Goal: Task Accomplishment & Management: Use online tool/utility

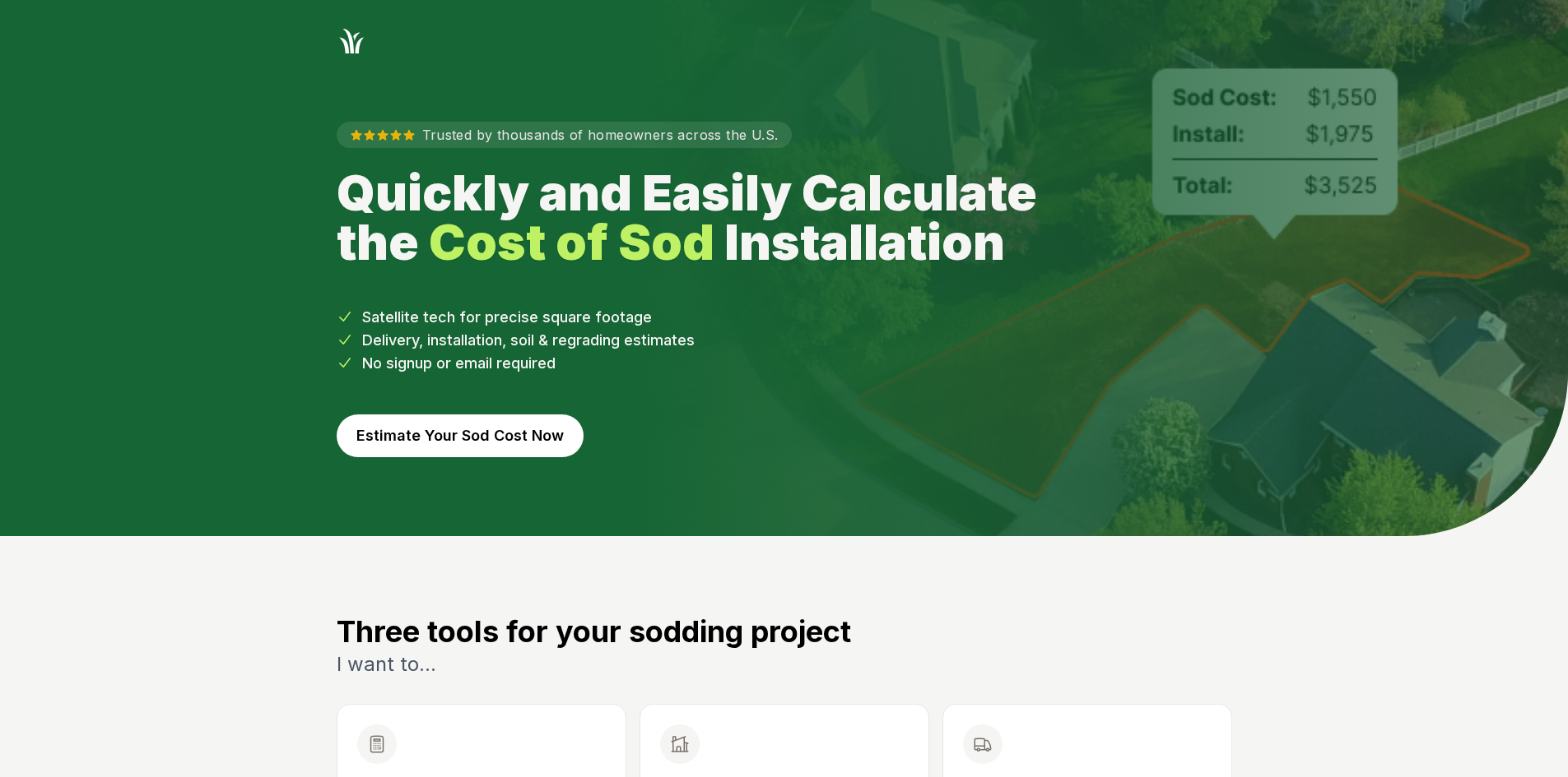
click at [383, 445] on button "Estimate Your Sod Cost Now" at bounding box center [460, 435] width 247 height 43
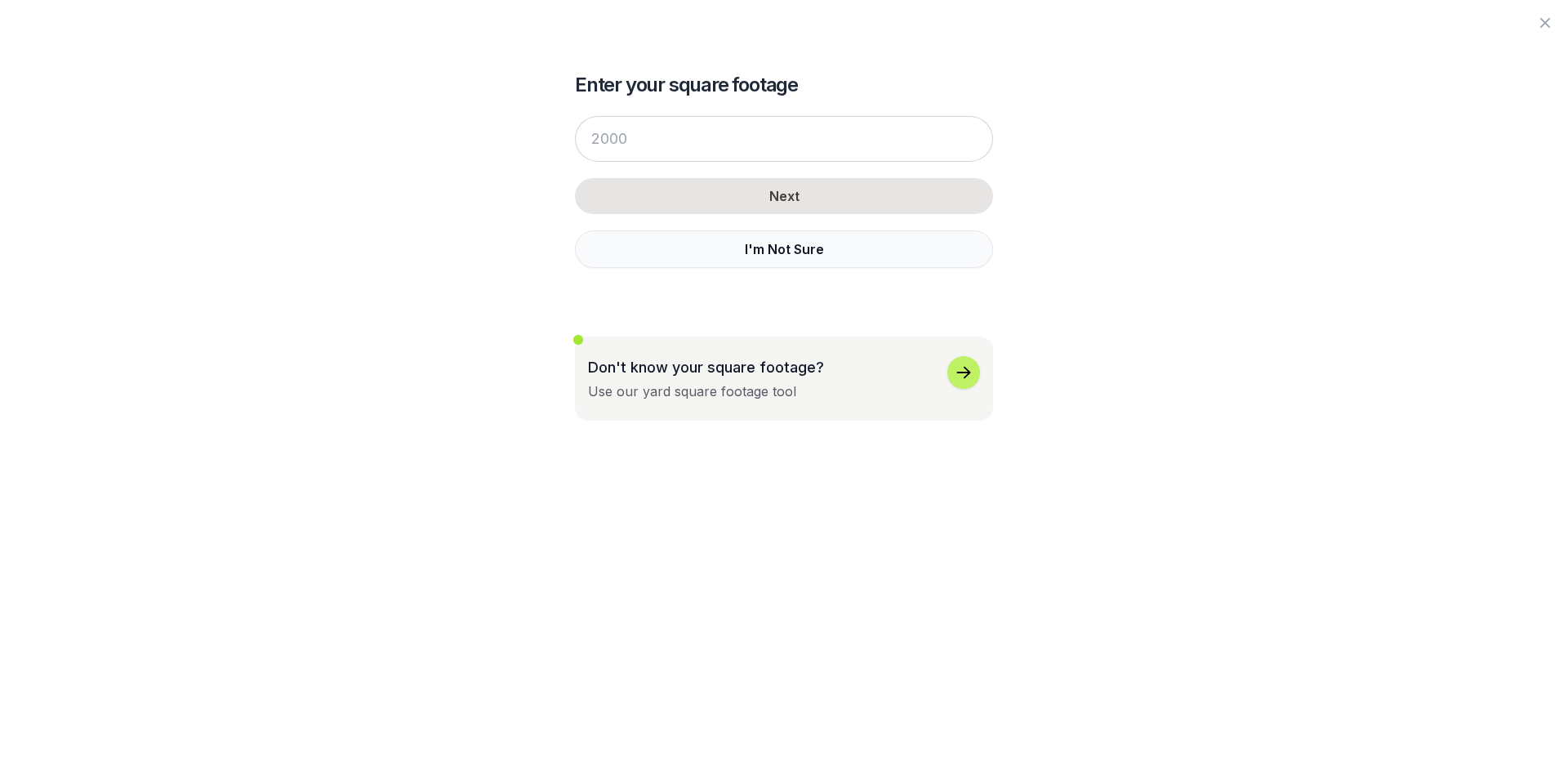
click at [609, 257] on button "I'm Not Sure" at bounding box center [784, 249] width 418 height 37
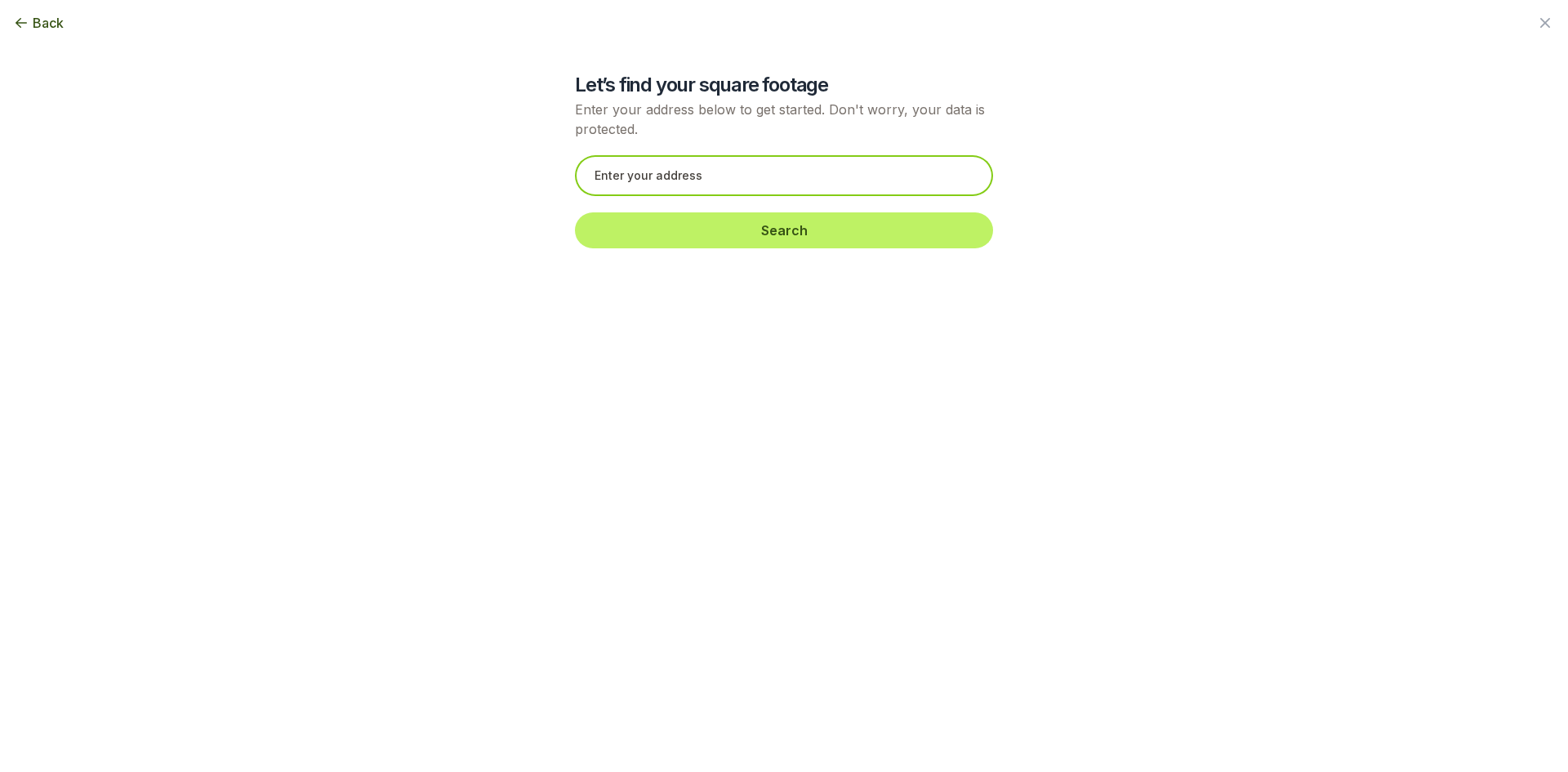
click at [662, 190] on input "text" at bounding box center [784, 176] width 418 height 41
paste input "3640 Moye Trail"
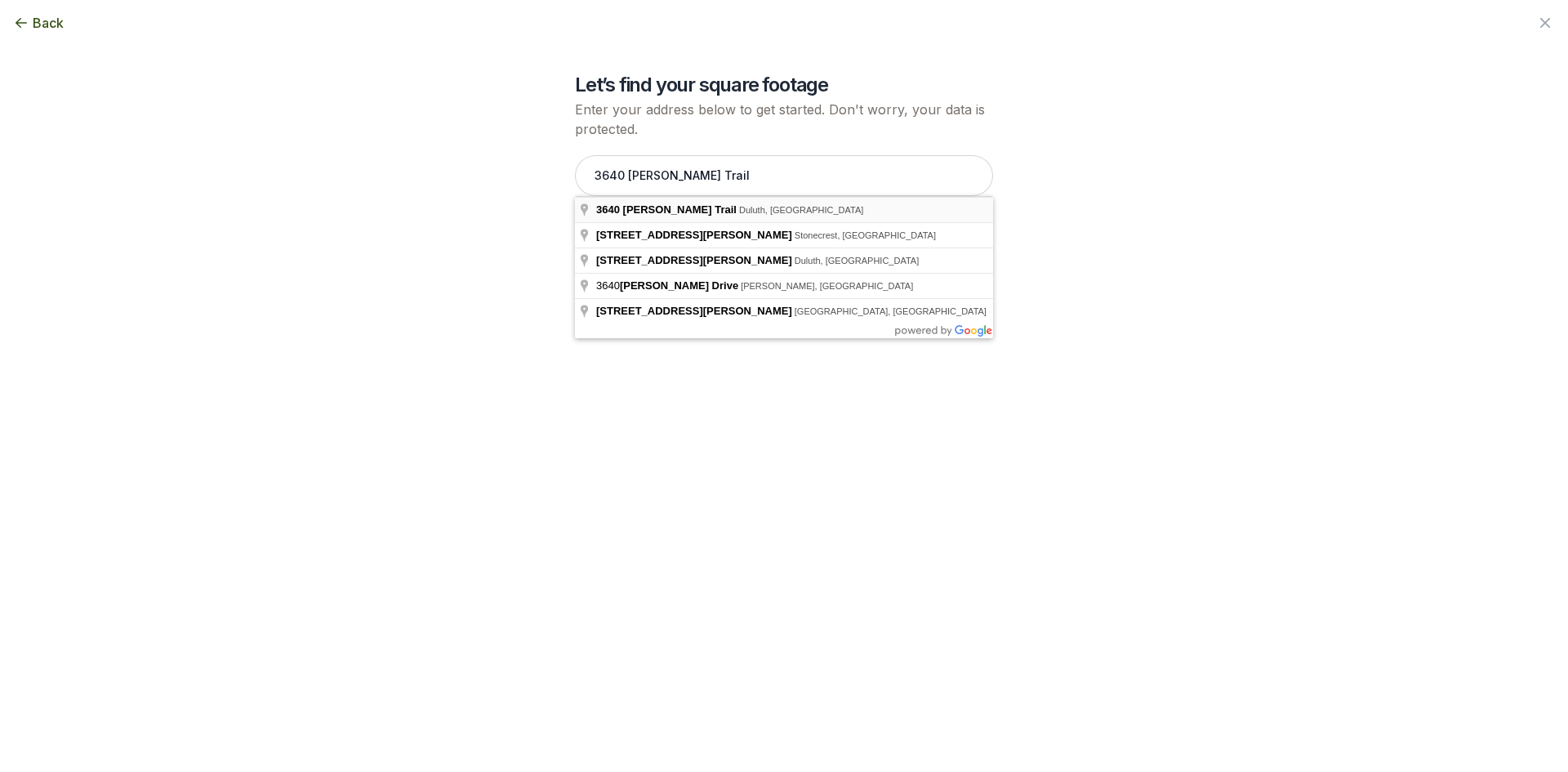
type input "3640 Moye Trail, Duluth, GA"
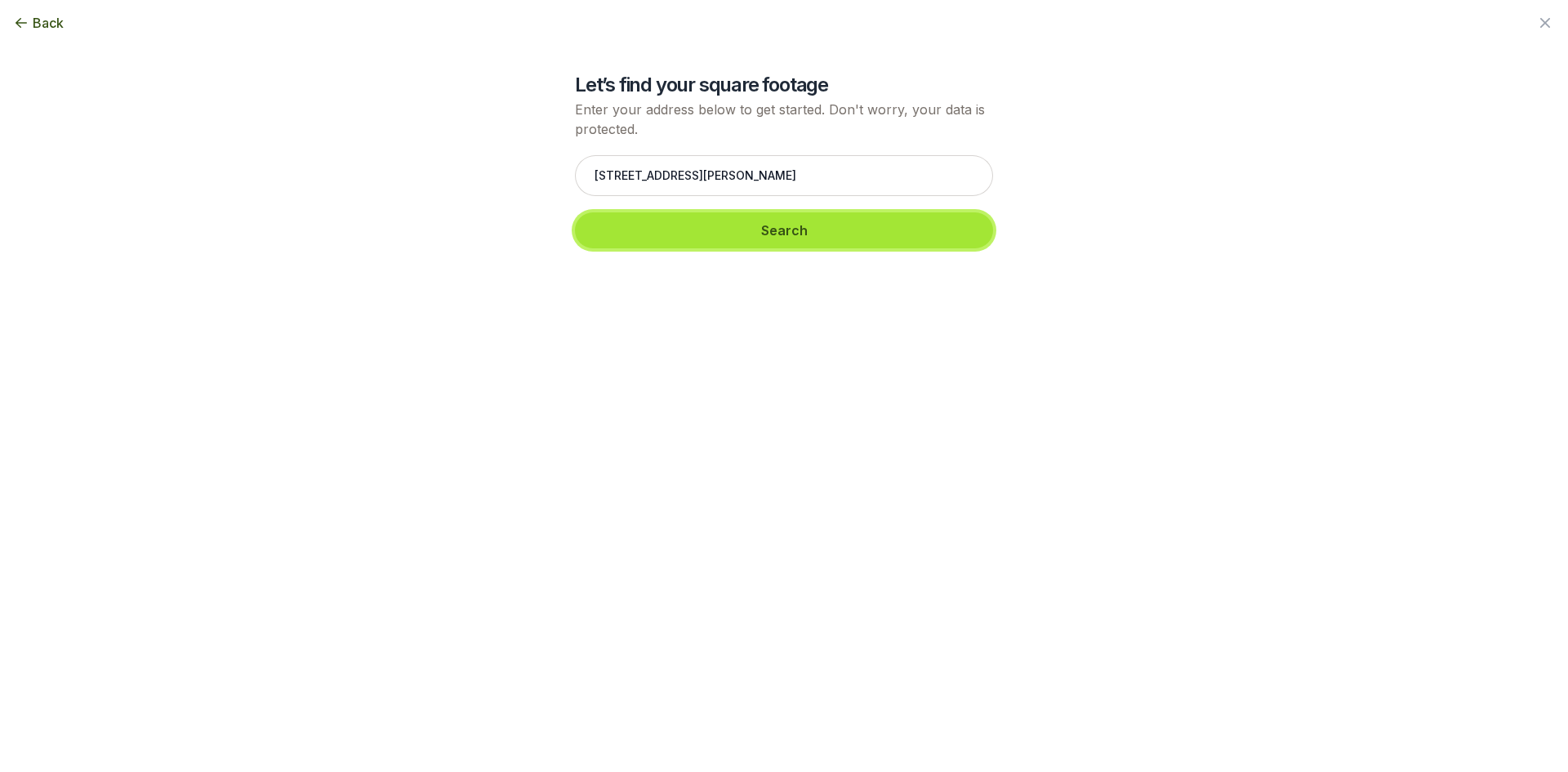
click at [671, 240] on button "Search" at bounding box center [784, 230] width 418 height 36
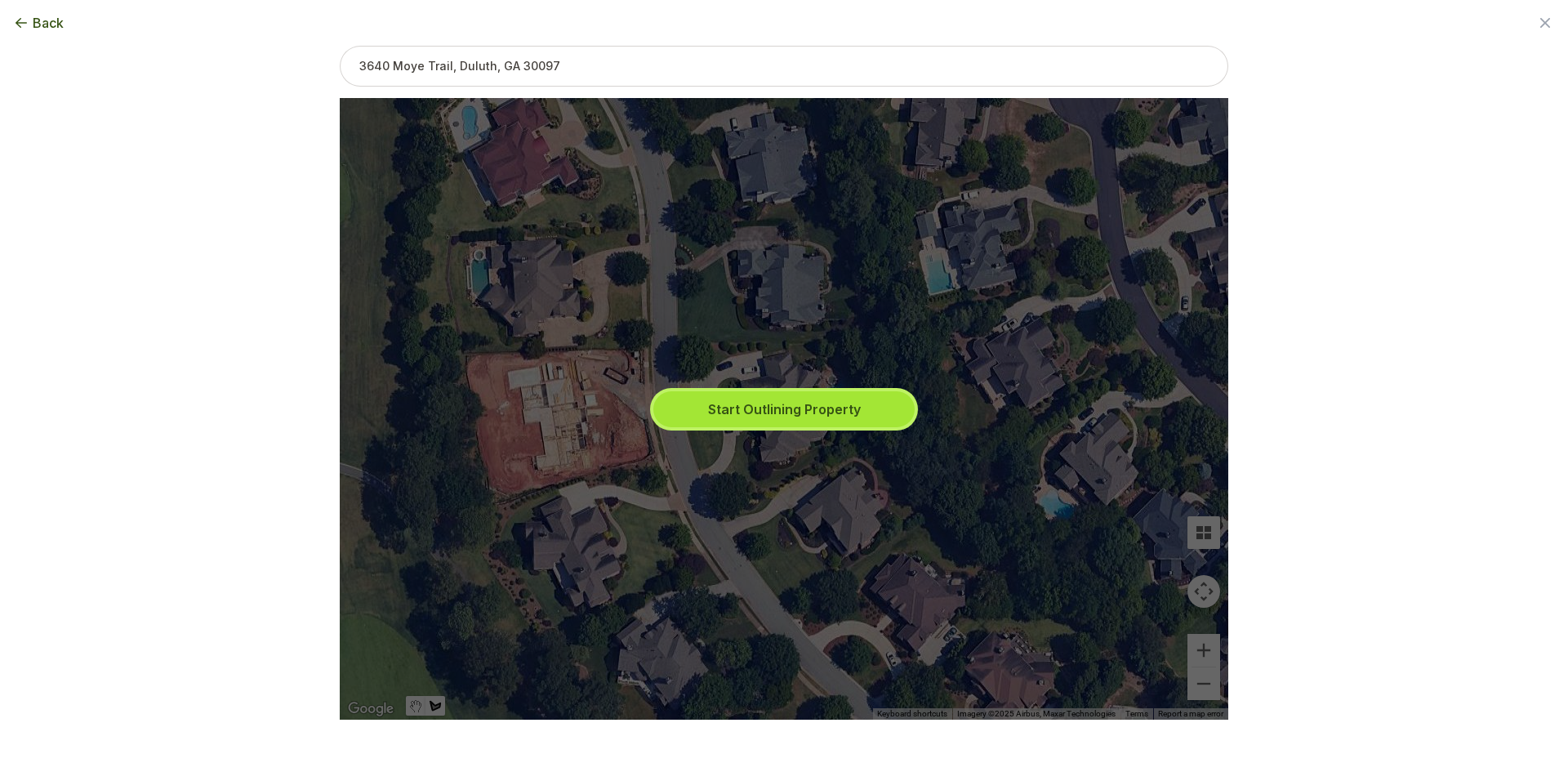
click at [760, 408] on button "Start Outlining Property" at bounding box center [784, 409] width 261 height 36
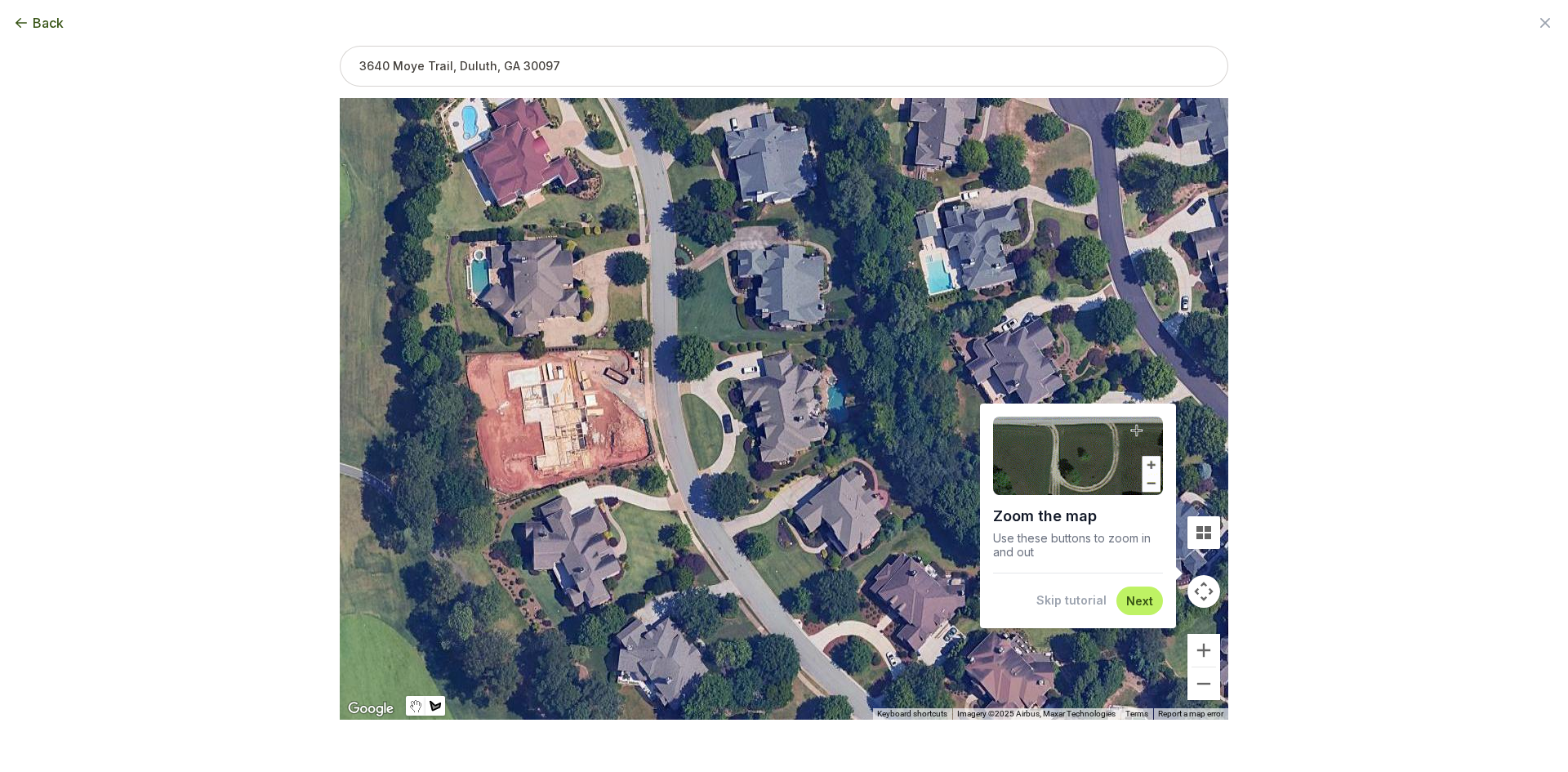
click at [1069, 596] on button "Skip tutorial" at bounding box center [1072, 601] width 70 height 17
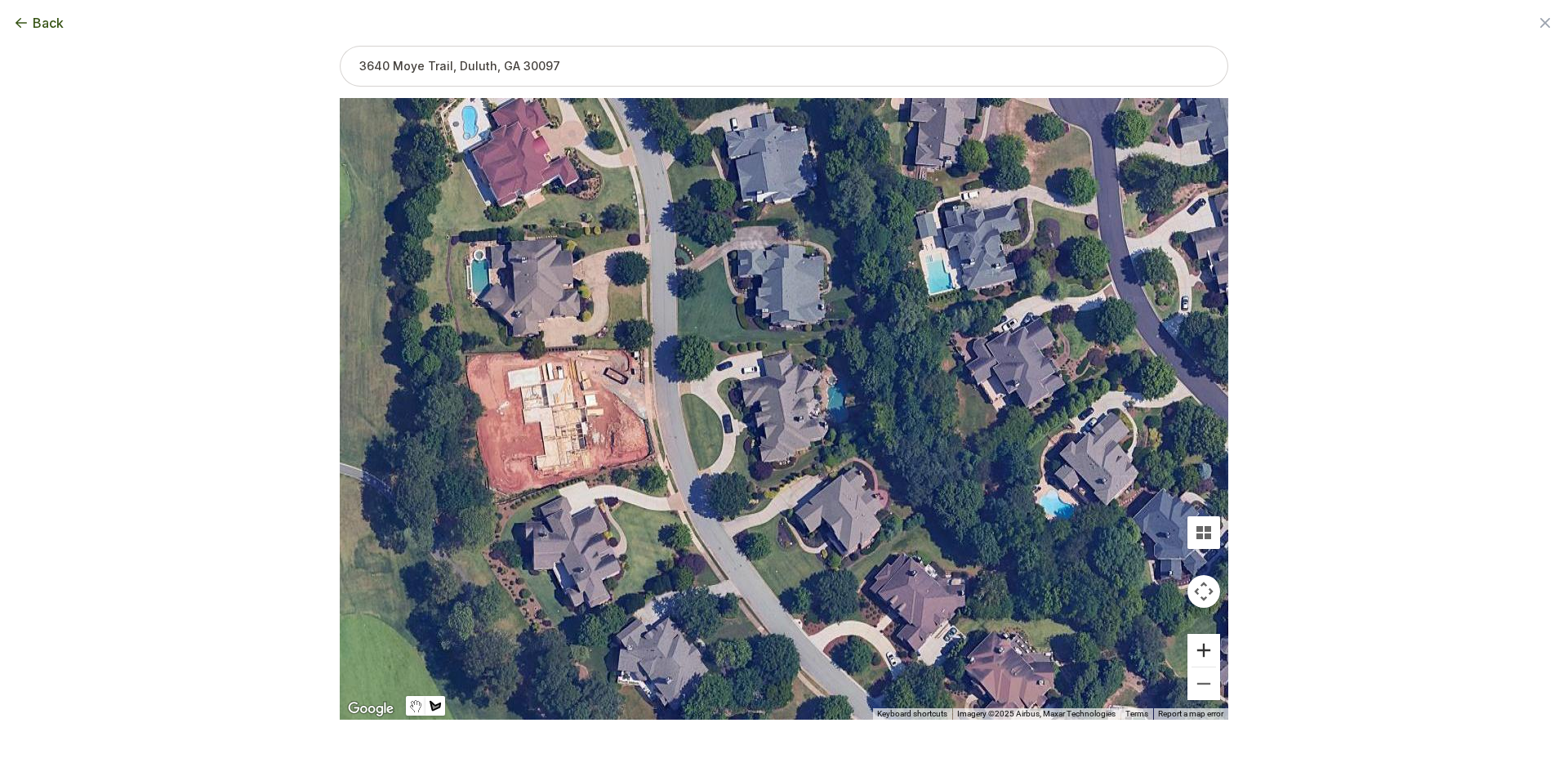
click at [1193, 656] on button "Zoom in" at bounding box center [1204, 650] width 32 height 32
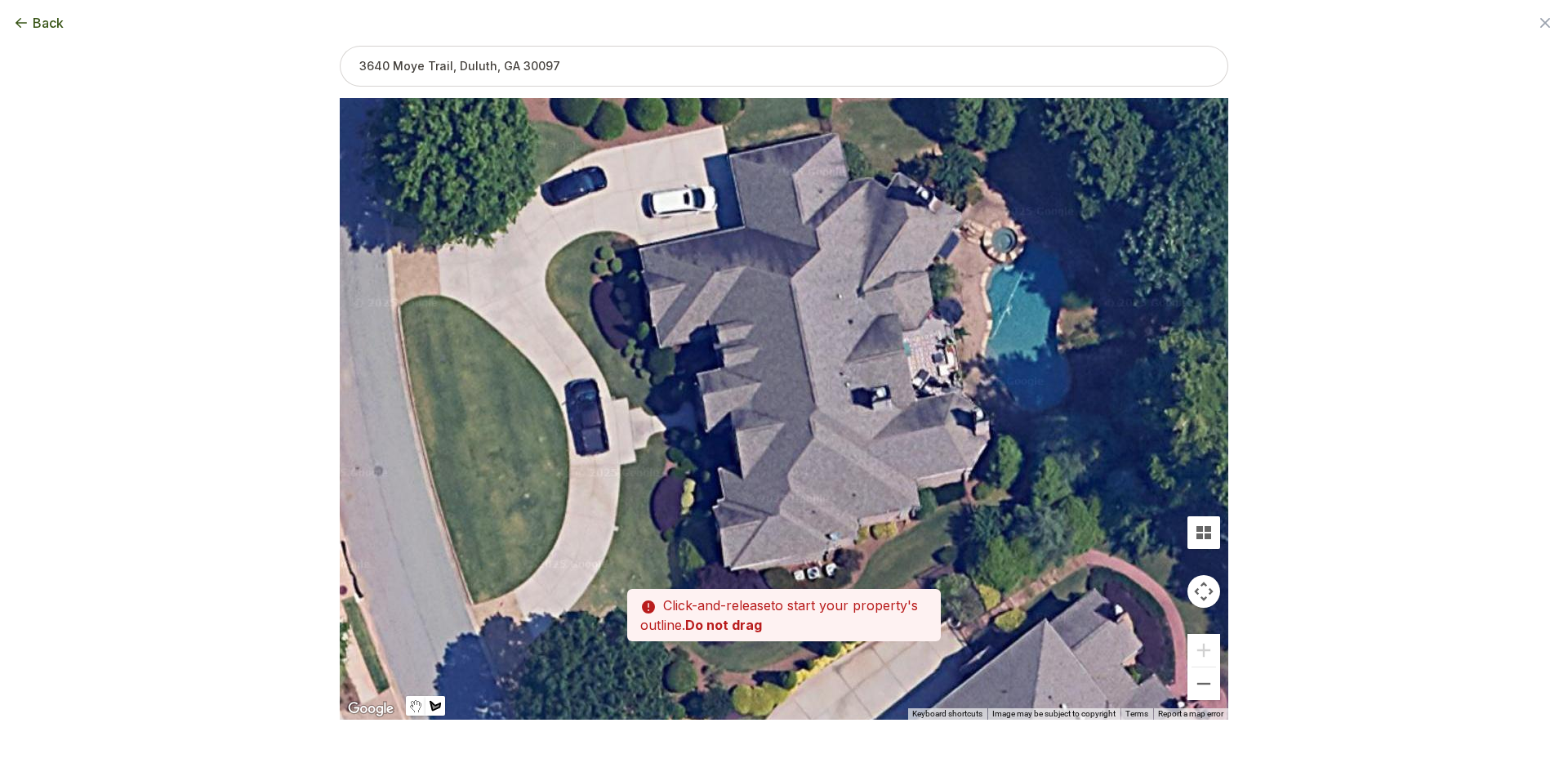
drag, startPoint x: 819, startPoint y: 577, endPoint x: 923, endPoint y: 457, distance: 158.8
click at [923, 457] on div at bounding box center [784, 409] width 889 height 622
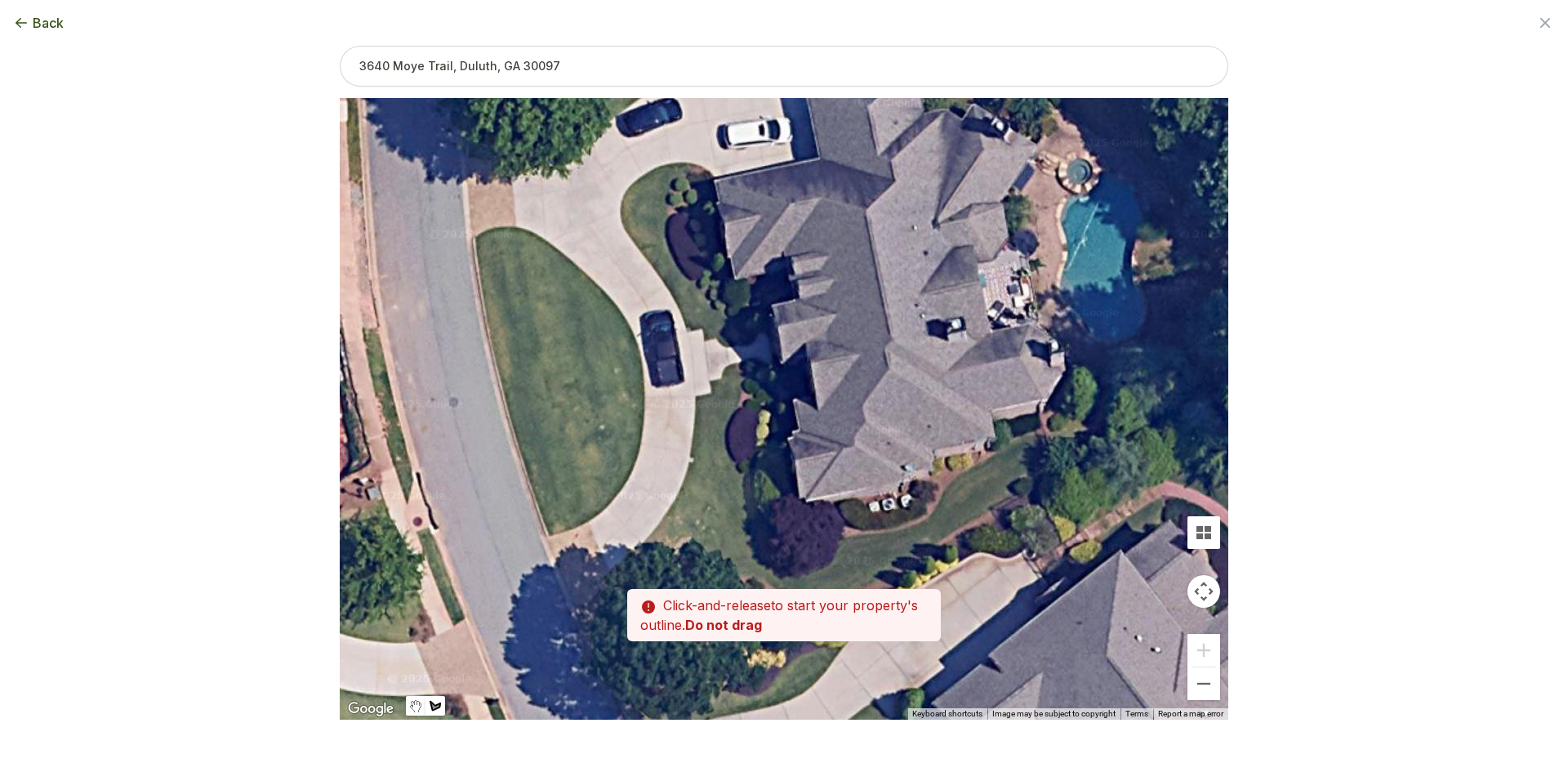
click at [549, 536] on div at bounding box center [784, 409] width 889 height 622
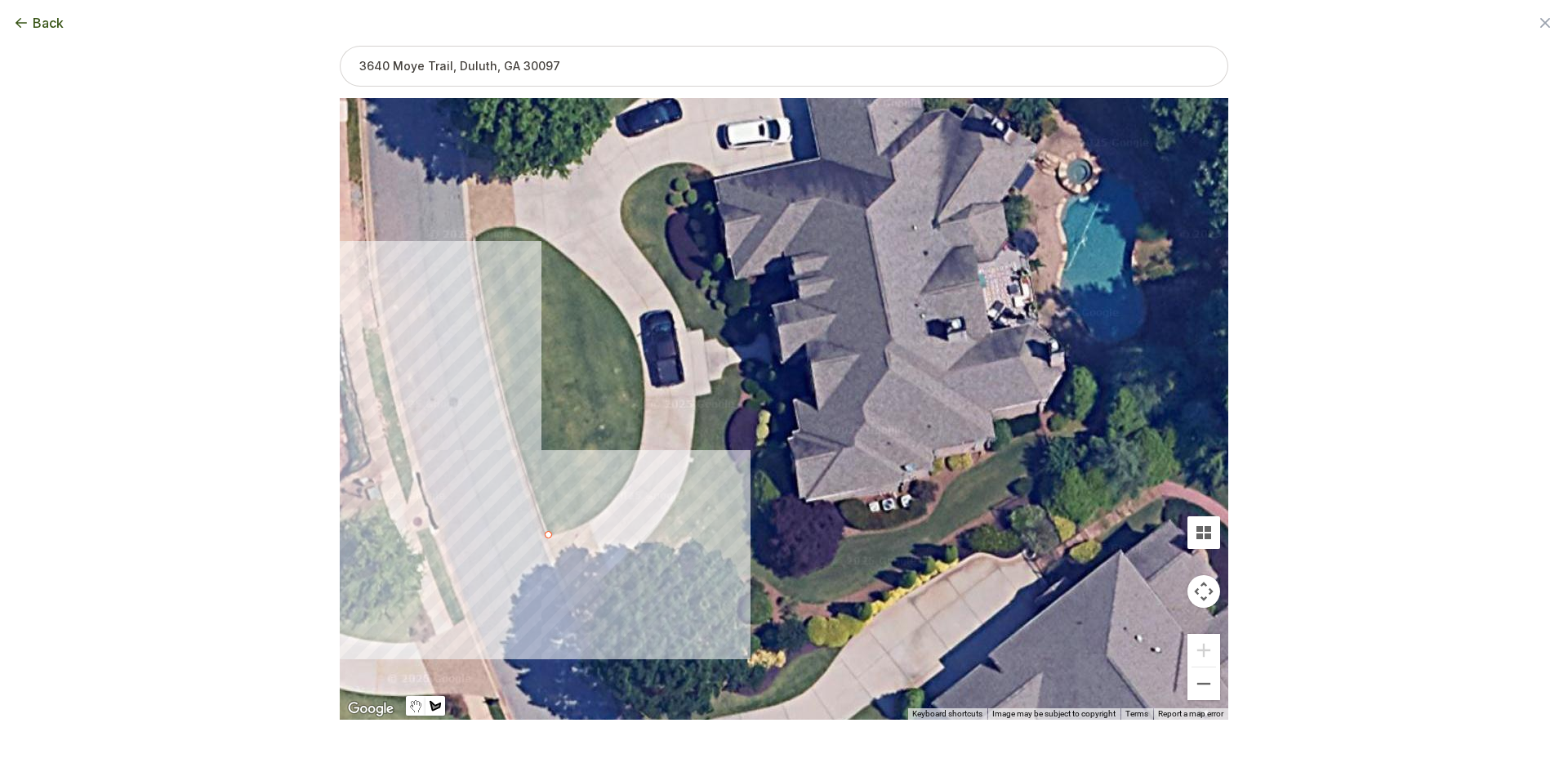
click at [510, 426] on div at bounding box center [784, 409] width 889 height 622
click at [484, 312] on div at bounding box center [784, 409] width 889 height 622
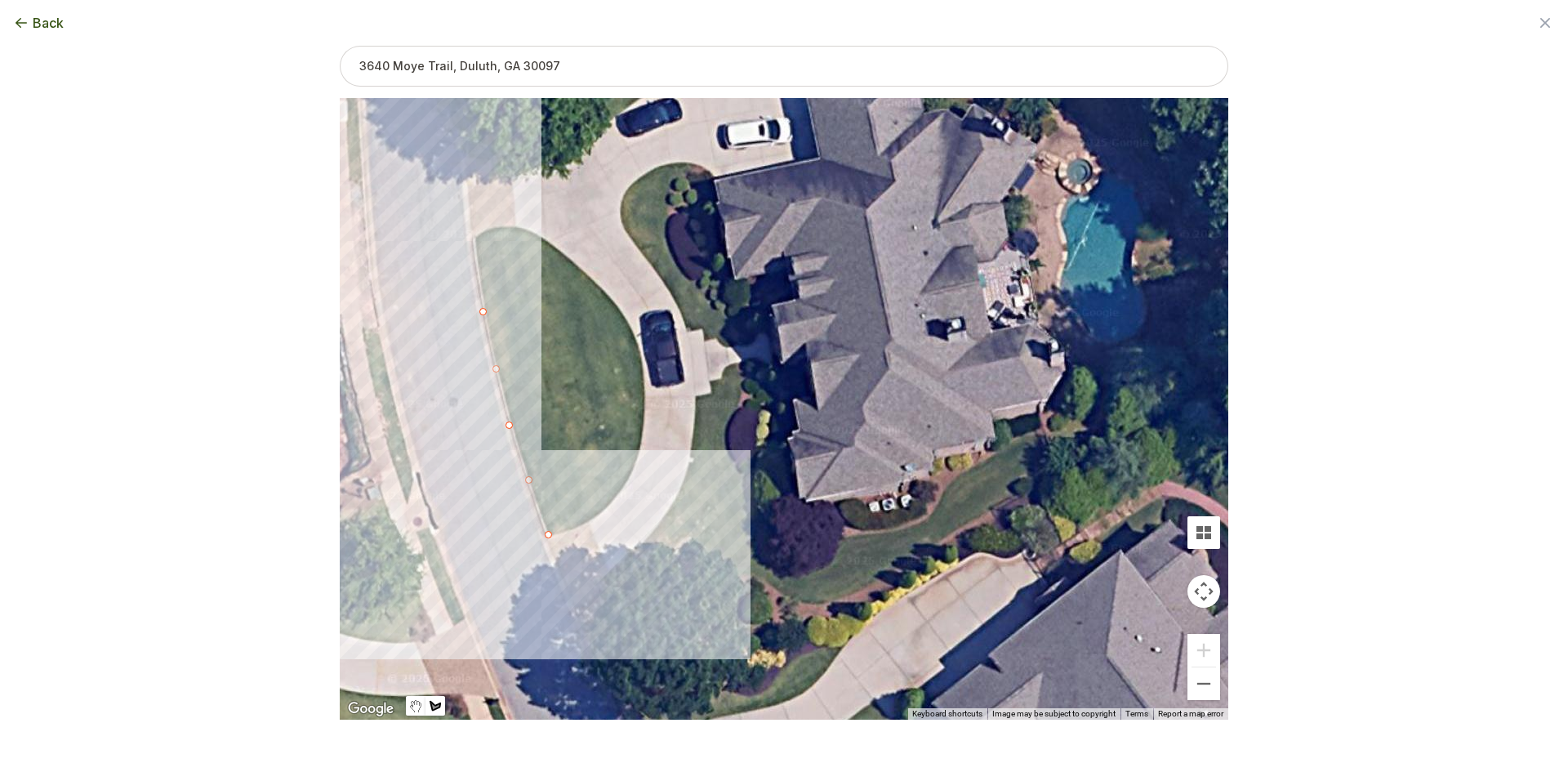
click at [474, 237] on div at bounding box center [784, 409] width 889 height 622
click at [491, 230] on div at bounding box center [784, 409] width 889 height 622
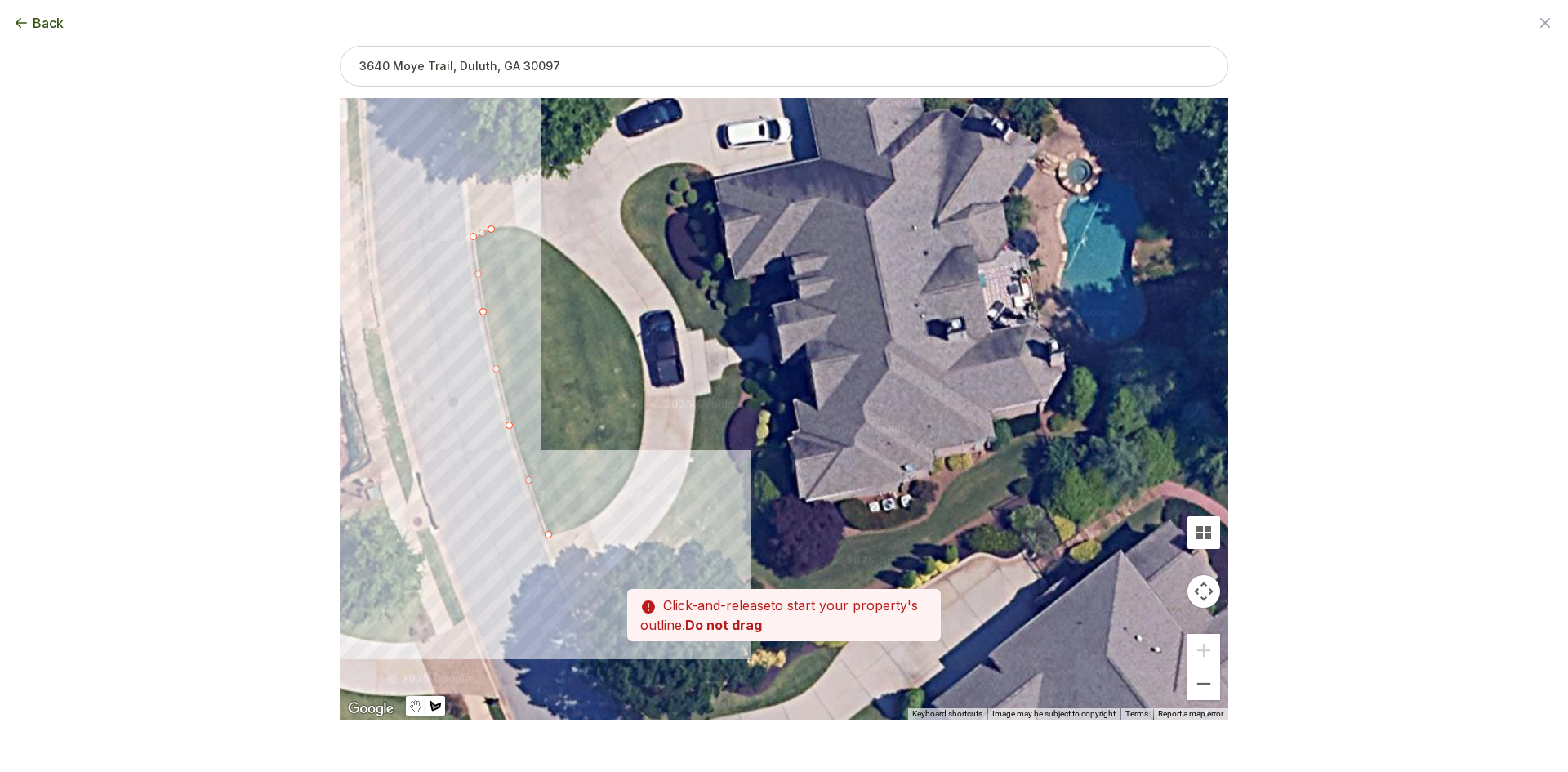
click at [524, 228] on div at bounding box center [784, 409] width 889 height 622
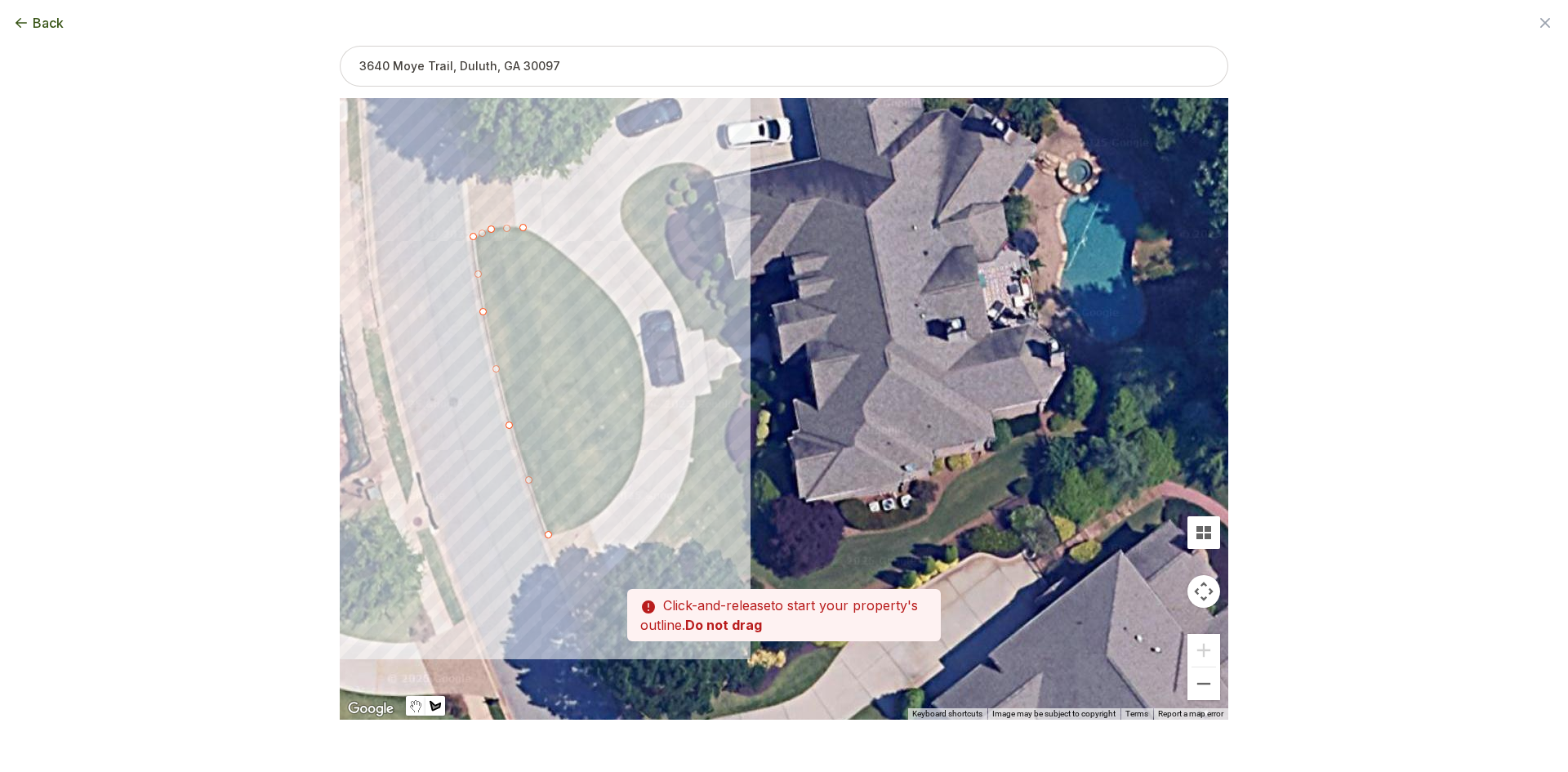
click at [559, 245] on div at bounding box center [784, 409] width 889 height 622
click at [609, 297] on div at bounding box center [784, 409] width 889 height 622
click at [639, 346] on div at bounding box center [784, 409] width 889 height 622
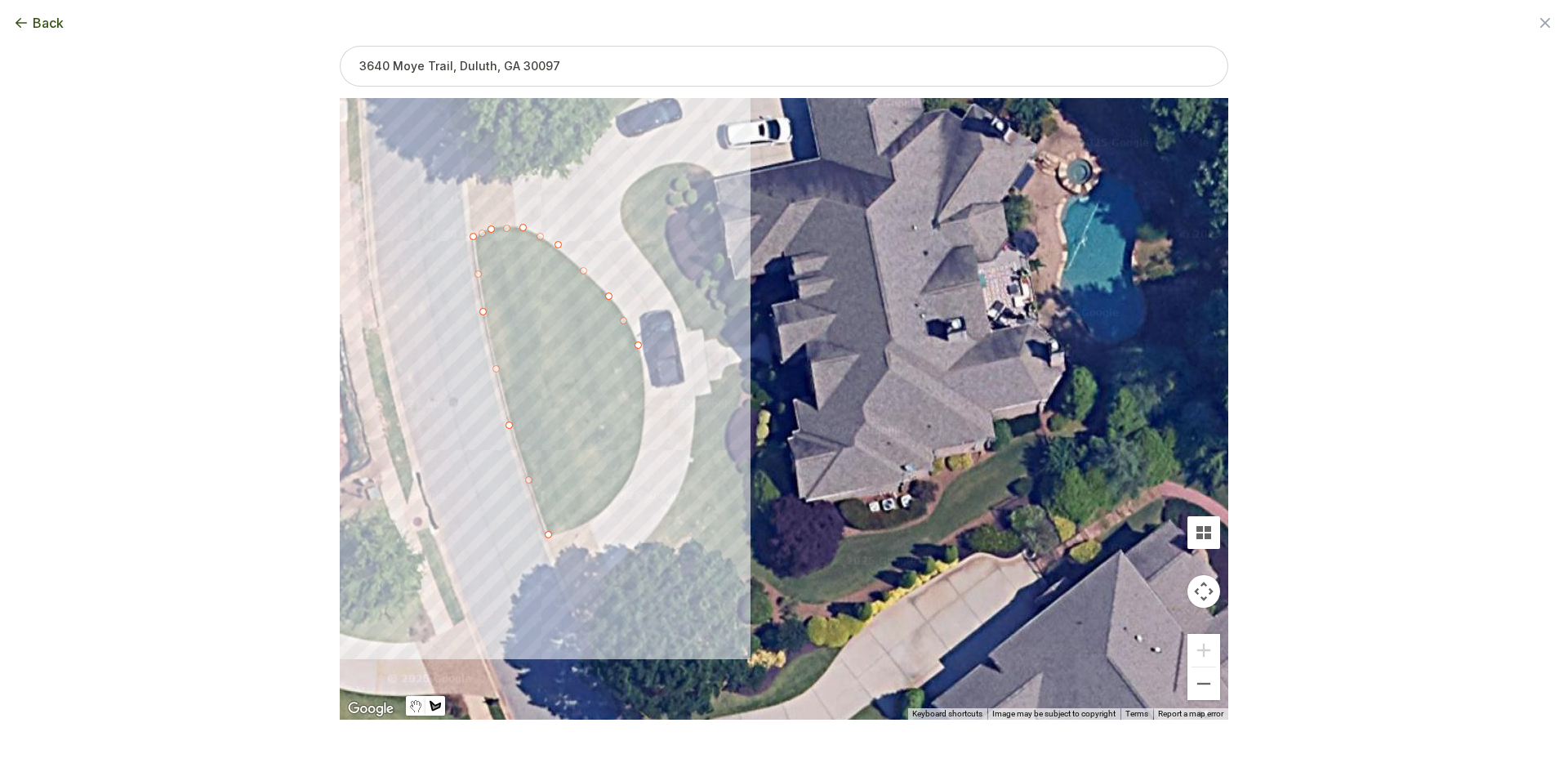
click at [644, 397] on div at bounding box center [784, 409] width 889 height 622
click at [643, 442] on div at bounding box center [784, 409] width 889 height 622
click at [632, 478] on div at bounding box center [784, 409] width 889 height 622
drag, startPoint x: 609, startPoint y: 507, endPoint x: 597, endPoint y: 514, distance: 13.9
click at [609, 508] on div at bounding box center [784, 409] width 889 height 622
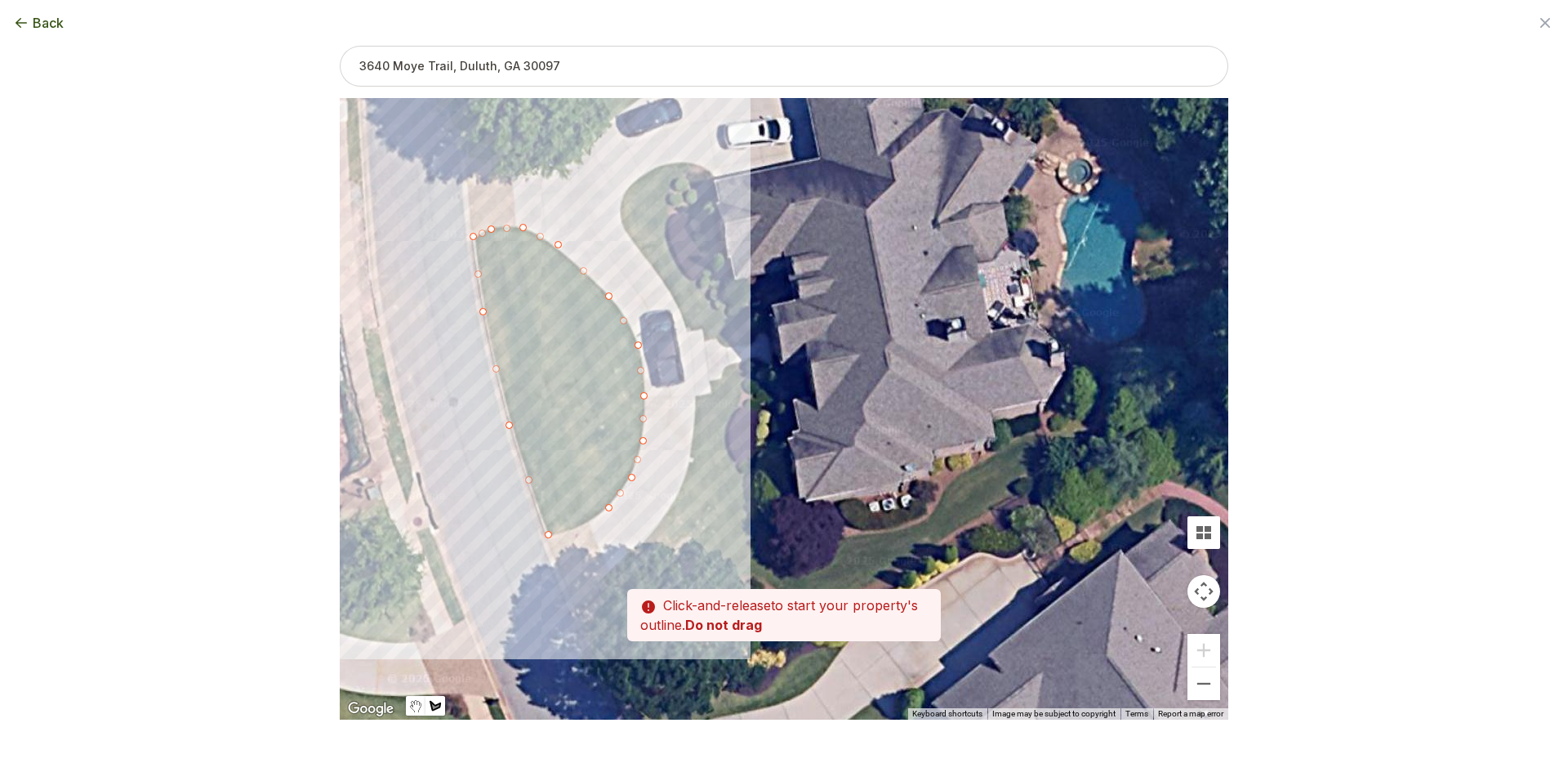
drag, startPoint x: 577, startPoint y: 531, endPoint x: 560, endPoint y: 532, distance: 17.0
click at [574, 531] on div at bounding box center [784, 409] width 889 height 622
click at [546, 536] on div at bounding box center [784, 409] width 889 height 622
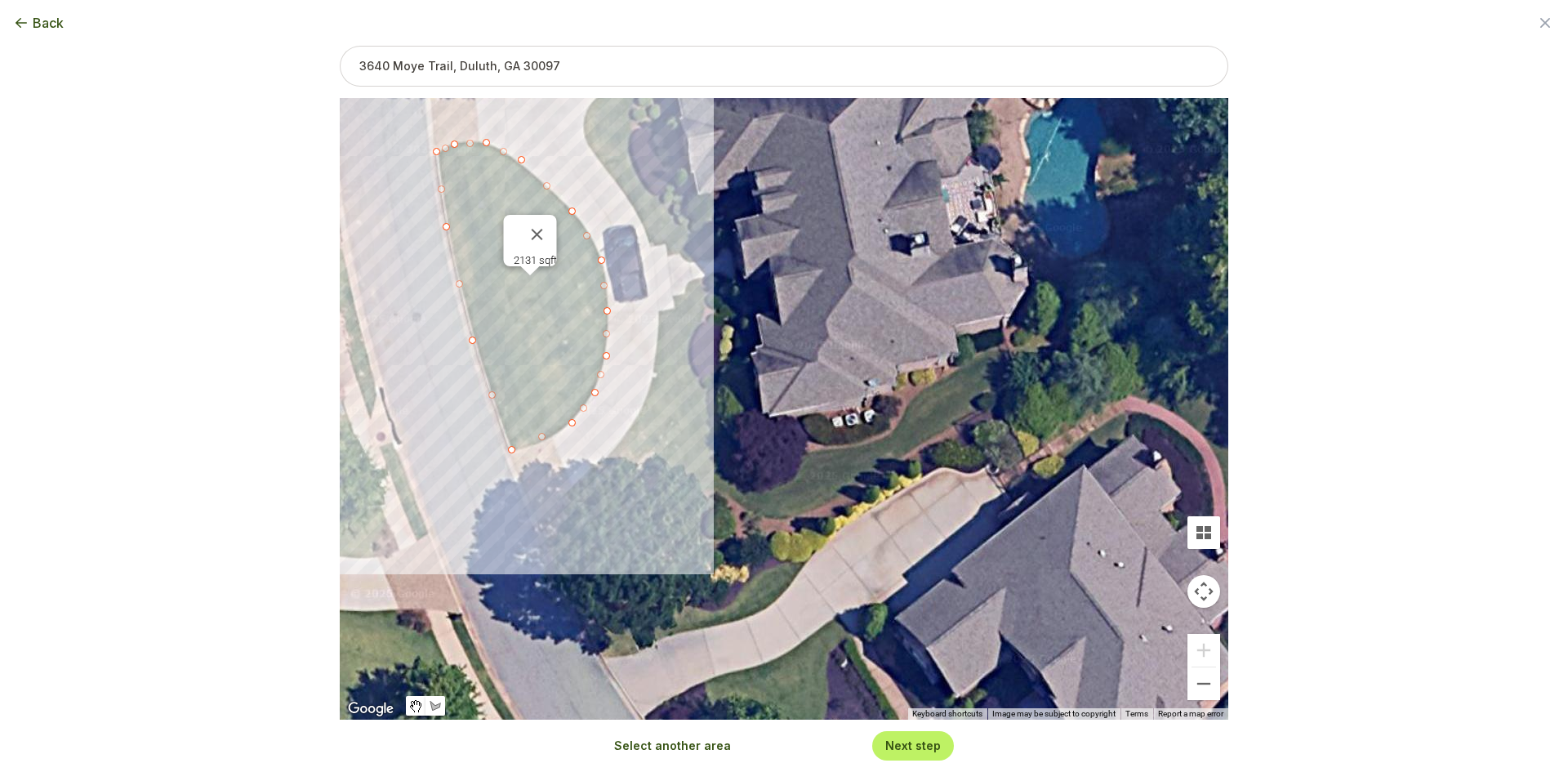
drag, startPoint x: 675, startPoint y: 531, endPoint x: 653, endPoint y: 476, distance: 59.2
click at [653, 476] on div "2131 sqft" at bounding box center [784, 409] width 889 height 622
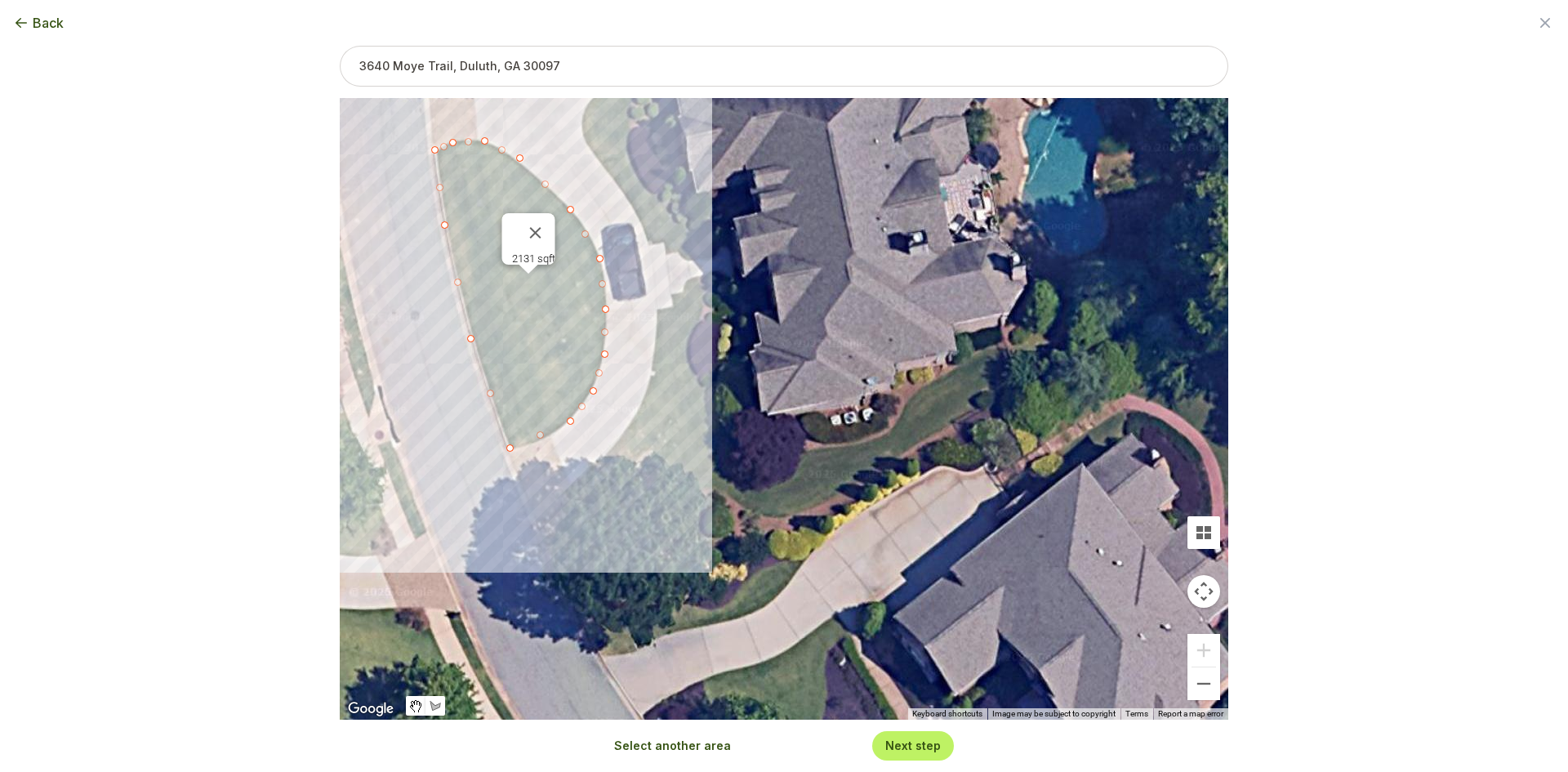
click at [668, 737] on div "Select another area Next step" at bounding box center [784, 745] width 366 height 28
click at [657, 743] on button "Select another area" at bounding box center [673, 746] width 116 height 17
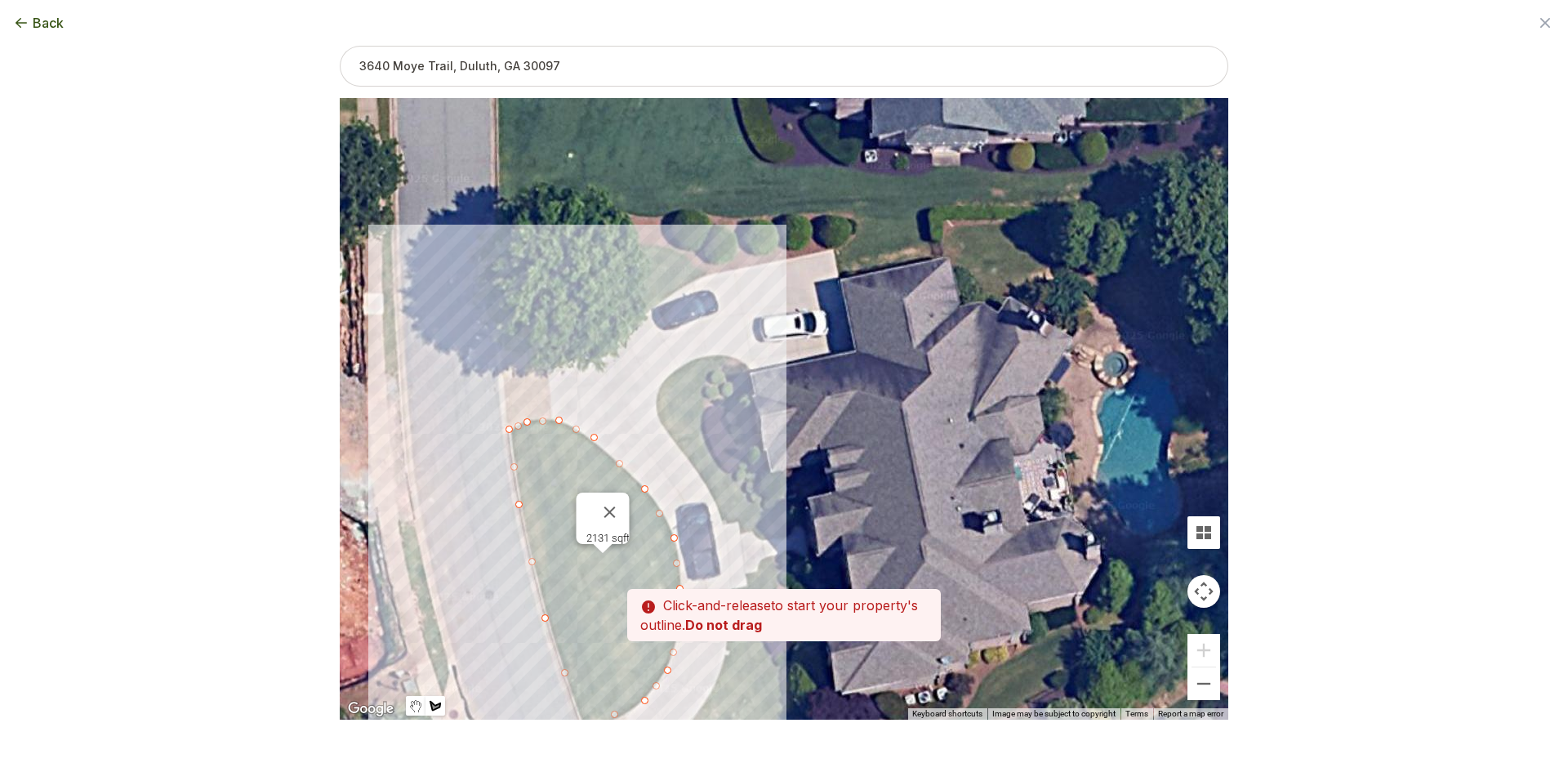
drag, startPoint x: 642, startPoint y: 516, endPoint x: 717, endPoint y: 800, distance: 293.7
click at [717, 771] on html "Trusted by thousands of homeowners across the U.S. Quickly and Easily Calculate…" at bounding box center [784, 386] width 1568 height 772
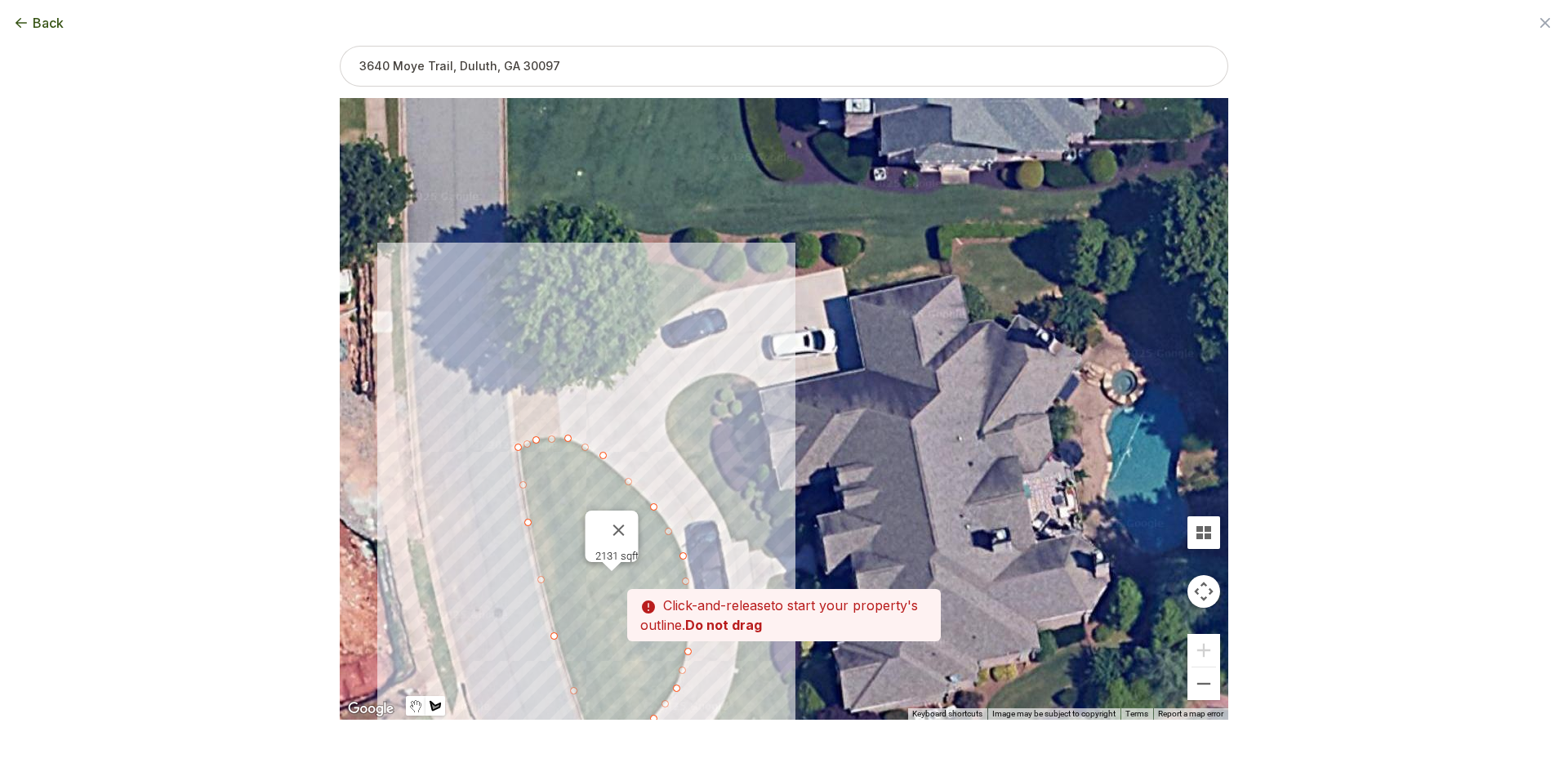
drag, startPoint x: 694, startPoint y: 432, endPoint x: 703, endPoint y: 444, distance: 15.0
click at [703, 444] on div at bounding box center [784, 410] width 889 height 622
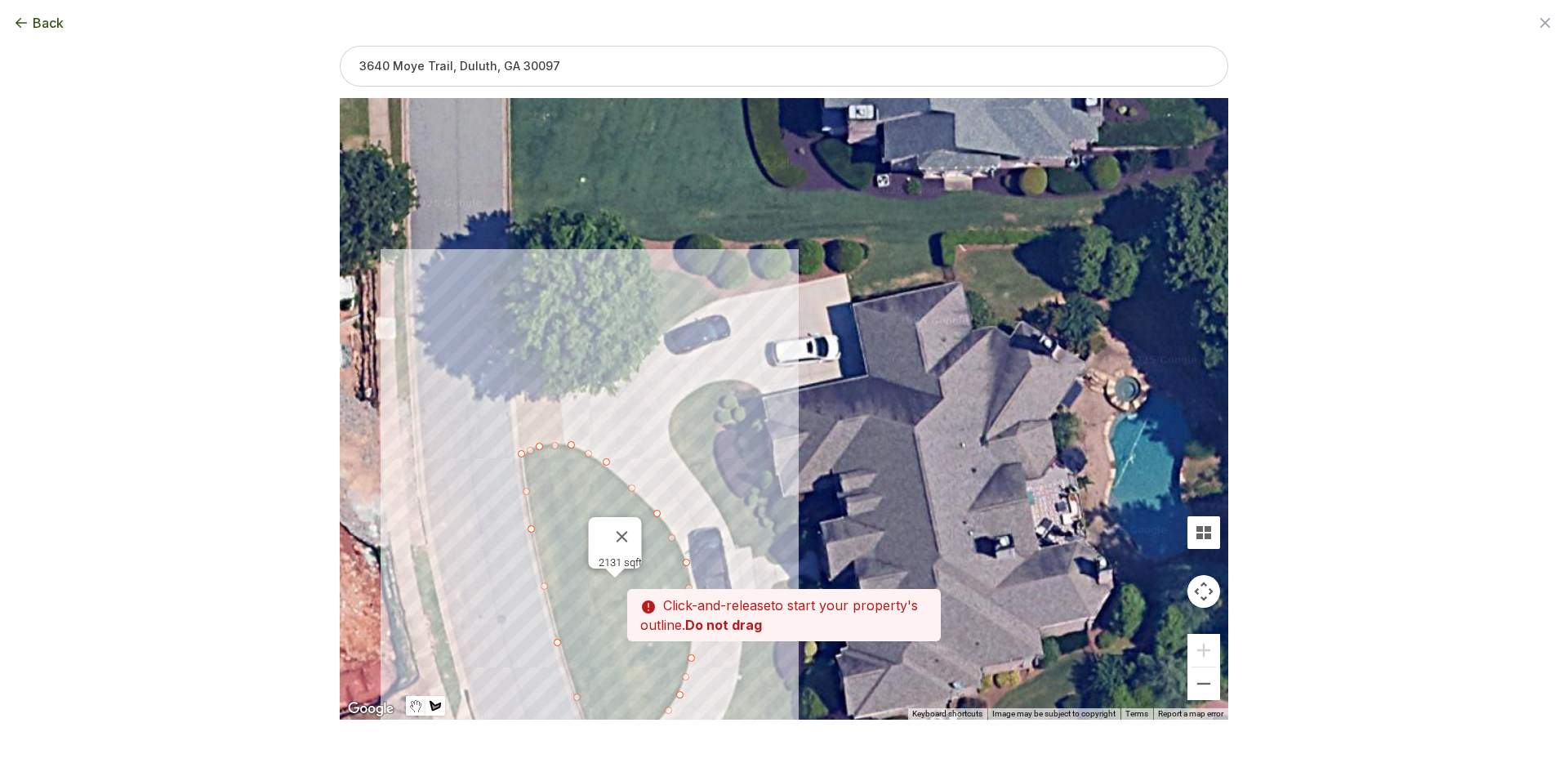
click at [604, 356] on div at bounding box center [784, 410] width 889 height 622
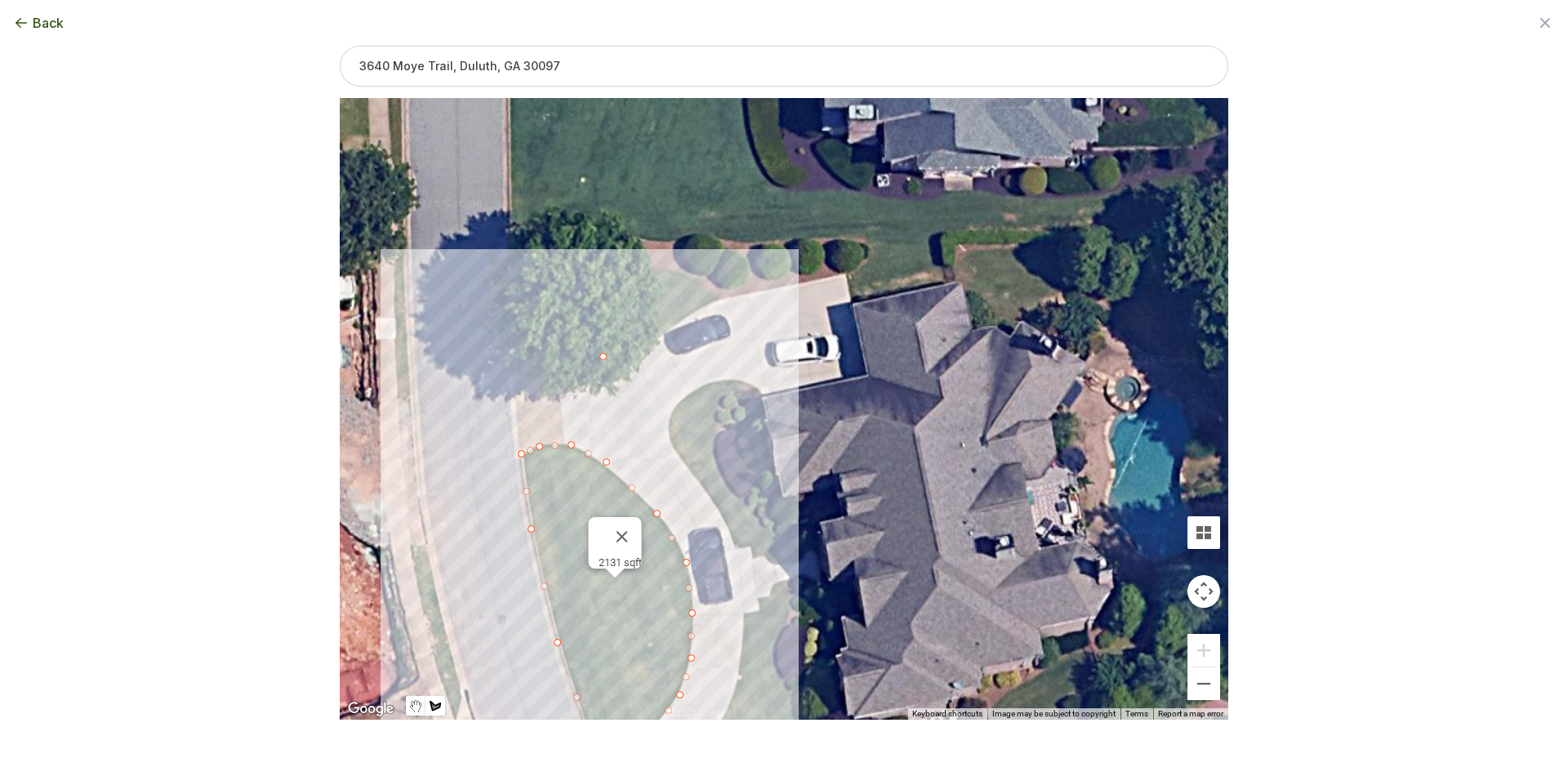
click at [593, 276] on div at bounding box center [784, 410] width 889 height 622
click at [671, 271] on div at bounding box center [784, 410] width 889 height 622
click at [720, 297] on div at bounding box center [784, 410] width 889 height 622
click at [668, 327] on div at bounding box center [784, 410] width 889 height 622
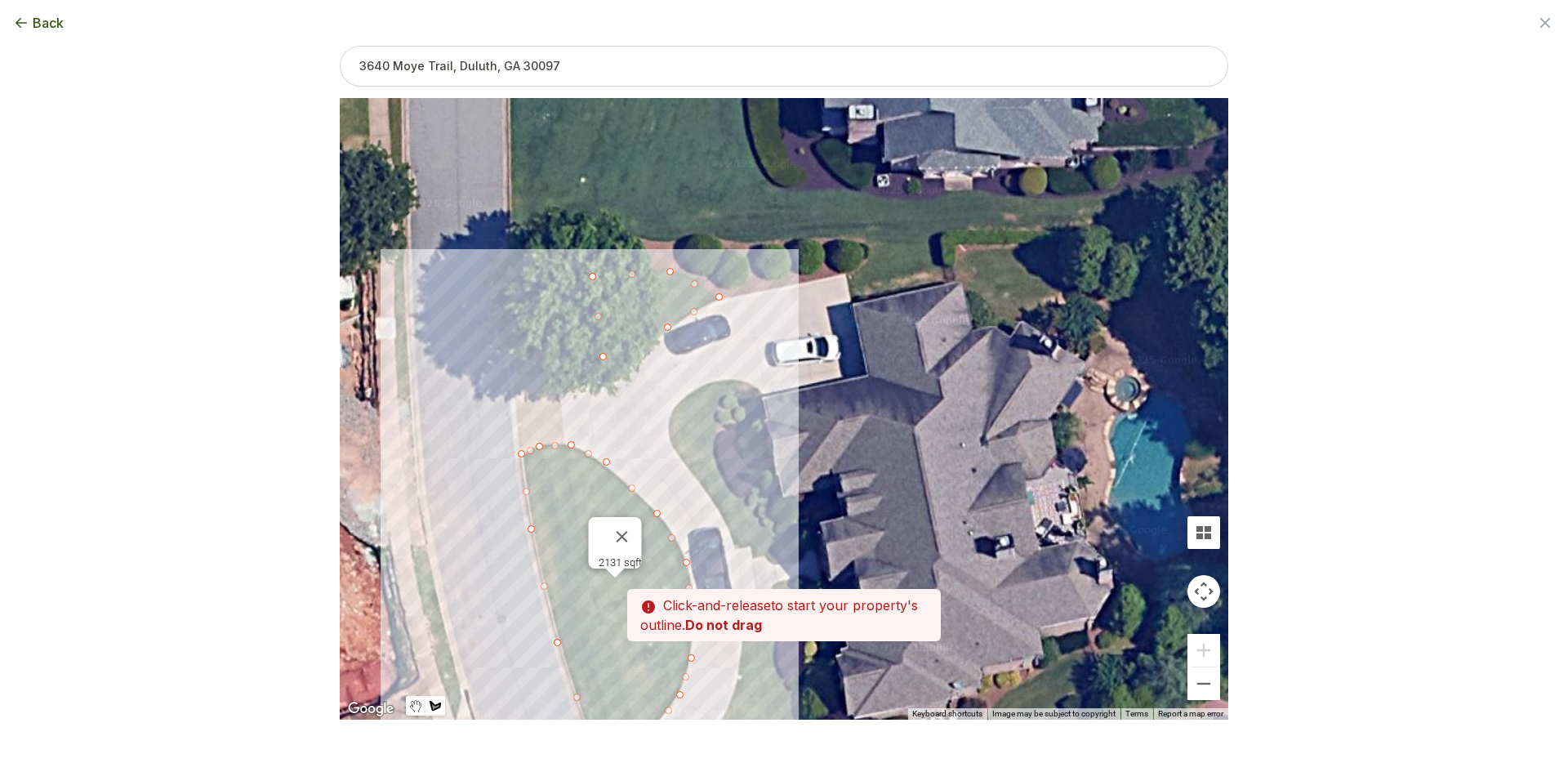
click at [635, 359] on div at bounding box center [784, 410] width 889 height 622
click at [603, 371] on div at bounding box center [784, 410] width 889 height 622
click at [602, 357] on div at bounding box center [784, 410] width 889 height 622
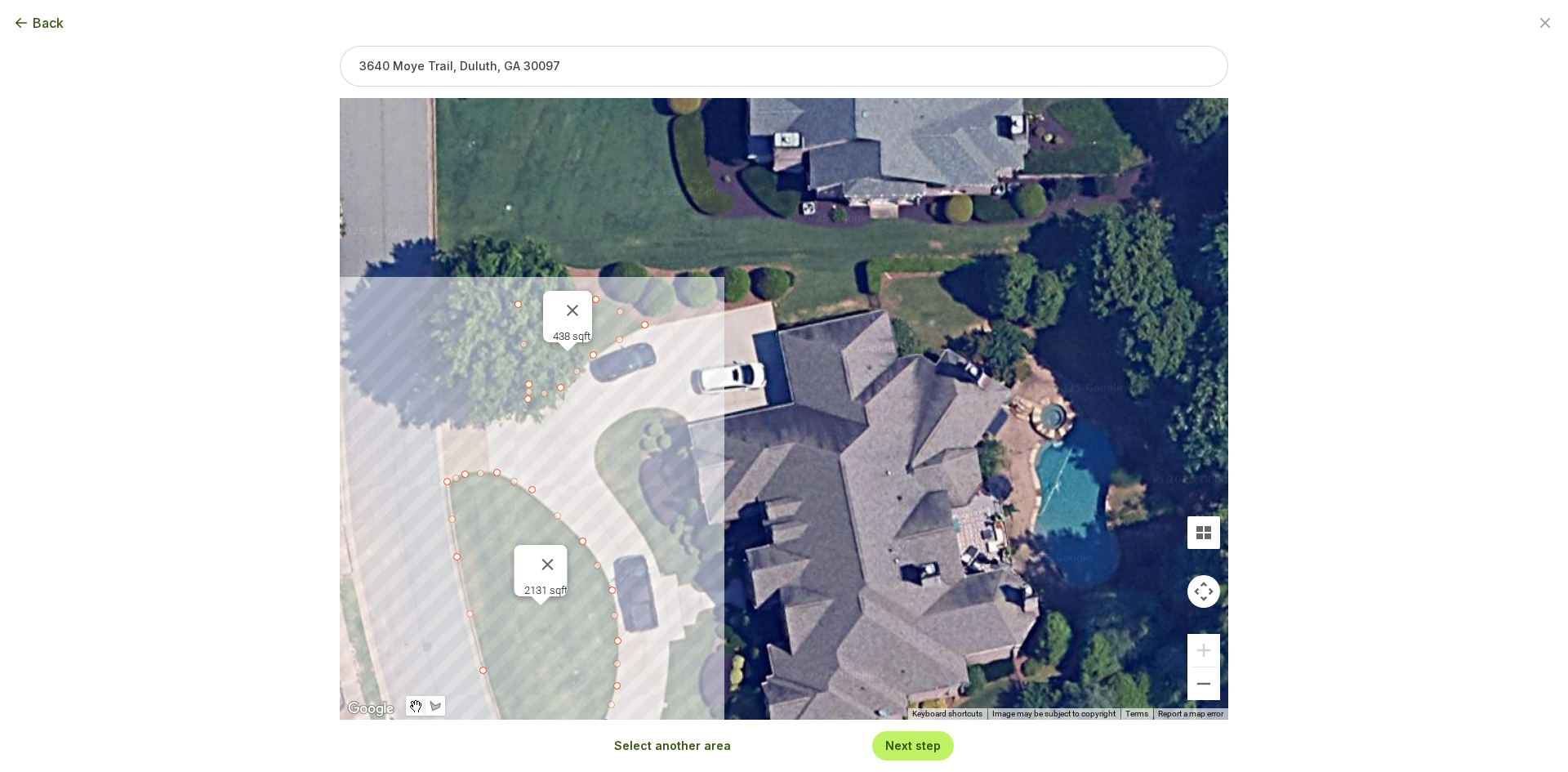
drag, startPoint x: 766, startPoint y: 385, endPoint x: 653, endPoint y: 412, distance: 116.2
click at [654, 412] on div "2131 sqft 438 sqft" at bounding box center [784, 409] width 889 height 622
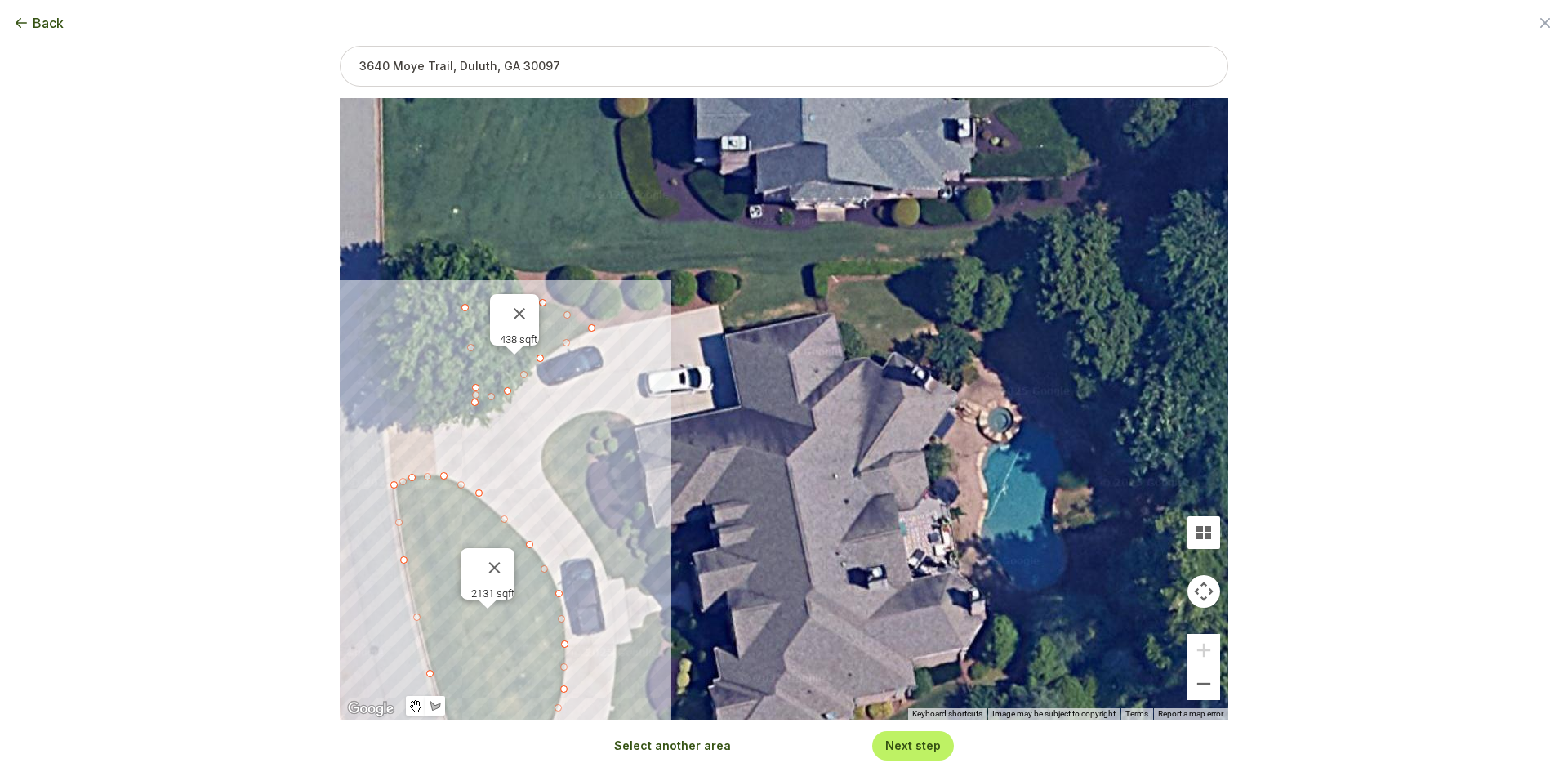
click at [688, 746] on button "Select another area" at bounding box center [673, 746] width 116 height 17
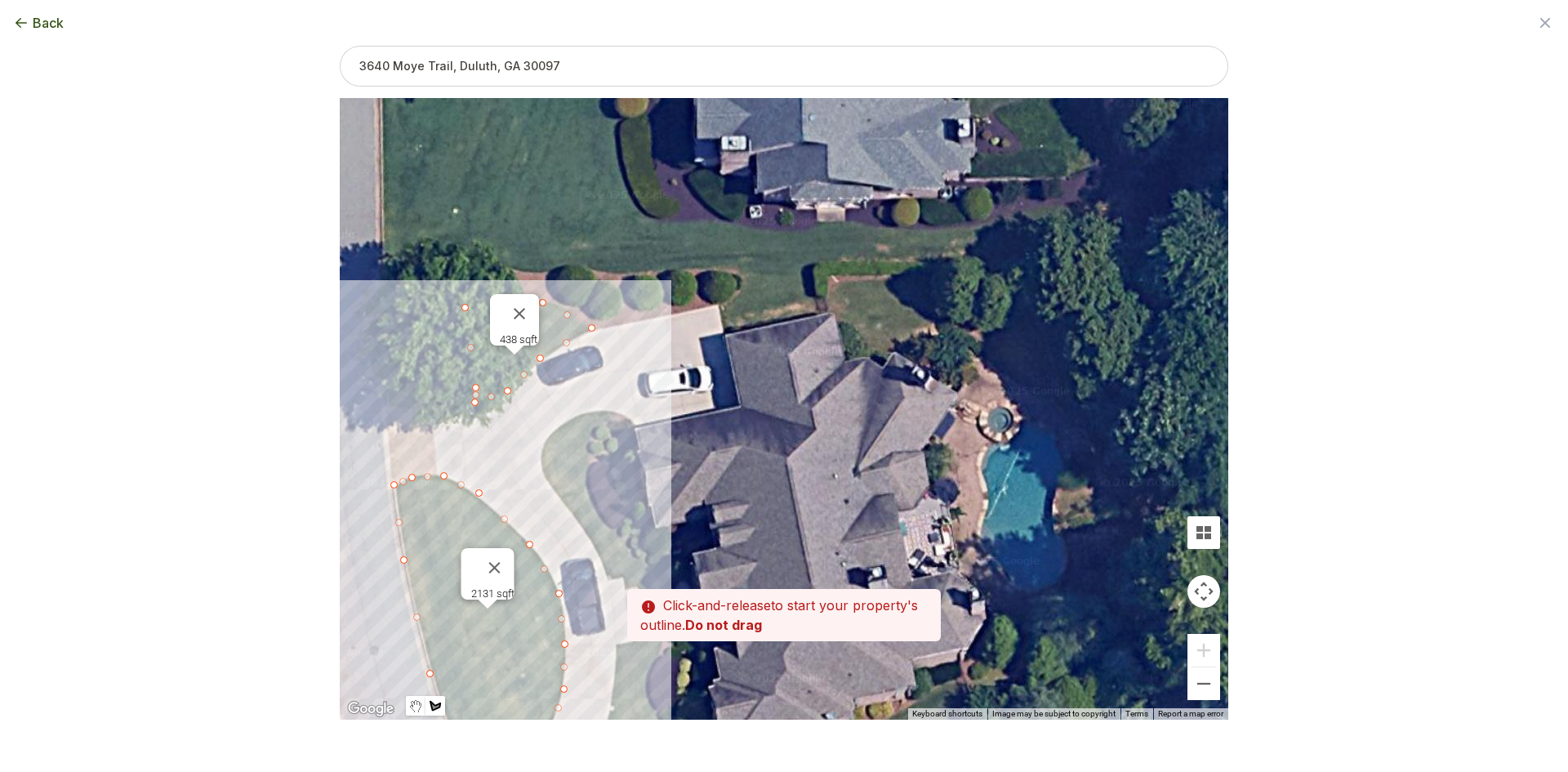
click at [727, 335] on div at bounding box center [784, 410] width 889 height 622
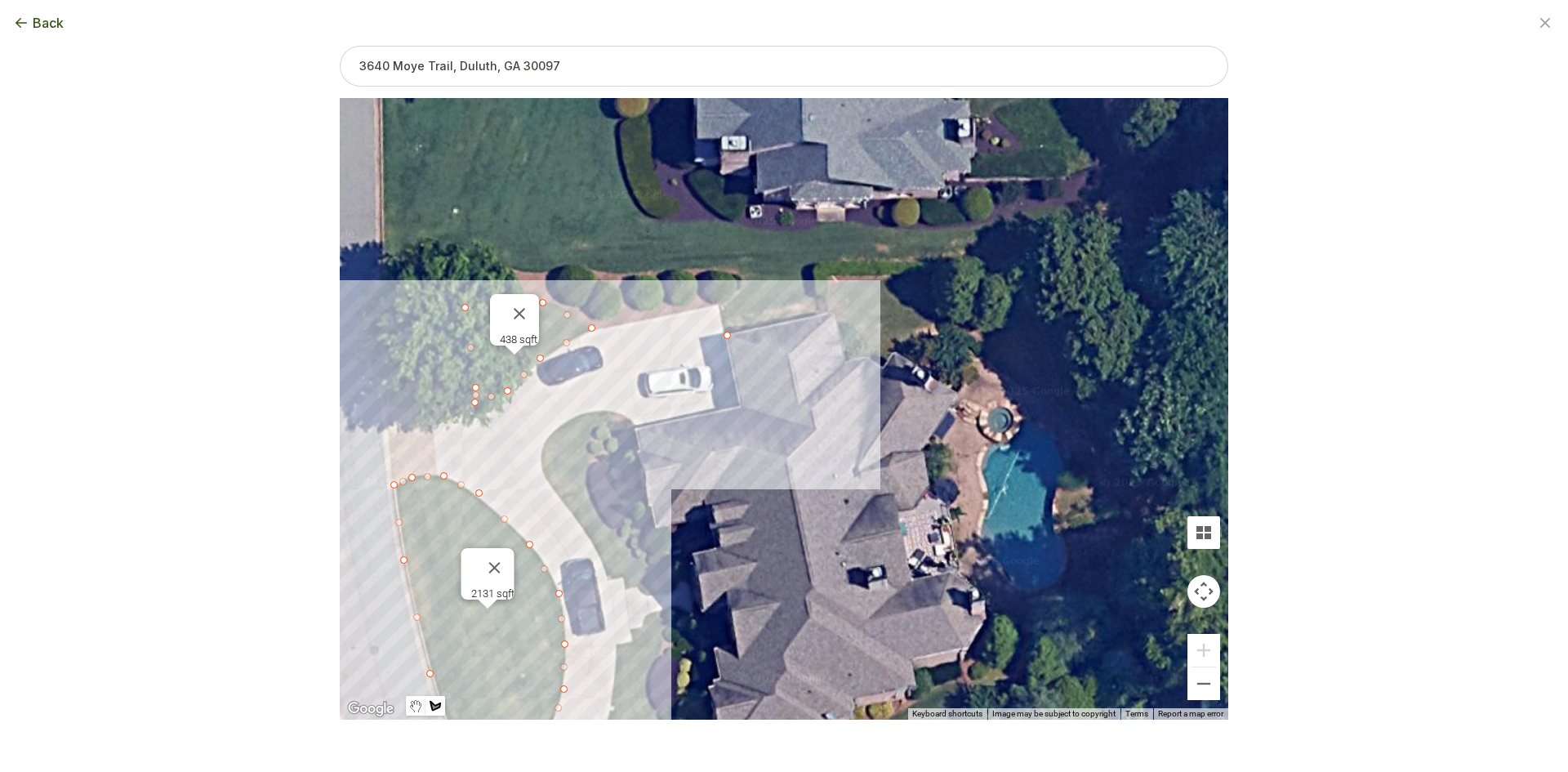
click at [718, 308] on div at bounding box center [784, 410] width 889 height 622
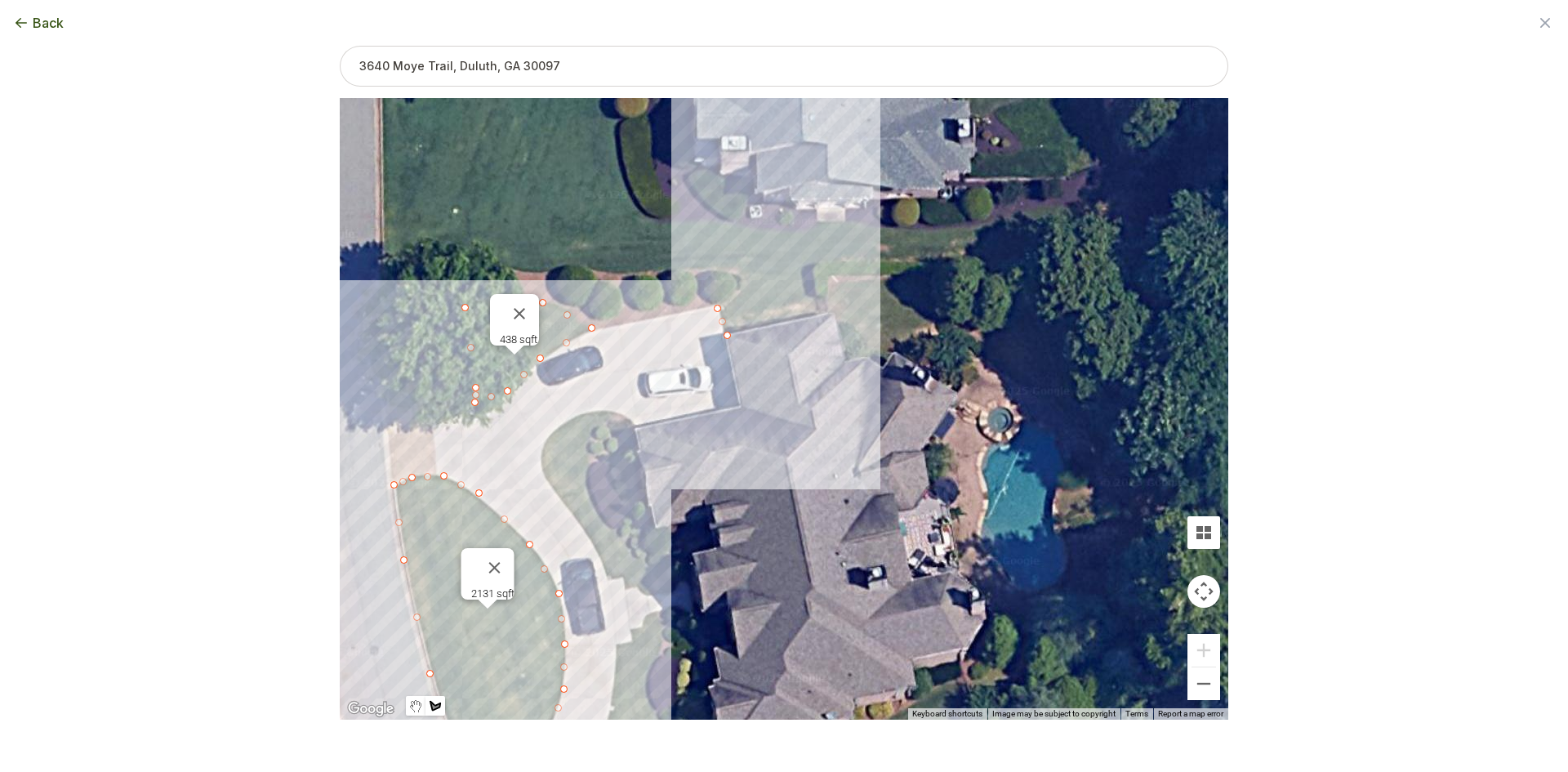
click at [735, 292] on div at bounding box center [784, 410] width 889 height 622
click at [742, 278] on div at bounding box center [784, 410] width 889 height 622
click at [811, 270] on div at bounding box center [784, 410] width 889 height 622
click at [827, 311] on div at bounding box center [784, 410] width 889 height 622
click at [730, 333] on div at bounding box center [784, 410] width 889 height 622
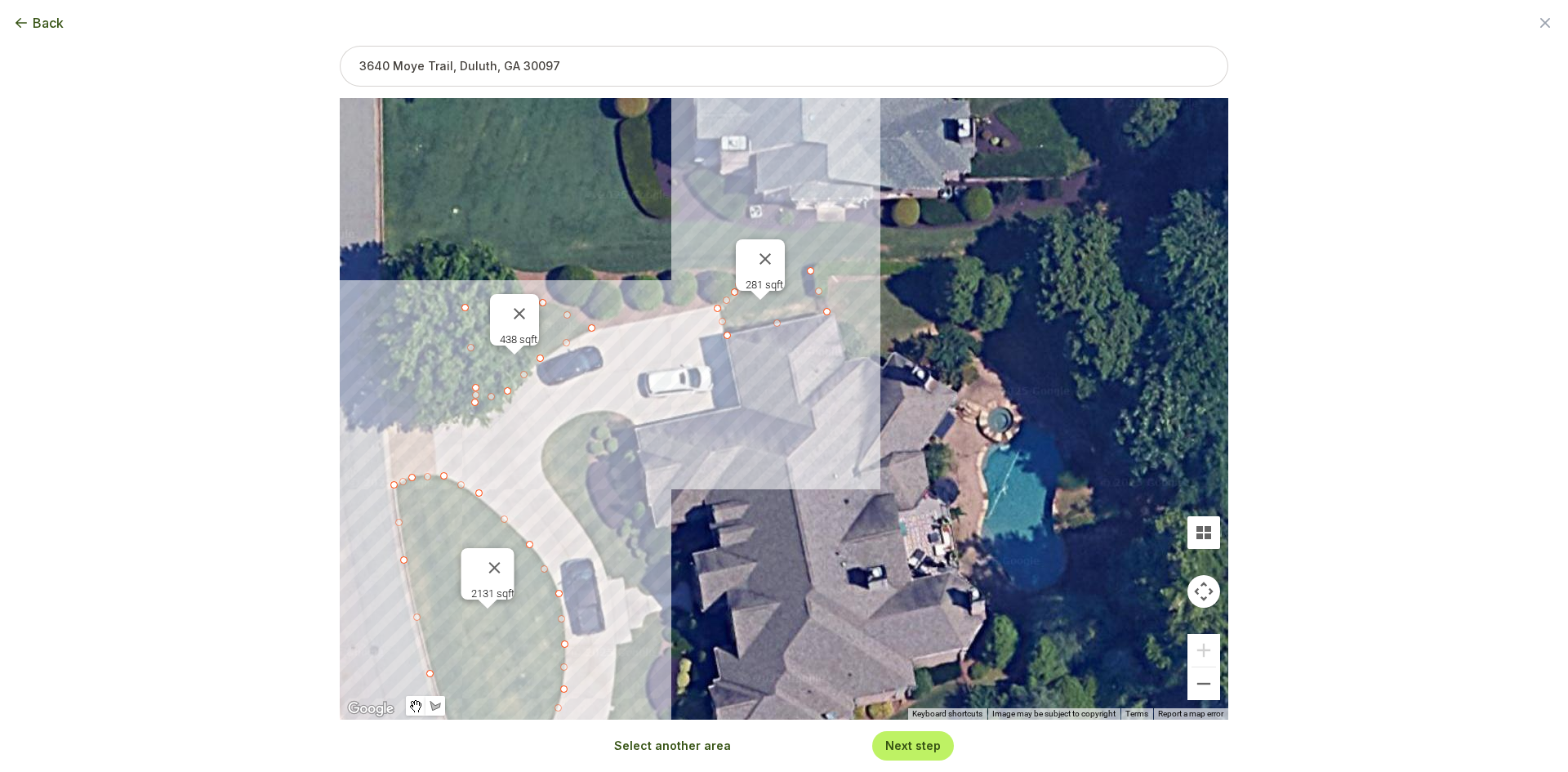
click at [688, 749] on button "Select another area" at bounding box center [673, 746] width 116 height 17
click at [682, 577] on div at bounding box center [784, 410] width 889 height 622
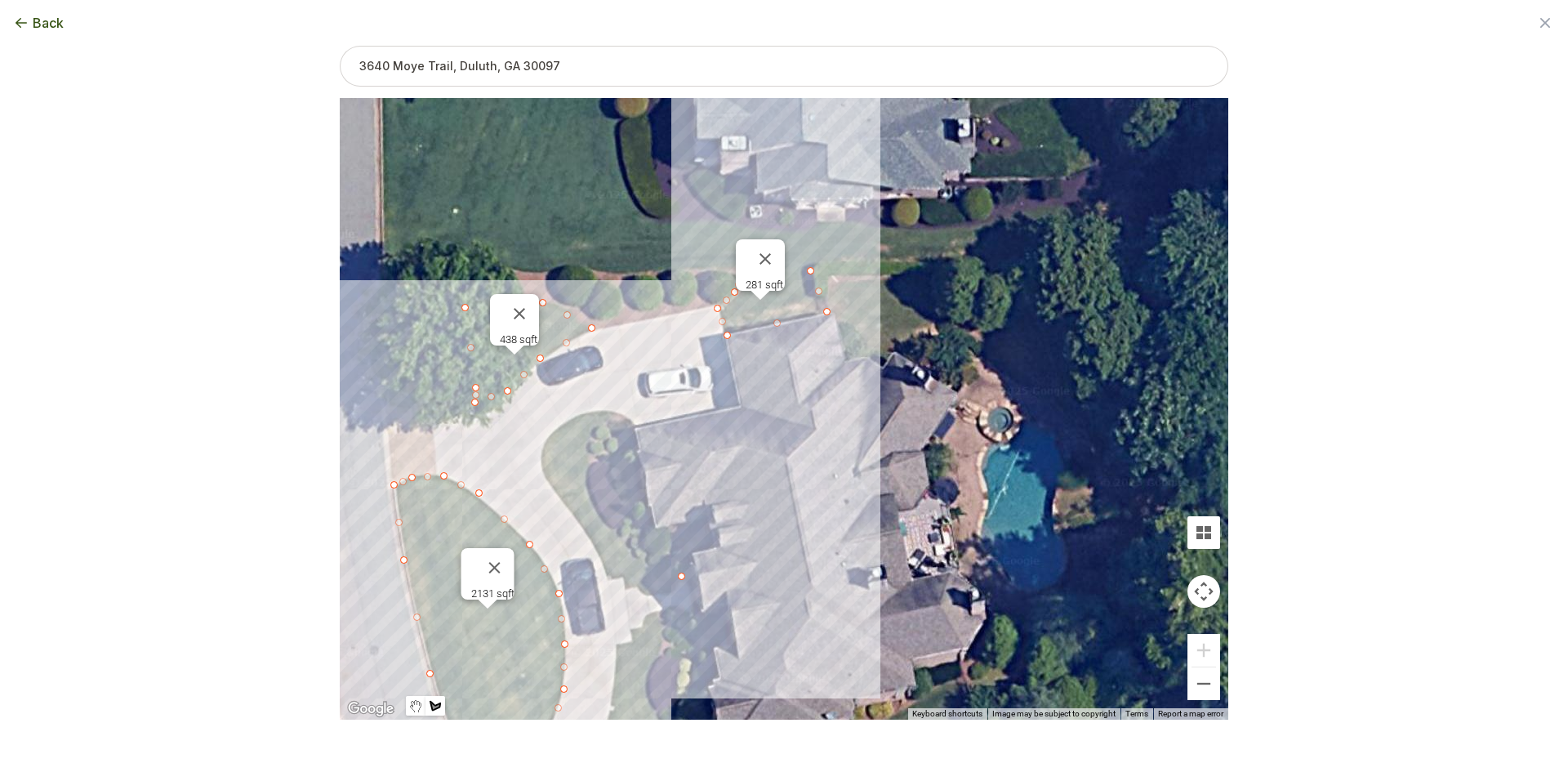
click at [673, 586] on div at bounding box center [784, 410] width 889 height 622
click at [651, 593] on div at bounding box center [784, 410] width 889 height 622
click at [635, 587] on div at bounding box center [784, 410] width 889 height 622
click at [624, 579] on div at bounding box center [784, 410] width 889 height 622
click at [606, 579] on div at bounding box center [784, 410] width 889 height 622
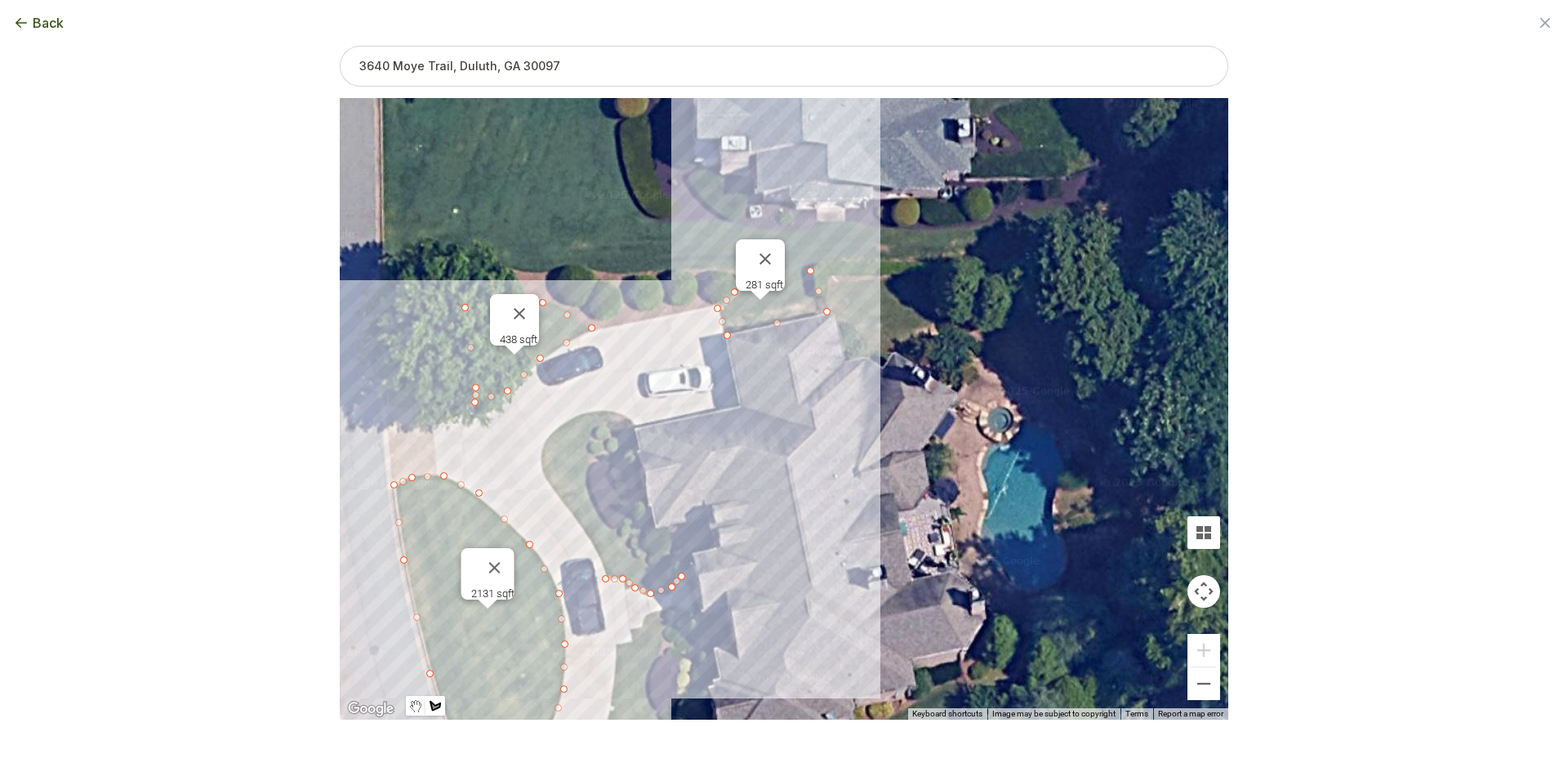
click at [581, 525] on div at bounding box center [784, 410] width 889 height 622
click at [549, 481] on div at bounding box center [784, 410] width 889 height 622
click at [540, 453] on div at bounding box center [784, 410] width 889 height 622
click at [562, 423] on div at bounding box center [784, 410] width 889 height 622
click at [594, 410] on div at bounding box center [784, 410] width 889 height 622
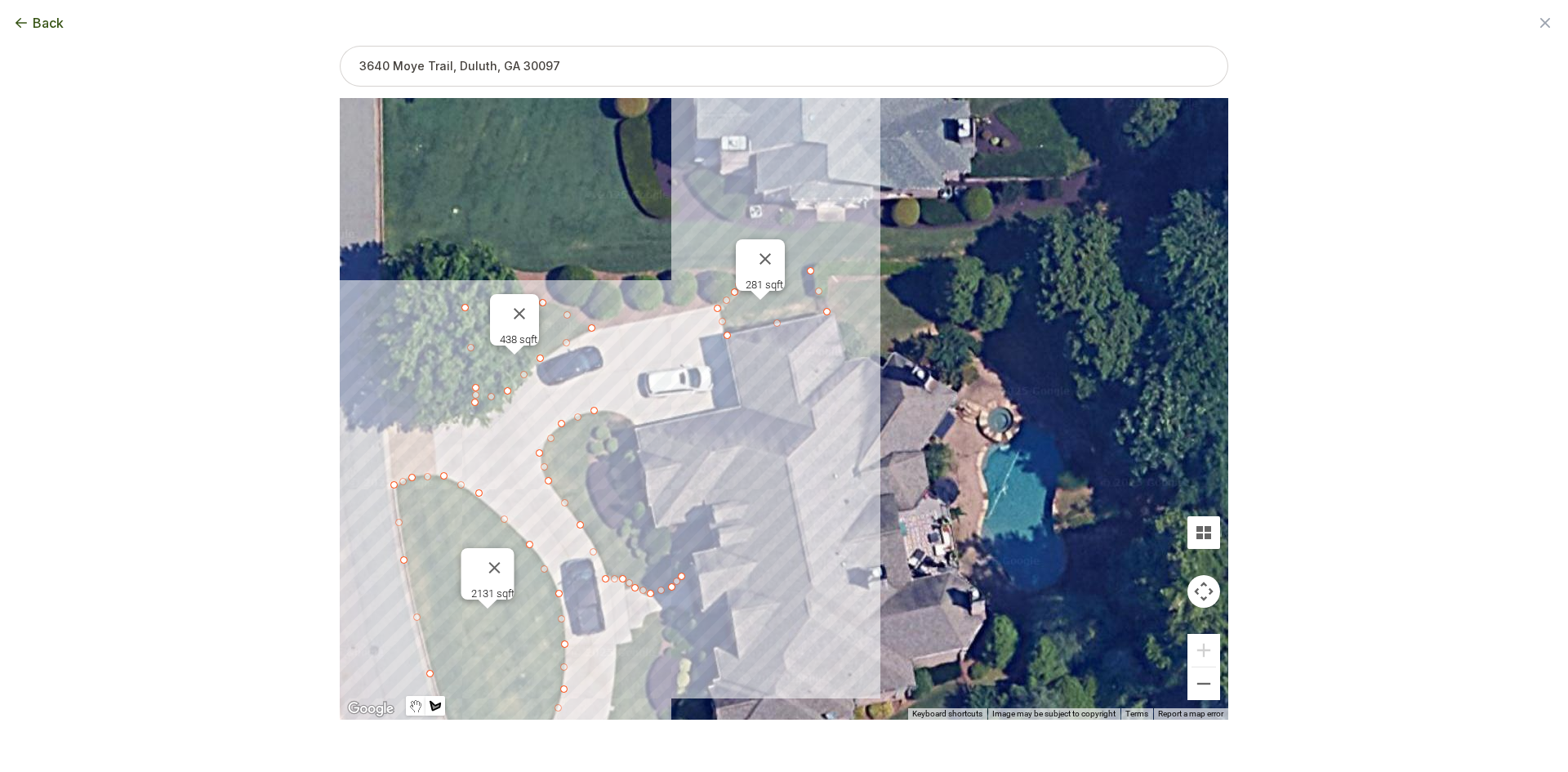
click at [624, 413] on div at bounding box center [784, 410] width 889 height 622
click at [592, 426] on div at bounding box center [784, 410] width 889 height 622
click at [587, 455] on div at bounding box center [784, 410] width 889 height 622
click at [594, 500] on div at bounding box center [784, 410] width 889 height 622
click at [619, 537] on div at bounding box center [784, 410] width 889 height 622
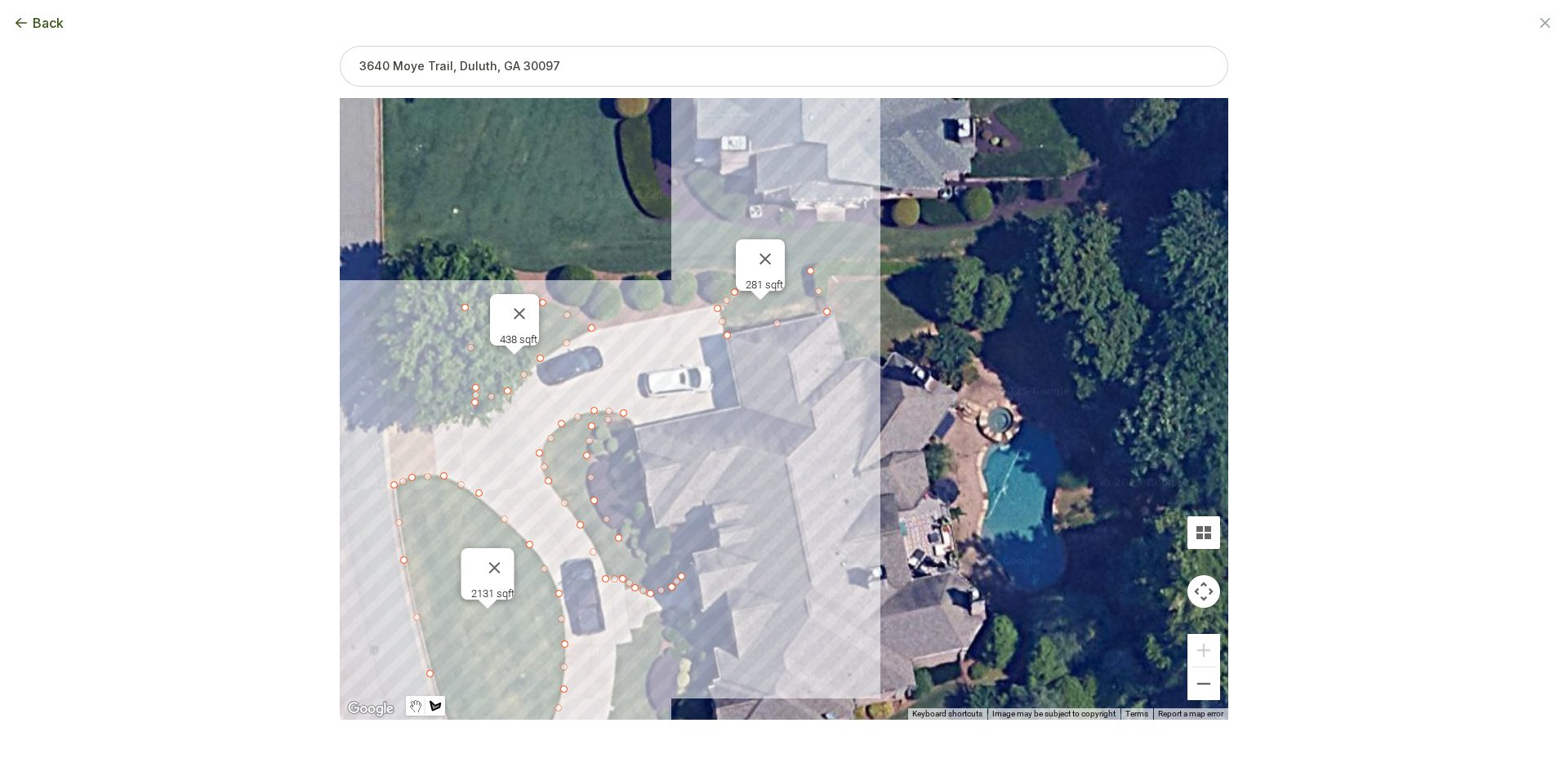
click at [643, 561] on div at bounding box center [784, 410] width 889 height 622
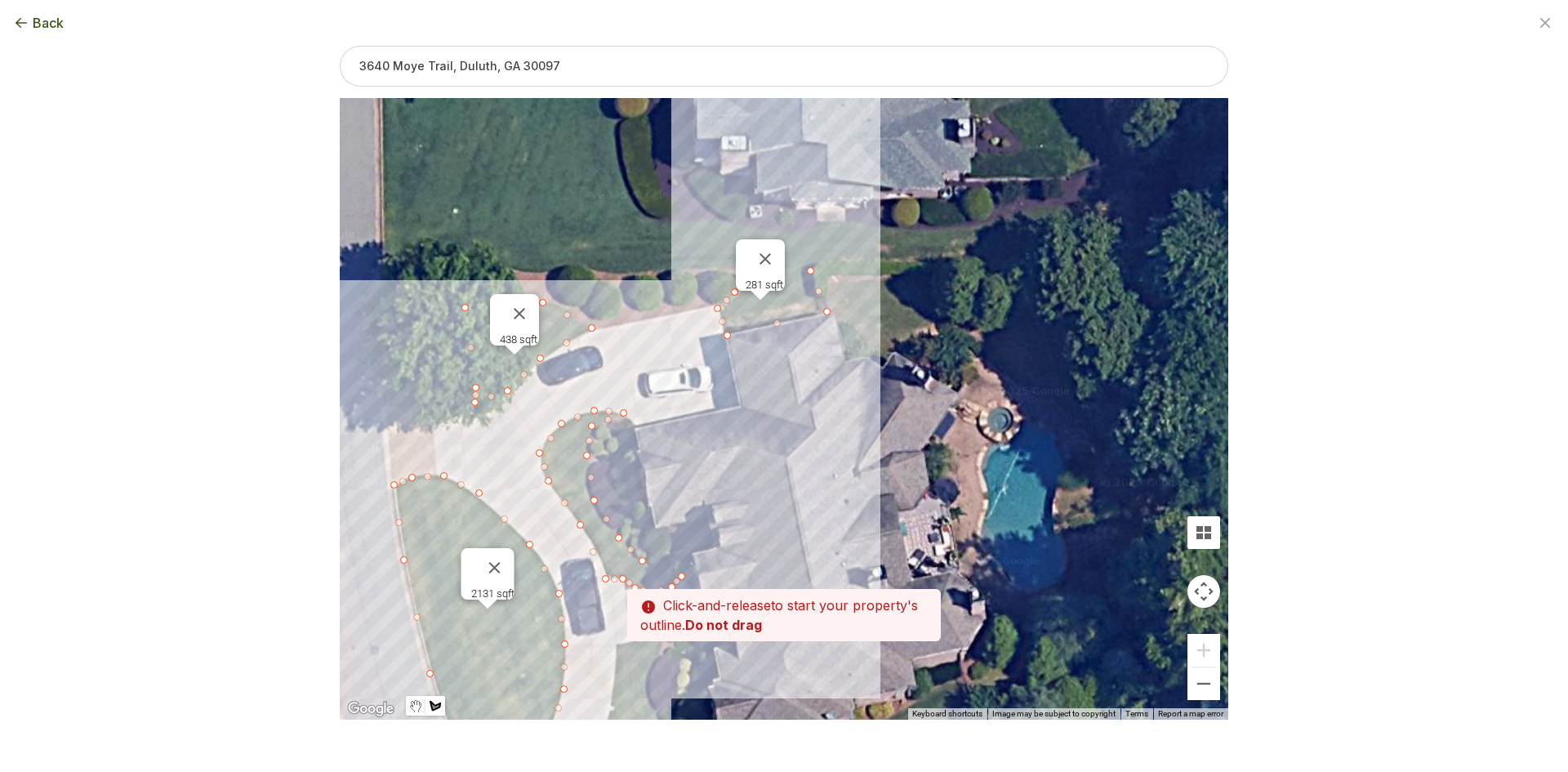
click at [672, 562] on div at bounding box center [784, 410] width 889 height 622
click at [683, 576] on div at bounding box center [784, 410] width 889 height 622
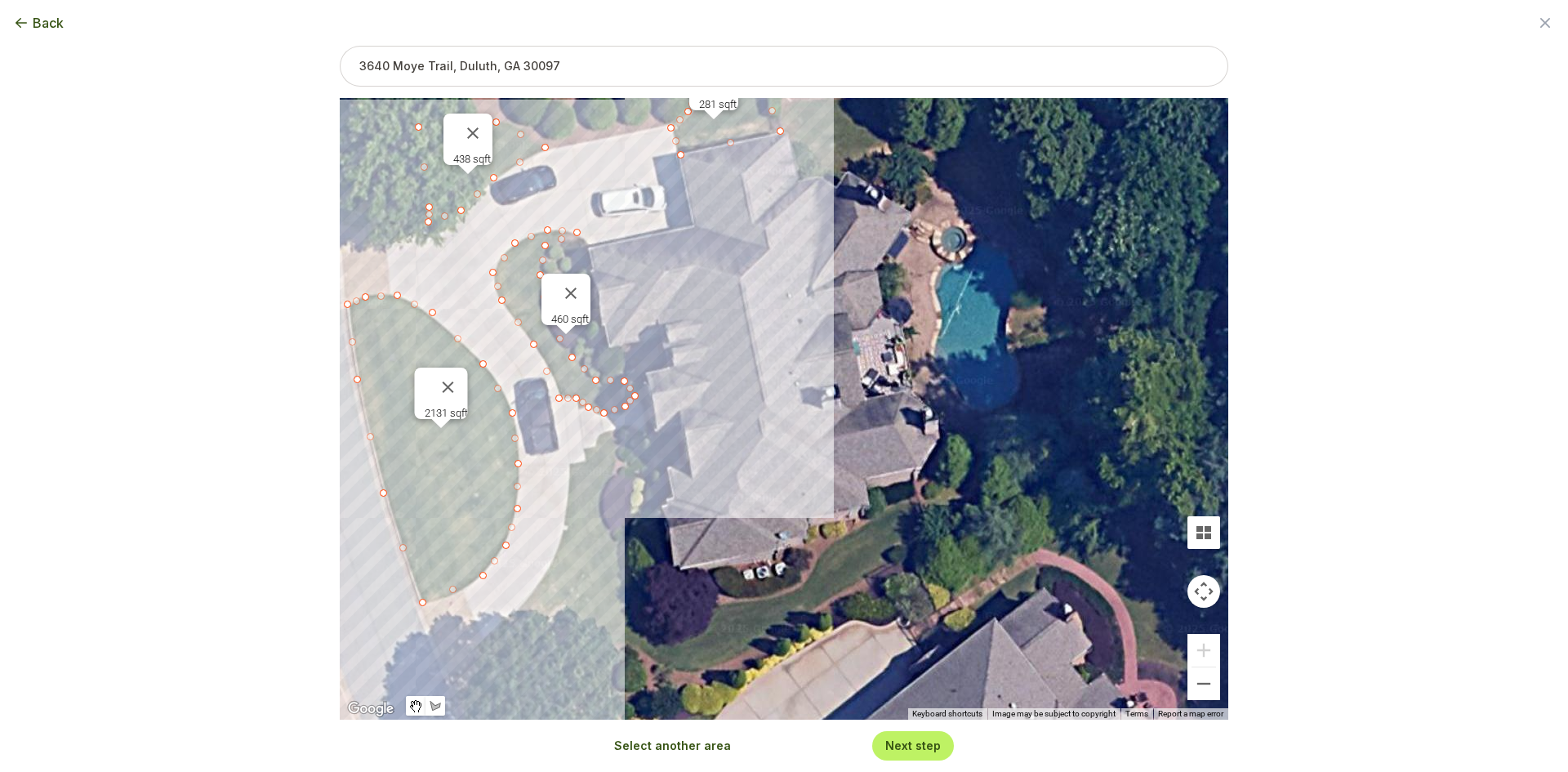
drag, startPoint x: 727, startPoint y: 542, endPoint x: 678, endPoint y: 354, distance: 194.3
click at [678, 354] on div "2131 sqft 438 sqft 281 sqft 460 sqft" at bounding box center [784, 409] width 889 height 622
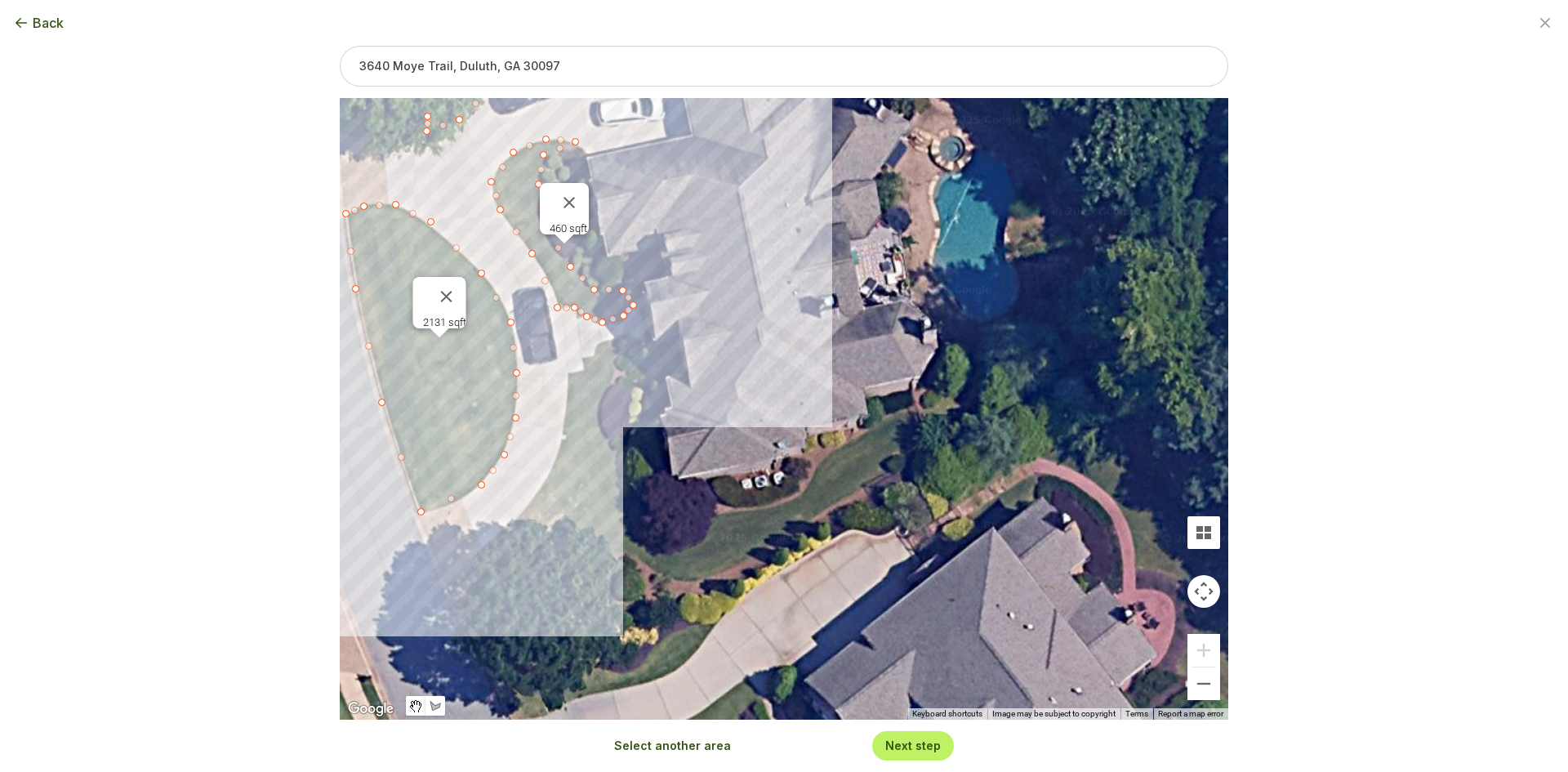
drag, startPoint x: 738, startPoint y: 595, endPoint x: 737, endPoint y: 517, distance: 78.0
click at [737, 517] on div "2131 sqft 438 sqft 281 sqft 460 sqft" at bounding box center [784, 409] width 889 height 622
click at [687, 745] on button "Select another area" at bounding box center [673, 746] width 116 height 17
click at [916, 403] on div at bounding box center [784, 410] width 889 height 622
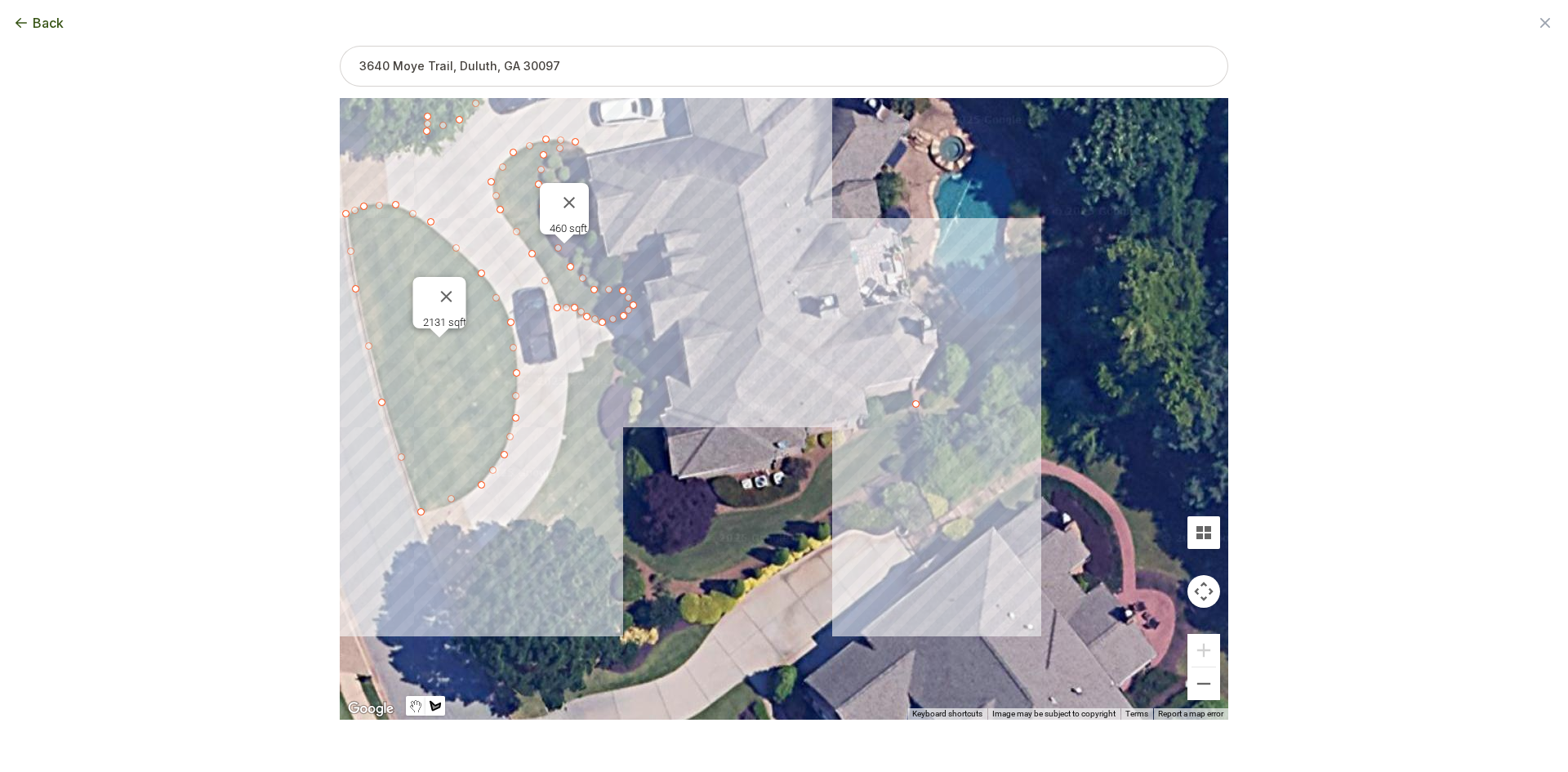
click at [924, 449] on div at bounding box center [784, 410] width 889 height 622
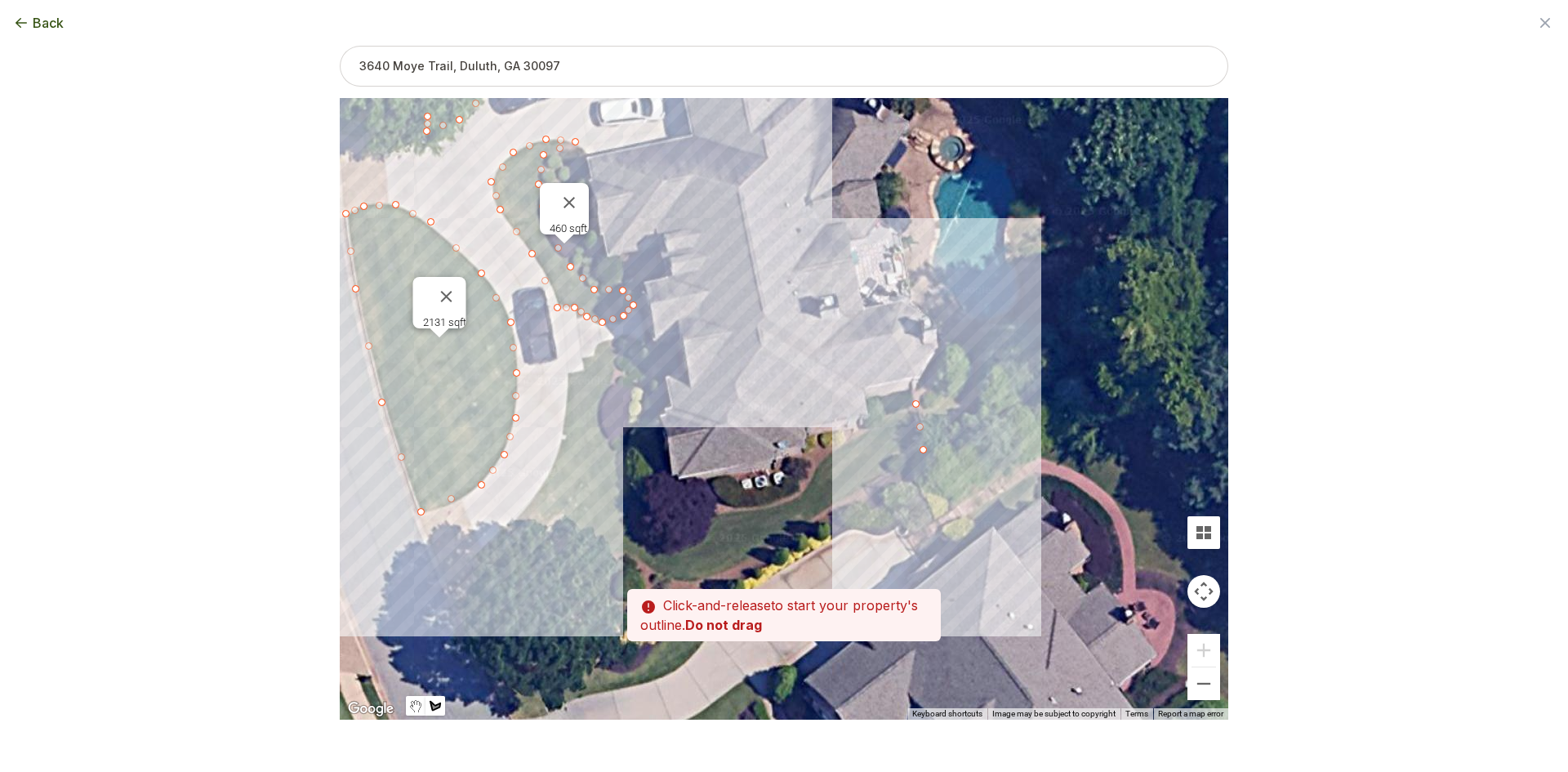
click at [849, 492] on div at bounding box center [784, 410] width 889 height 622
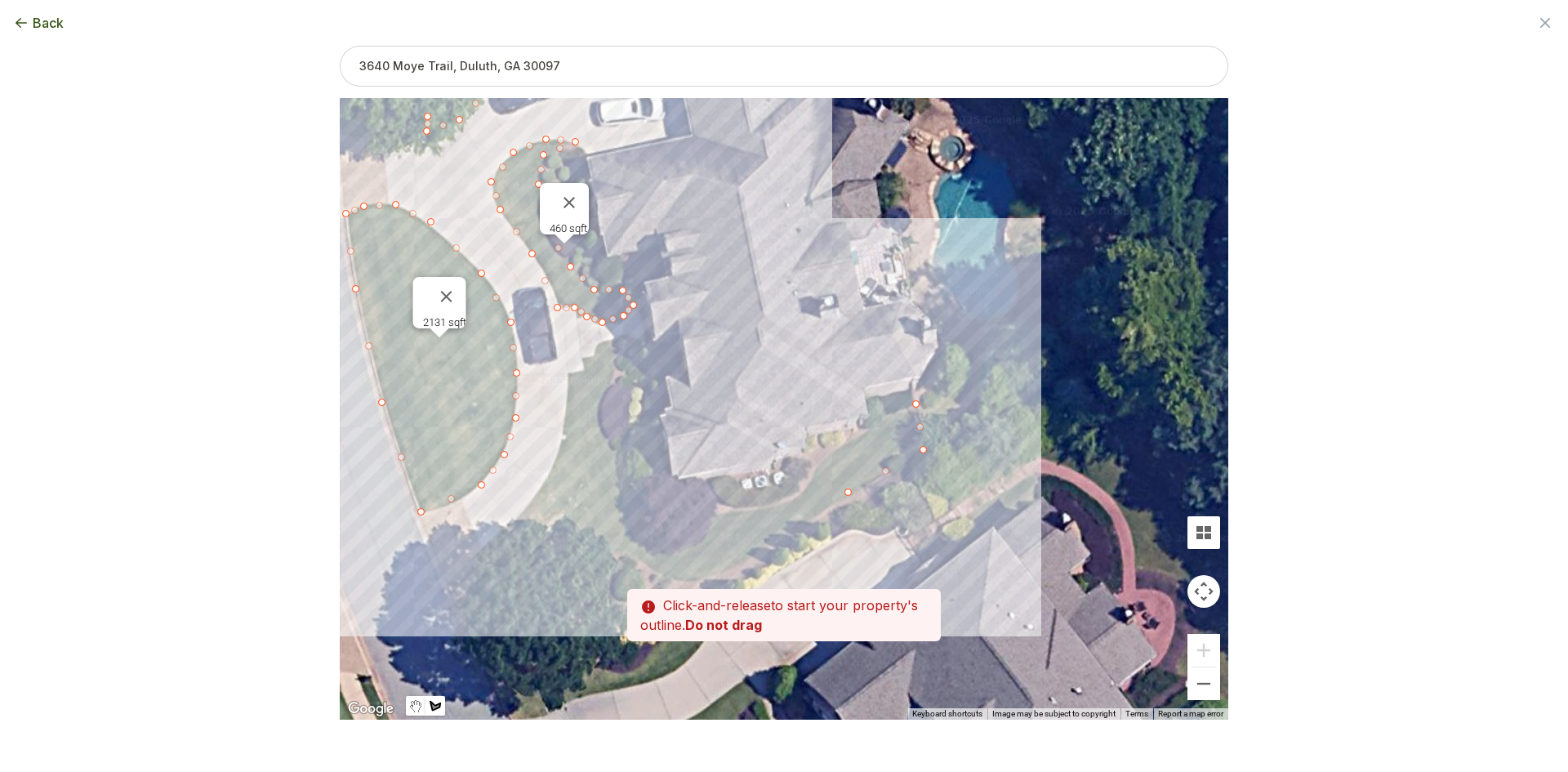
click at [775, 537] on div at bounding box center [784, 410] width 889 height 622
click at [712, 578] on div at bounding box center [784, 410] width 889 height 622
drag, startPoint x: 672, startPoint y: 576, endPoint x: 649, endPoint y: 573, distance: 23.2
click at [668, 576] on div at bounding box center [784, 410] width 889 height 622
drag, startPoint x: 615, startPoint y: 550, endPoint x: 606, endPoint y: 550, distance: 9.0
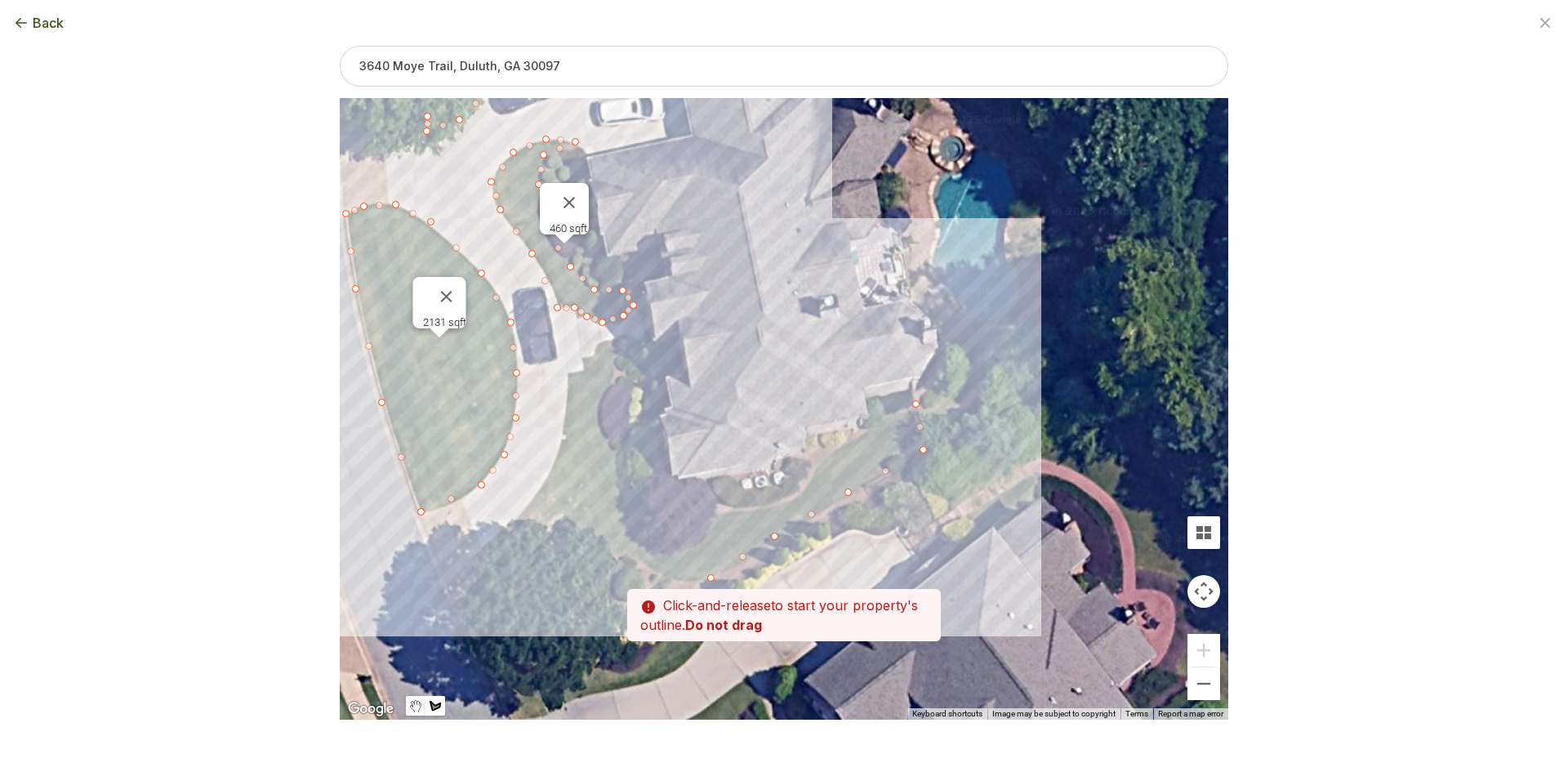
click at [609, 550] on div at bounding box center [784, 410] width 889 height 622
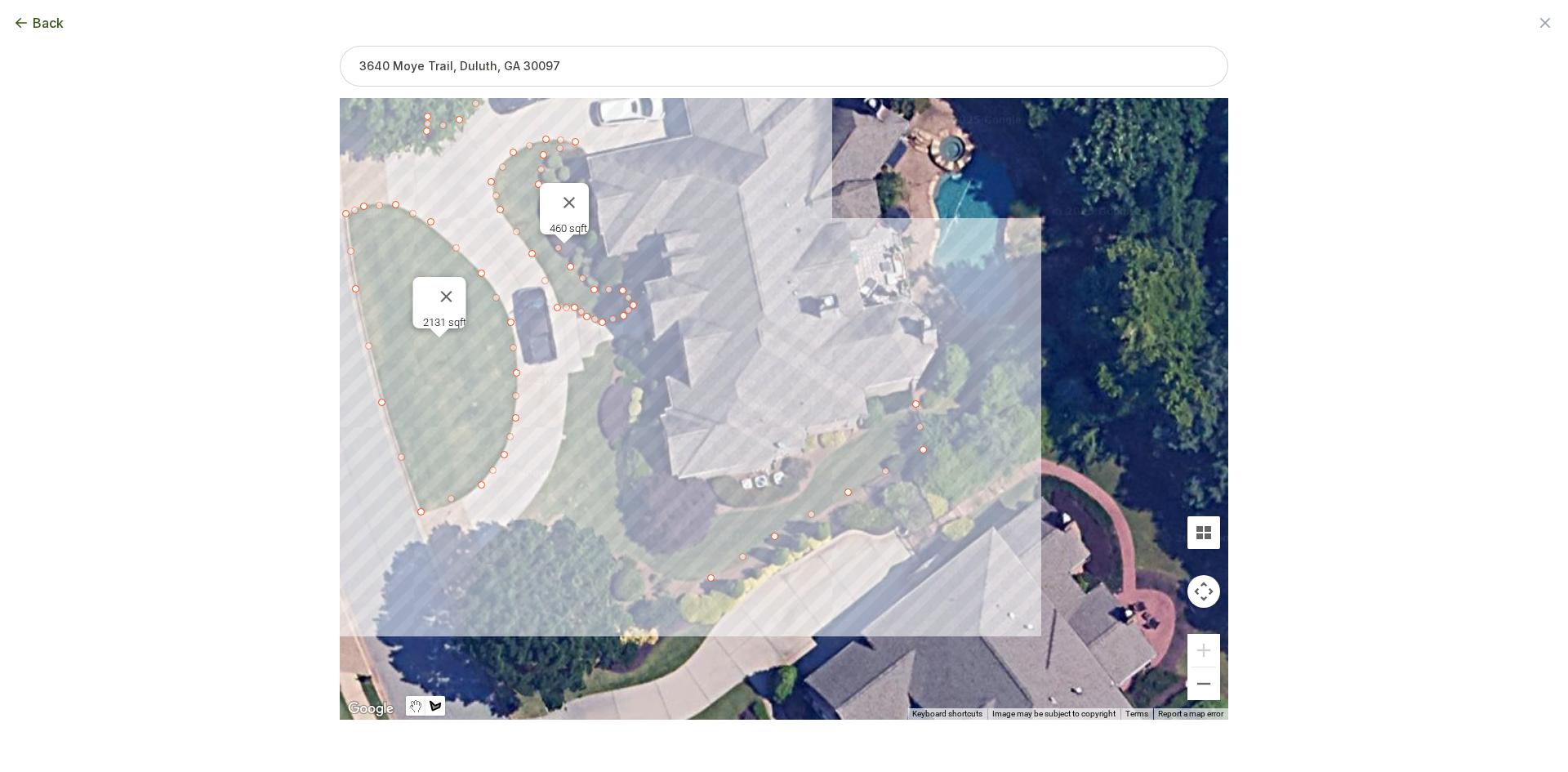
click at [488, 548] on div at bounding box center [784, 410] width 889 height 622
click at [531, 497] on div at bounding box center [784, 410] width 889 height 622
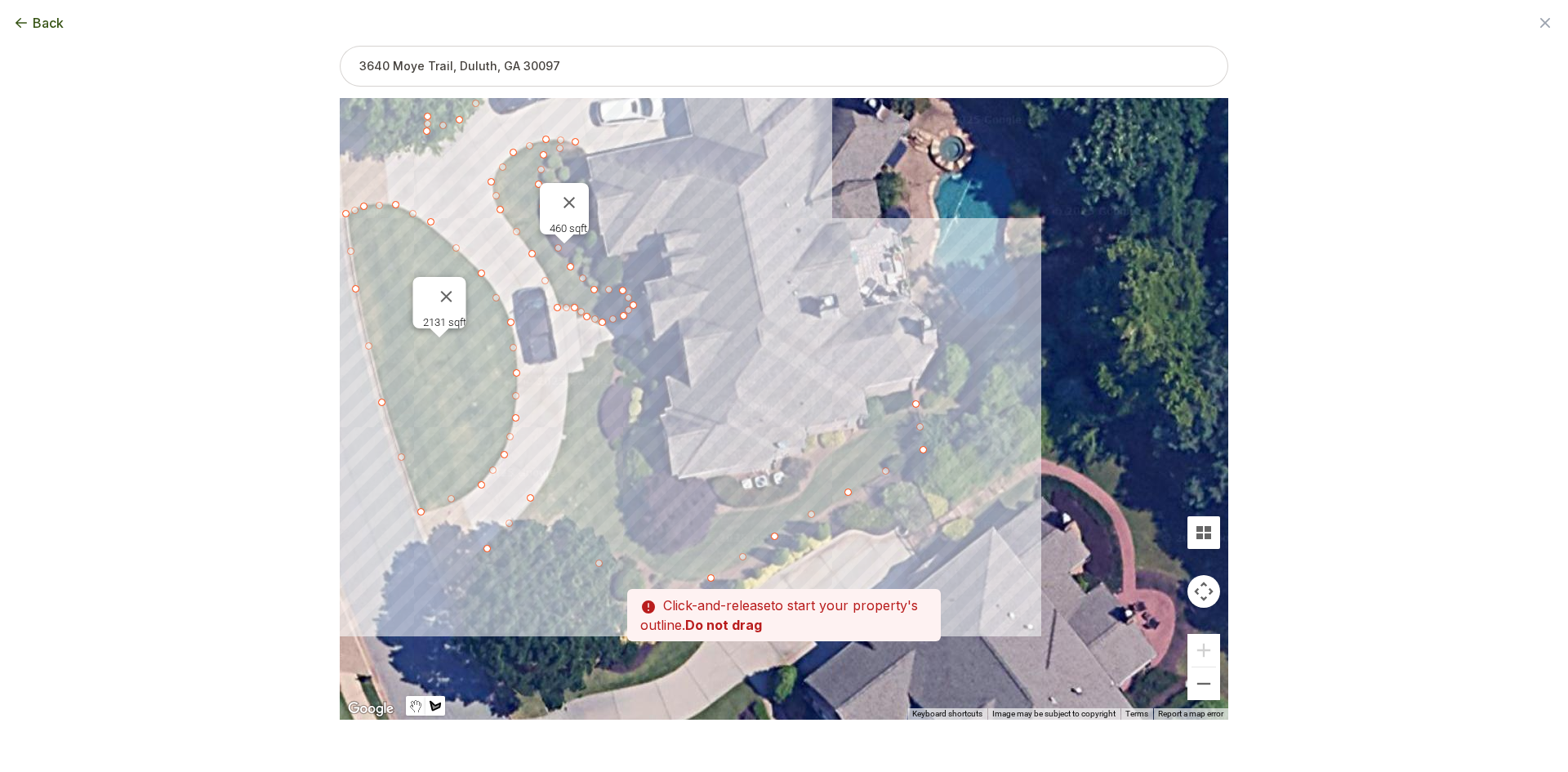
click at [567, 434] on div at bounding box center [784, 410] width 889 height 622
click at [570, 374] on div at bounding box center [784, 410] width 889 height 622
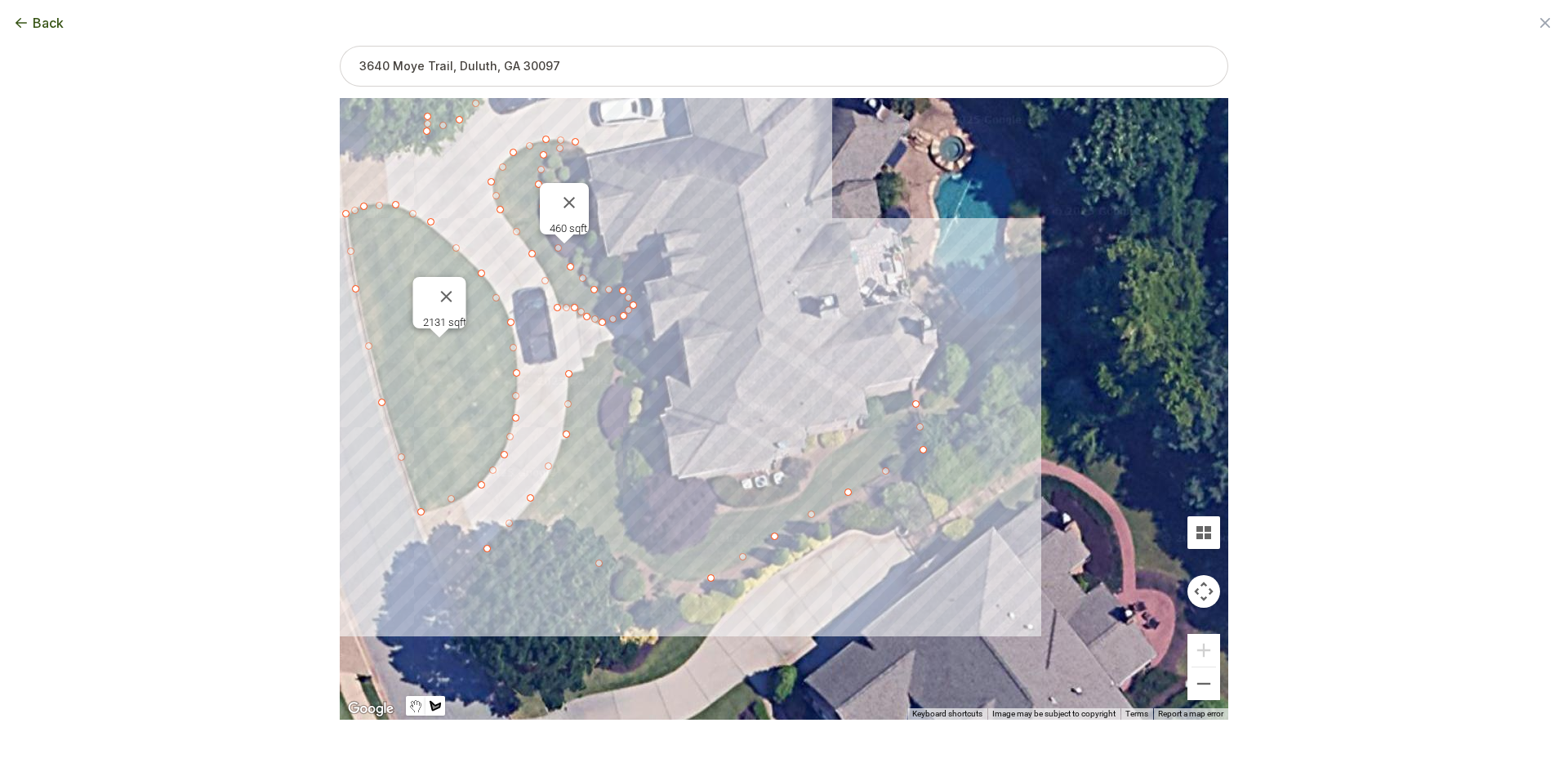
click at [623, 339] on div at bounding box center [784, 410] width 889 height 622
click at [604, 403] on div at bounding box center [784, 410] width 889 height 622
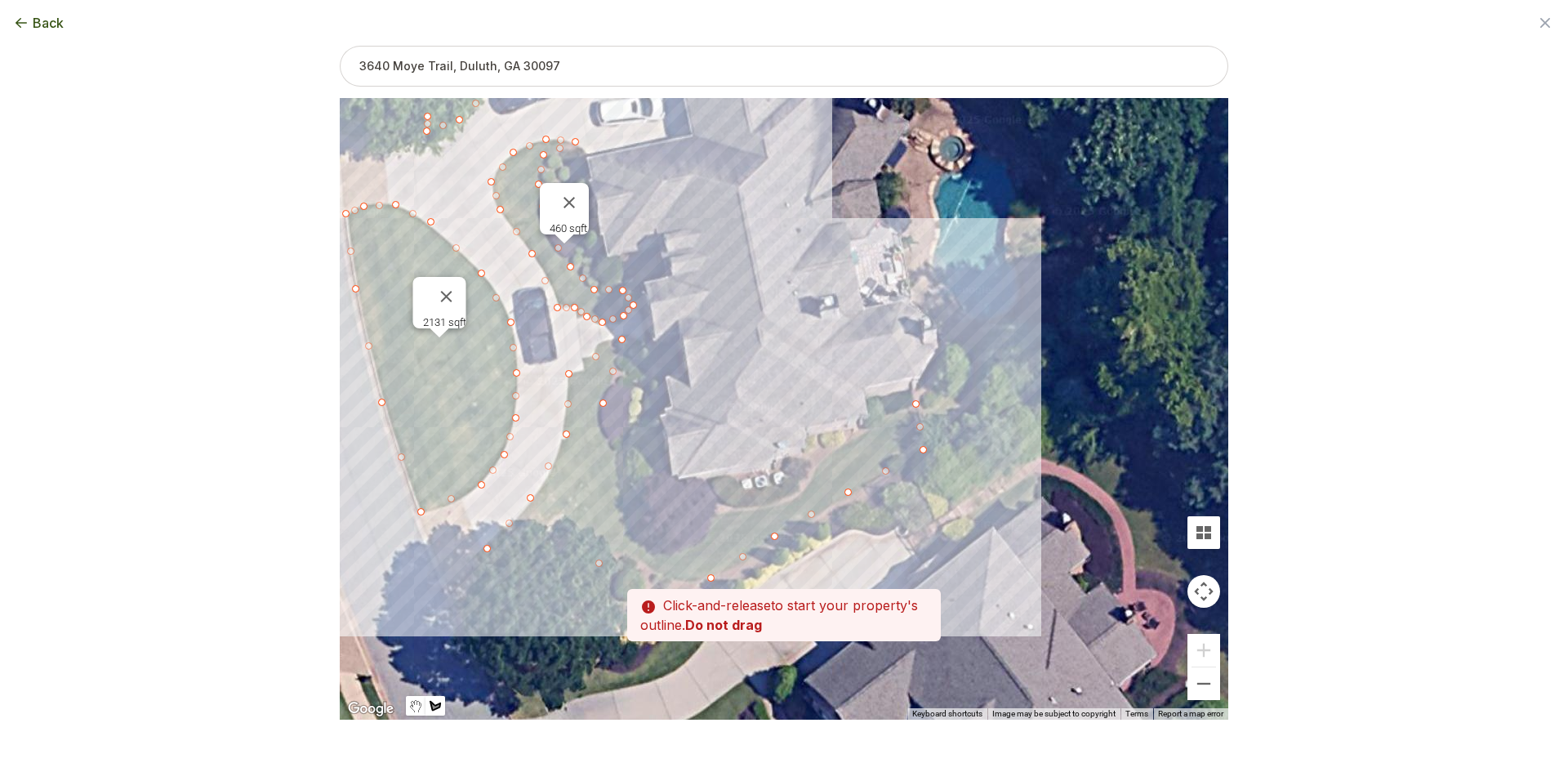
click at [629, 498] on div at bounding box center [784, 410] width 889 height 622
click at [652, 538] on div at bounding box center [784, 410] width 889 height 622
click at [718, 515] on div at bounding box center [784, 410] width 889 height 622
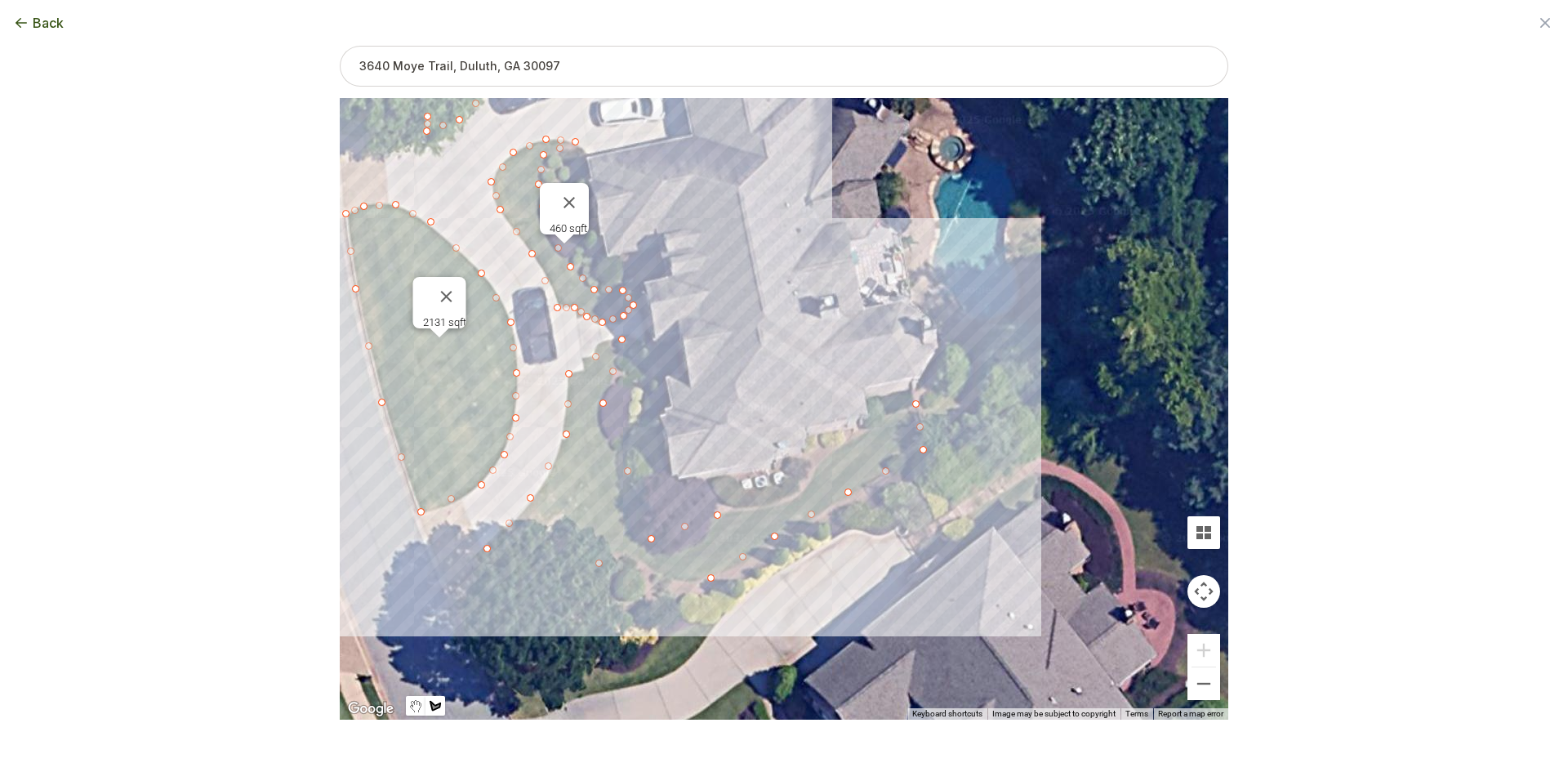
click at [803, 492] on div at bounding box center [784, 410] width 889 height 622
click at [823, 453] on div at bounding box center [784, 410] width 889 height 622
click at [913, 405] on div at bounding box center [784, 410] width 889 height 622
drag, startPoint x: 831, startPoint y: 330, endPoint x: 821, endPoint y: 340, distance: 14.1
click at [828, 359] on div "2131 sqft 438 sqft 281 sqft 460 sqft 1809 sqft" at bounding box center [784, 409] width 889 height 622
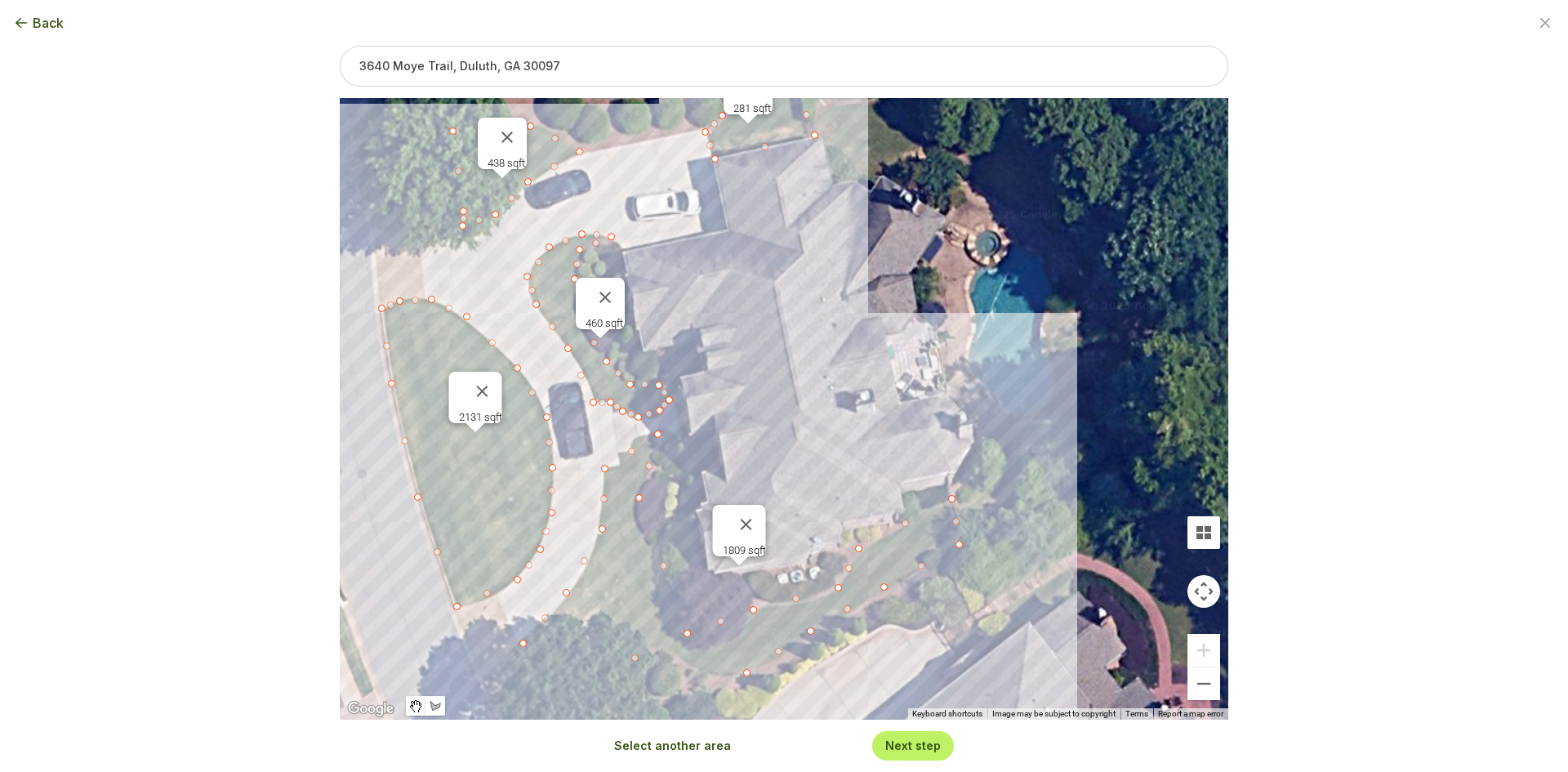
drag, startPoint x: 806, startPoint y: 295, endPoint x: 850, endPoint y: 418, distance: 130.6
click at [850, 418] on div "2131 sqft 438 sqft 281 sqft 460 sqft 1809 sqft" at bounding box center [784, 409] width 889 height 622
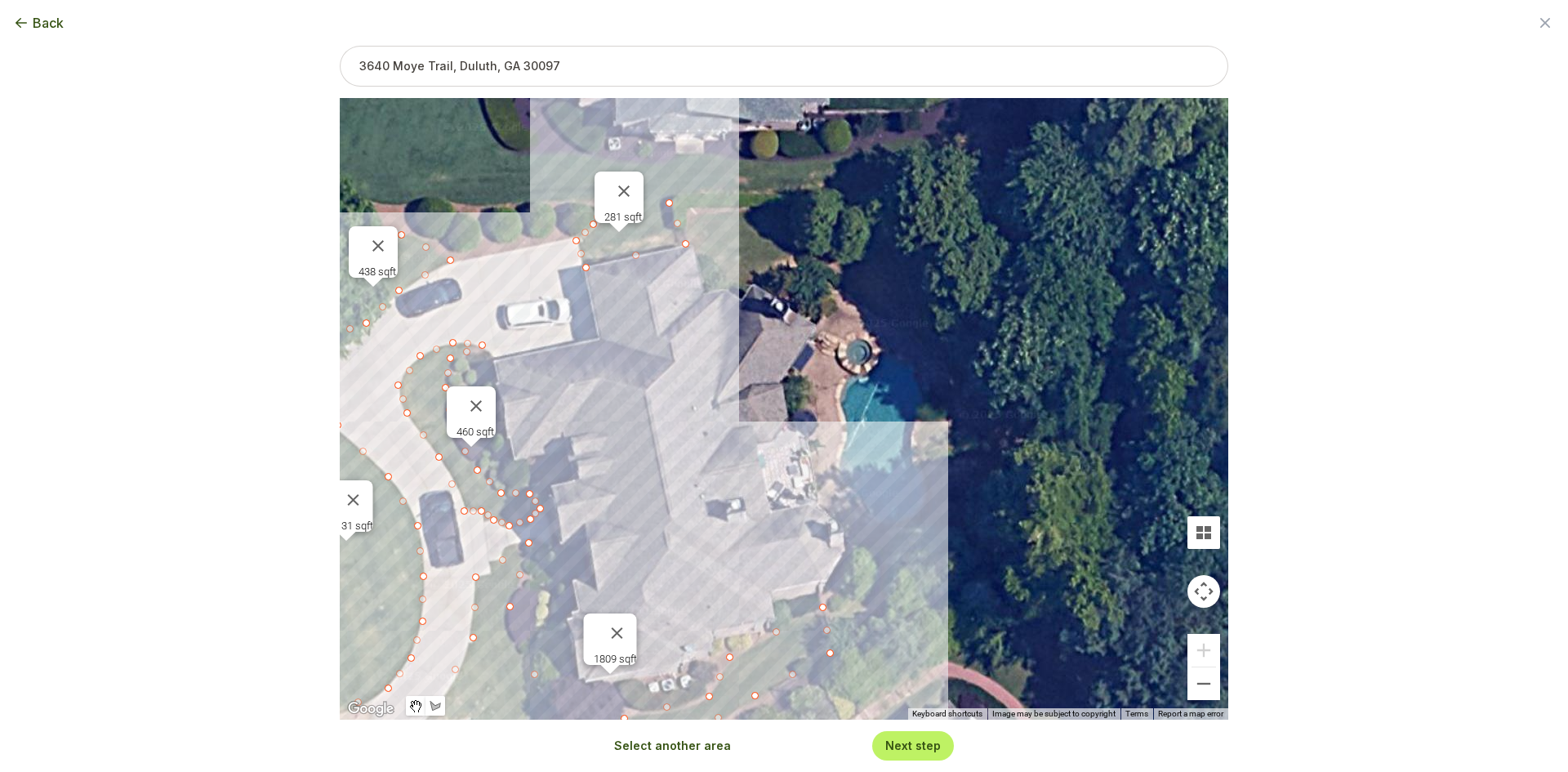
drag, startPoint x: 828, startPoint y: 382, endPoint x: 688, endPoint y: 447, distance: 154.4
click at [688, 447] on div "2131 sqft 438 sqft 281 sqft 460 sqft 1809 sqft" at bounding box center [784, 409] width 889 height 622
click at [672, 740] on button "Select another area" at bounding box center [673, 746] width 116 height 17
drag, startPoint x: 693, startPoint y: 252, endPoint x: 692, endPoint y: 233, distance: 19.0
click at [693, 245] on div at bounding box center [784, 410] width 889 height 622
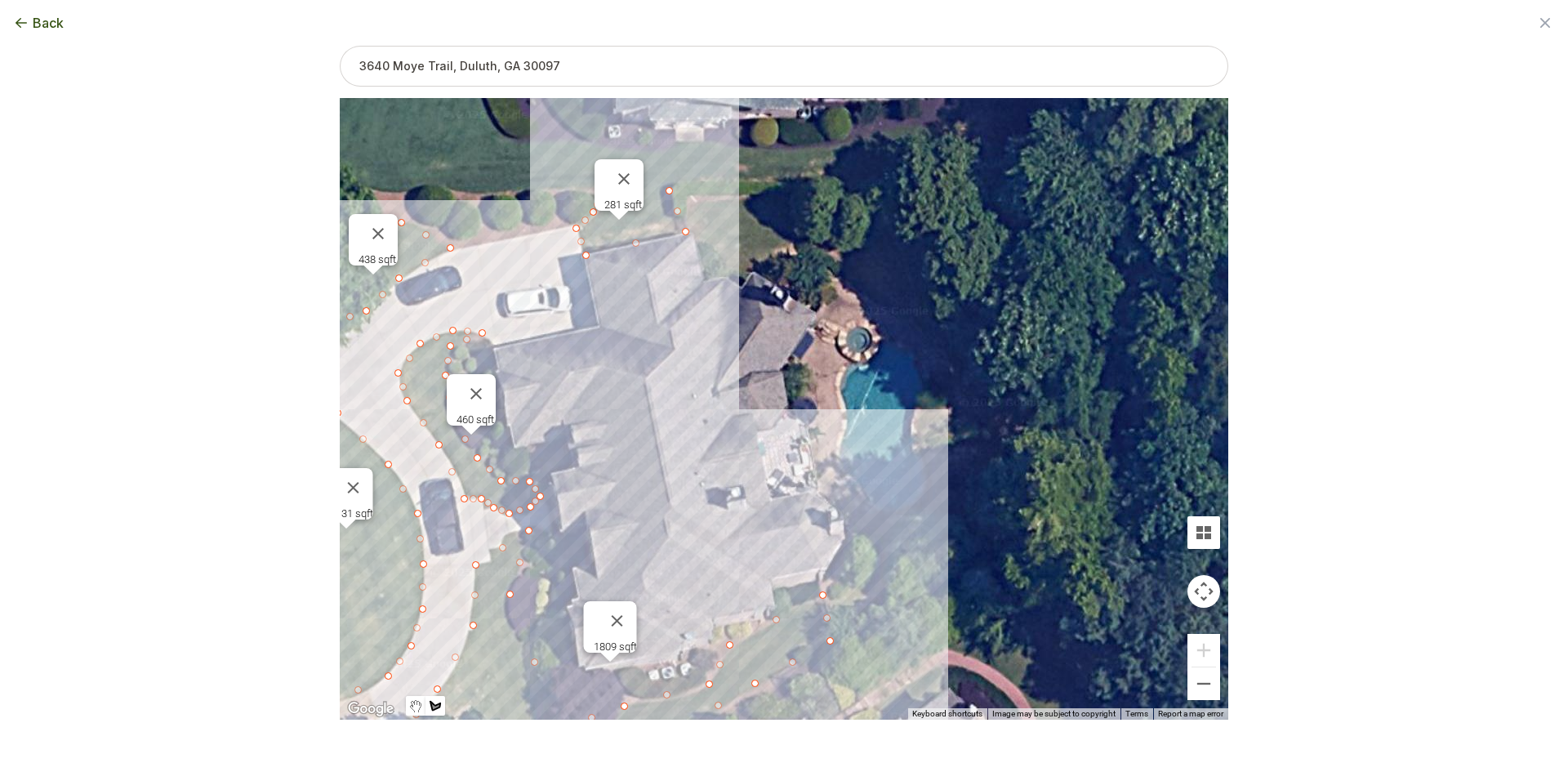
click at [692, 223] on div at bounding box center [784, 410] width 889 height 622
click at [691, 203] on div at bounding box center [784, 410] width 889 height 622
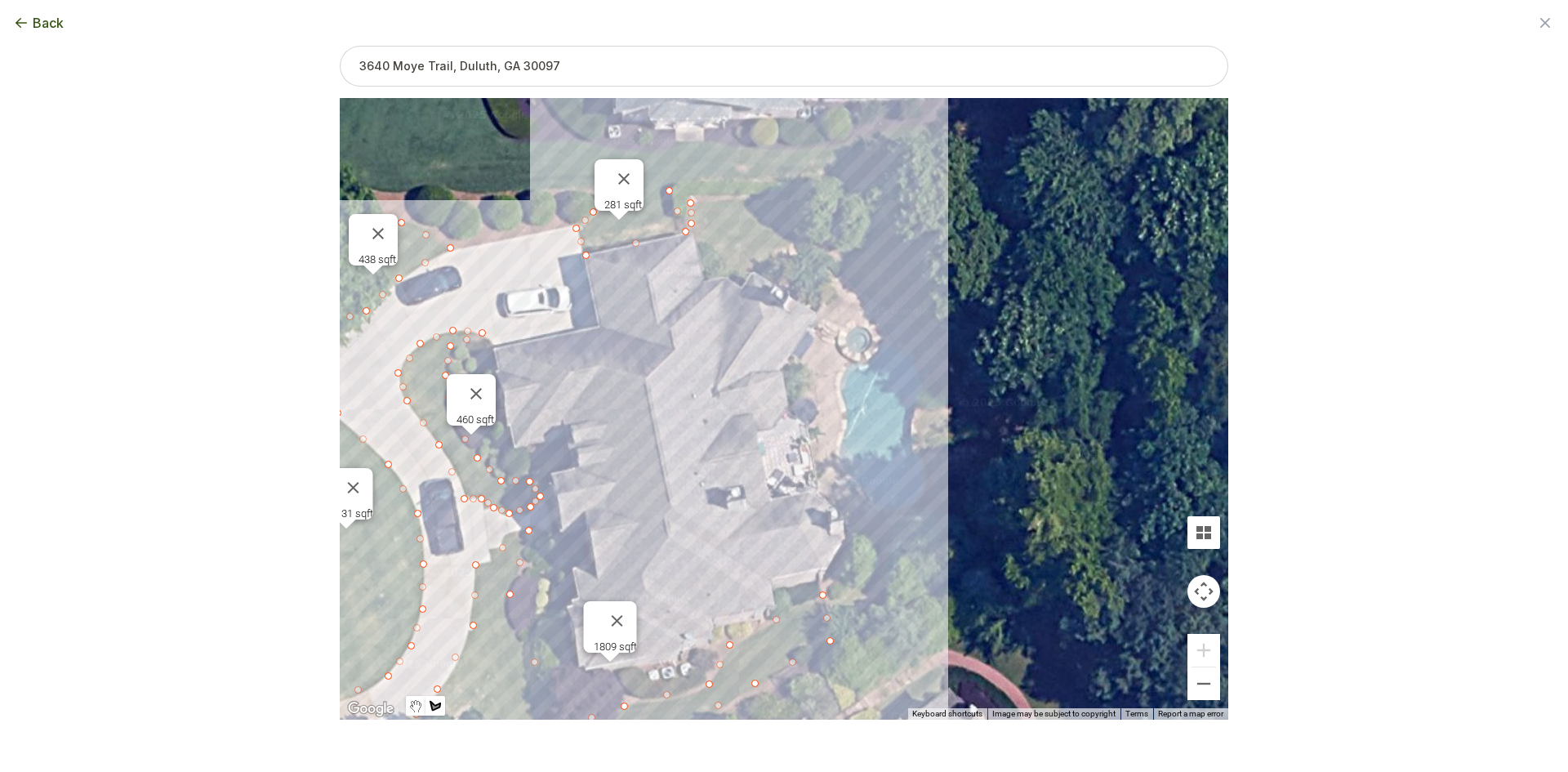
click at [796, 201] on div at bounding box center [784, 410] width 889 height 622
click at [816, 254] on div at bounding box center [784, 410] width 889 height 622
click at [740, 273] on div at bounding box center [784, 410] width 889 height 622
click at [707, 247] on div at bounding box center [784, 410] width 889 height 622
click at [689, 227] on div at bounding box center [784, 410] width 889 height 622
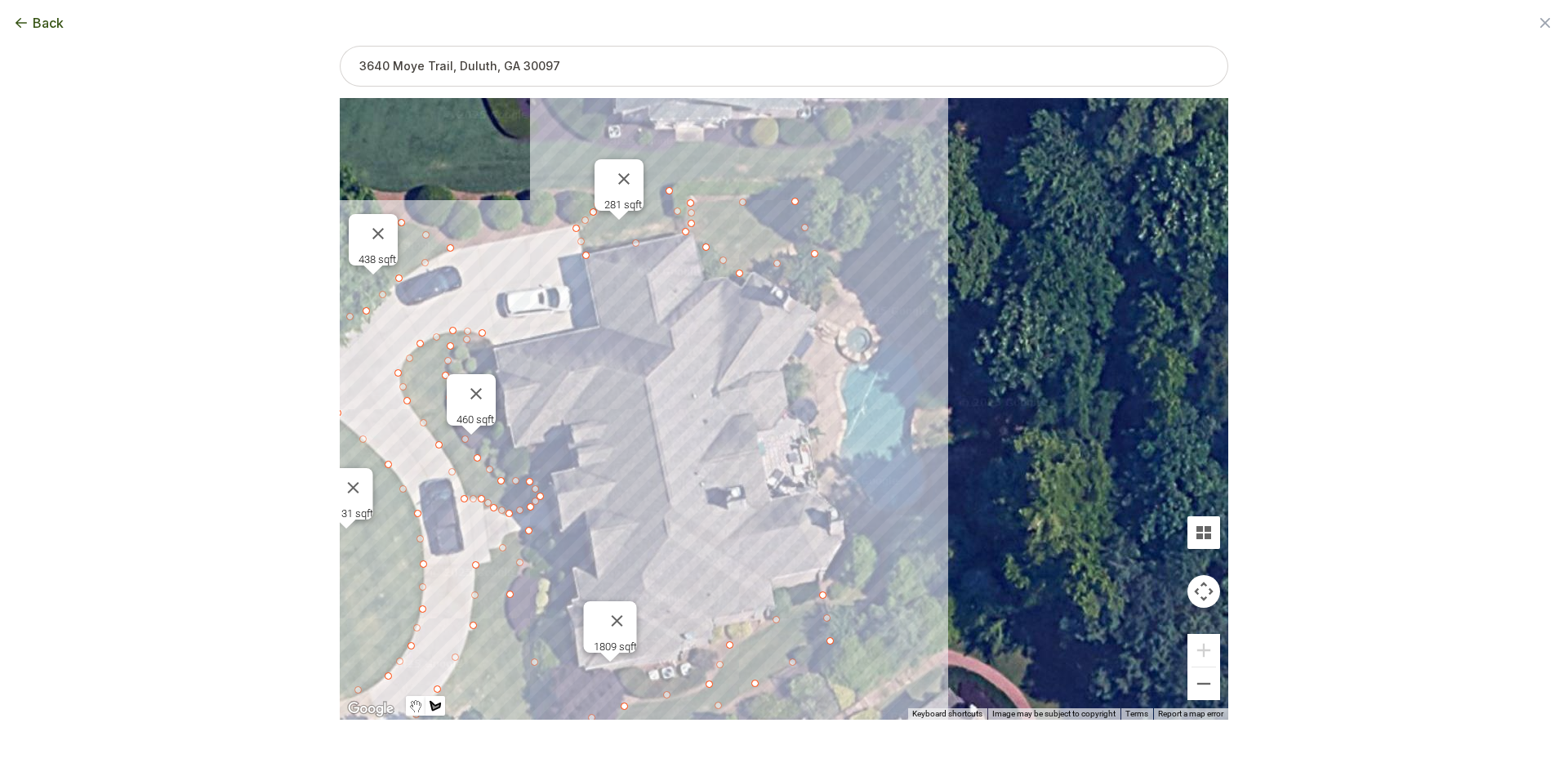
type input "5523"
click at [698, 741] on button "Select another area" at bounding box center [673, 746] width 116 height 17
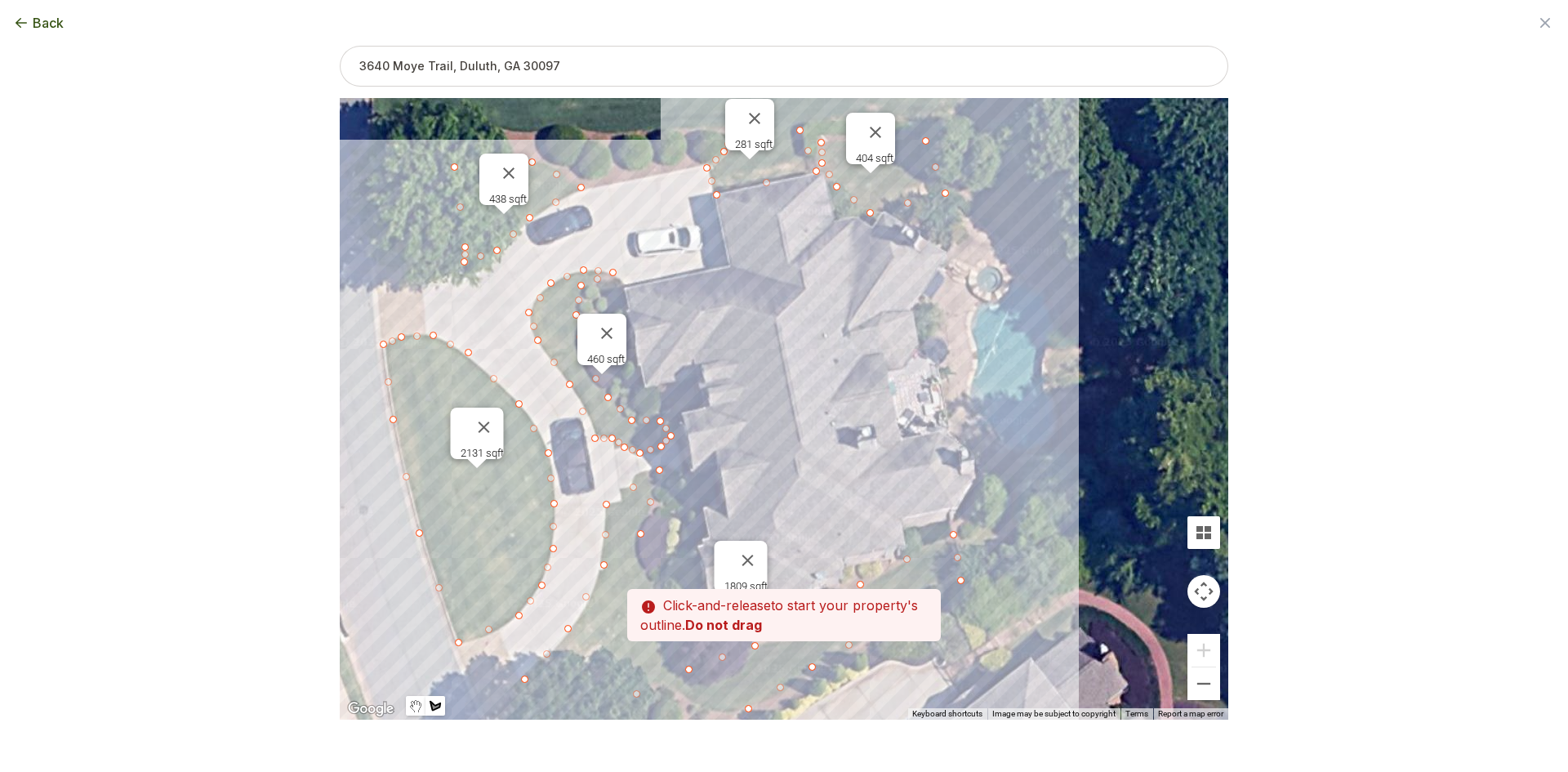
drag, startPoint x: 985, startPoint y: 438, endPoint x: 1102, endPoint y: 361, distance: 140.1
click at [1102, 361] on div at bounding box center [784, 410] width 889 height 622
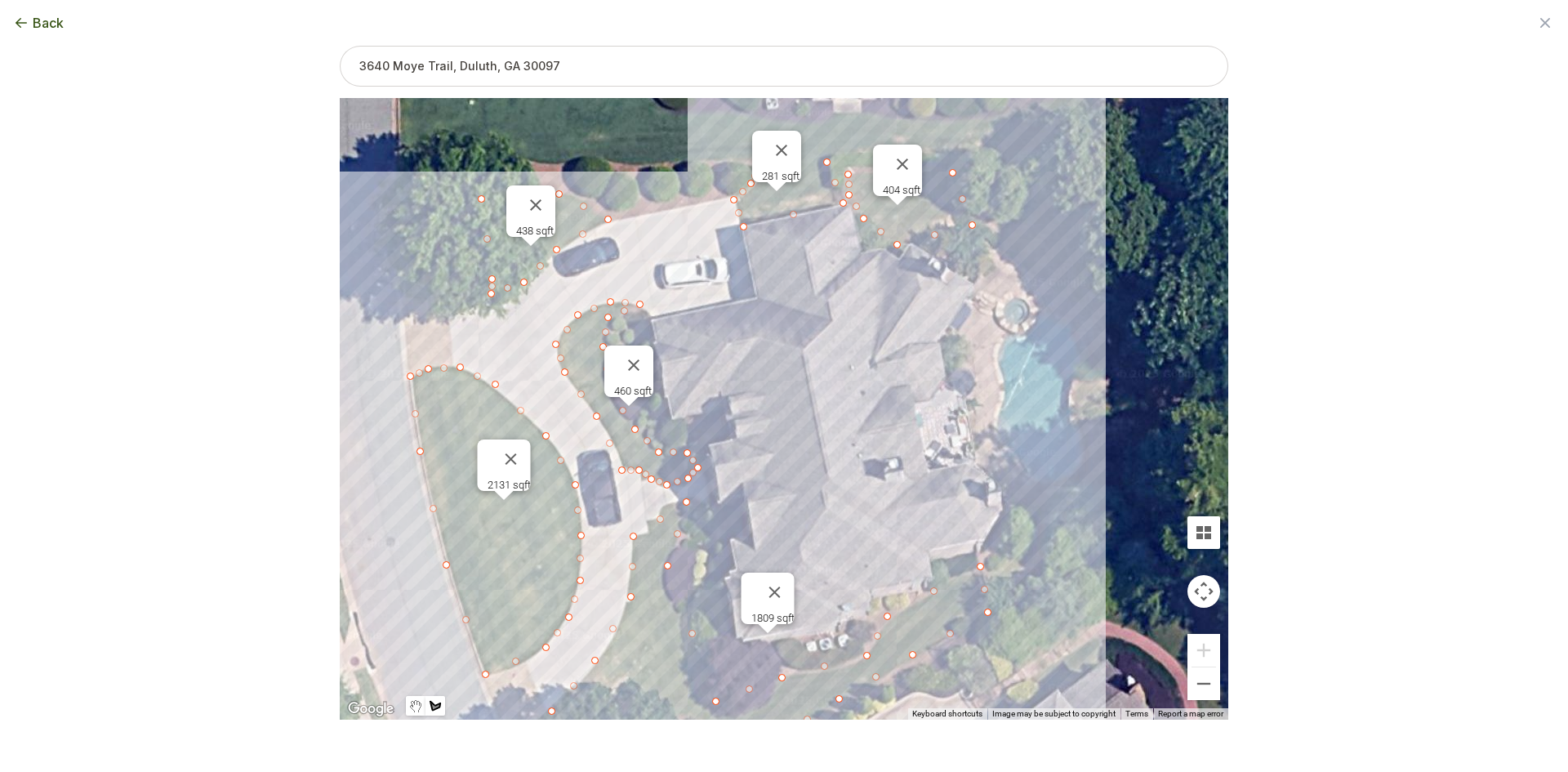
drag, startPoint x: 920, startPoint y: 337, endPoint x: 947, endPoint y: 369, distance: 41.9
click at [947, 369] on div at bounding box center [784, 410] width 889 height 622
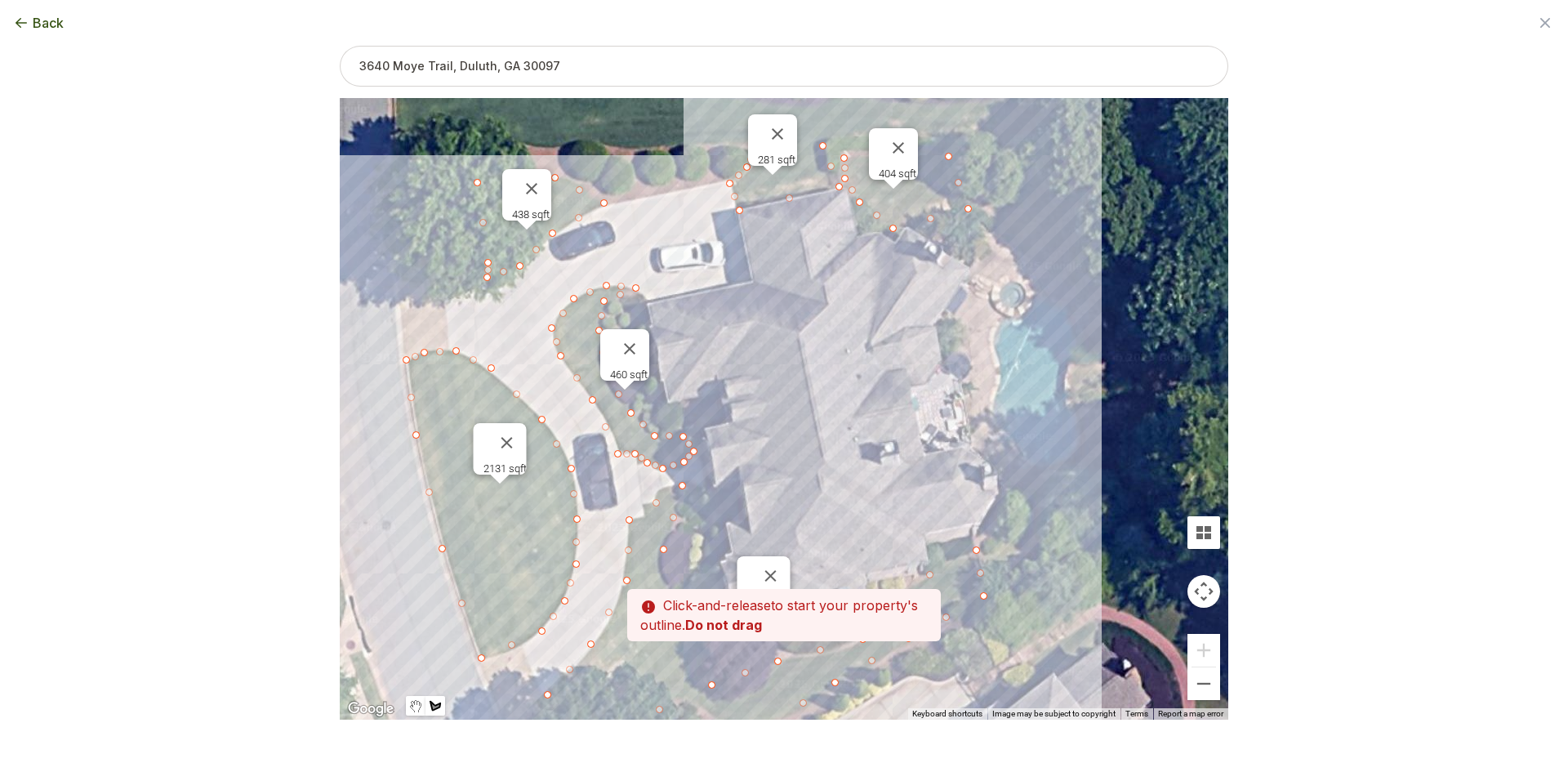
drag, startPoint x: 947, startPoint y: 369, endPoint x: 937, endPoint y: 336, distance: 34.5
click at [937, 336] on div at bounding box center [784, 410] width 889 height 622
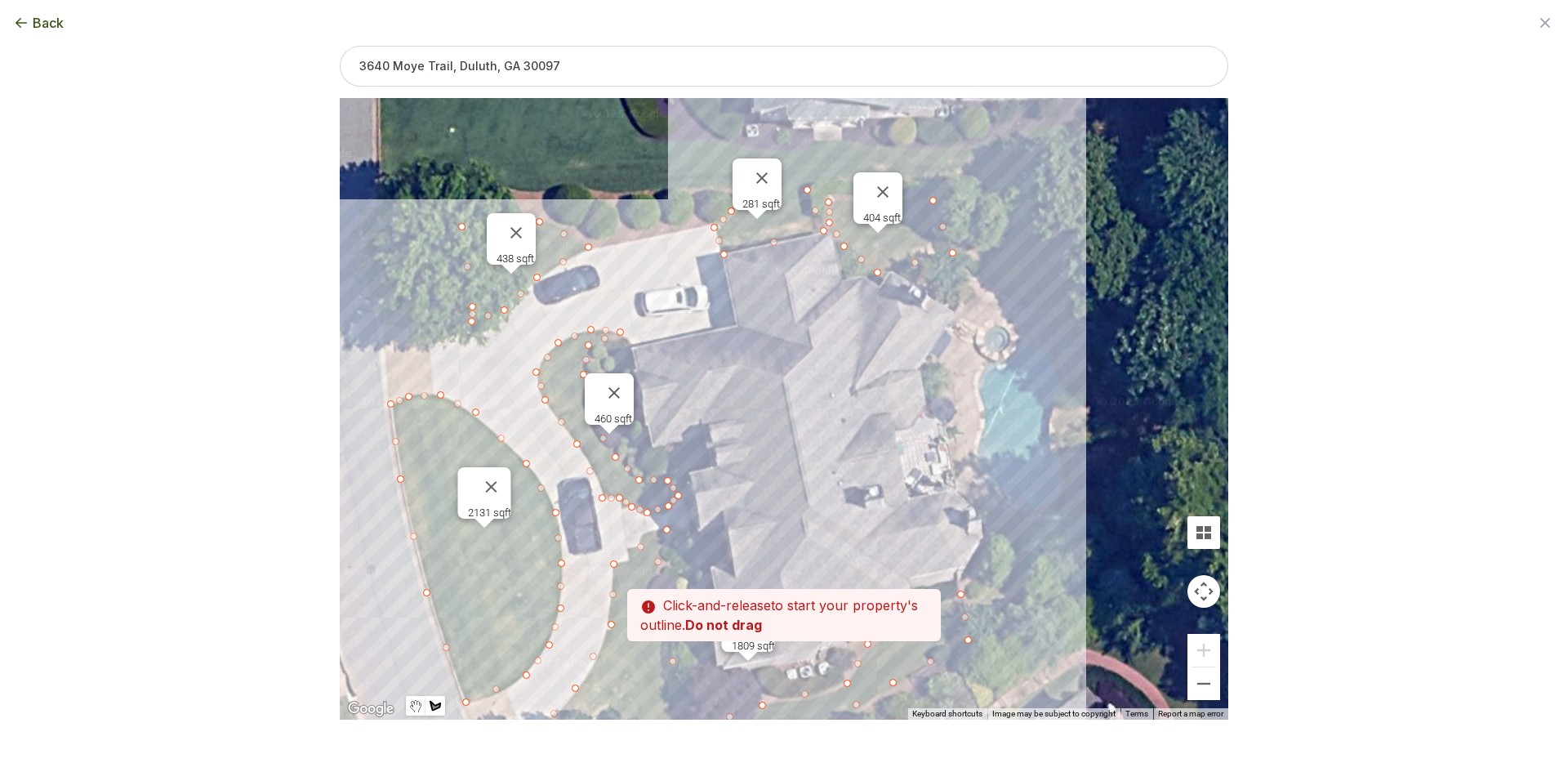
drag, startPoint x: 848, startPoint y: 492, endPoint x: 831, endPoint y: 532, distance: 43.5
click at [831, 532] on div at bounding box center [784, 409] width 889 height 622
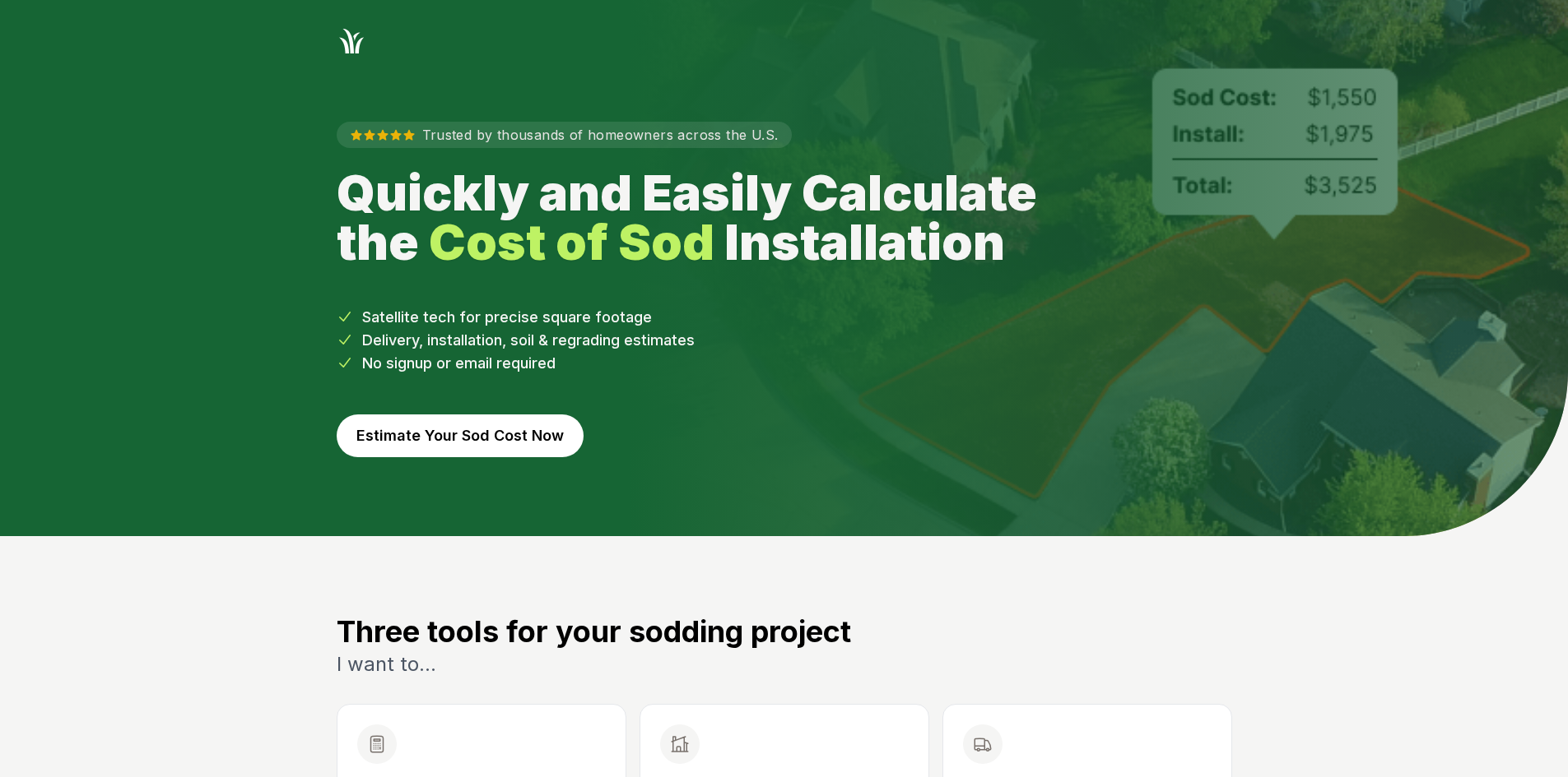
click at [508, 447] on button "Estimate Your Sod Cost Now" at bounding box center [460, 435] width 247 height 43
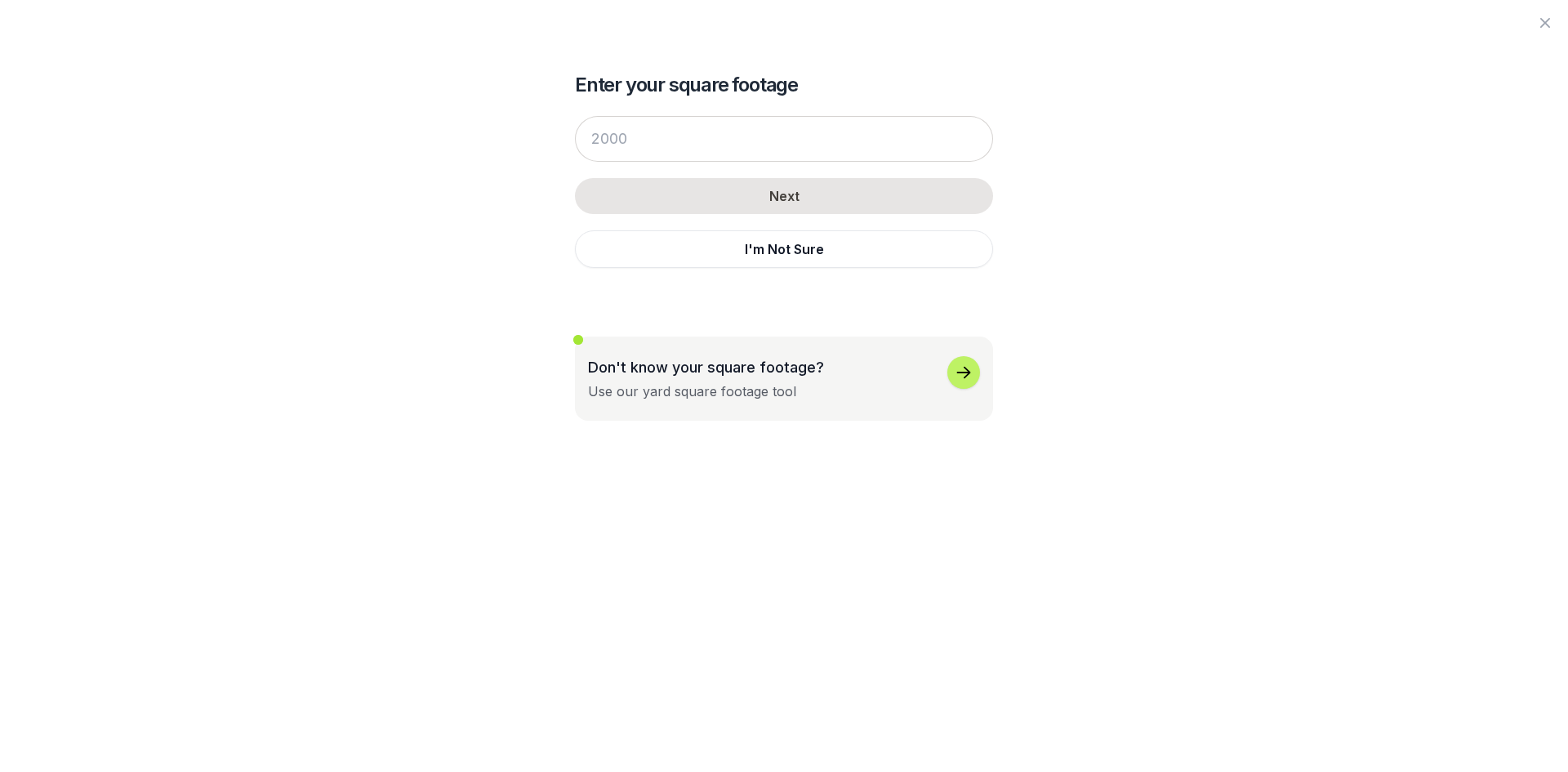
click at [612, 270] on div "Next I'm Not Sure" at bounding box center [784, 192] width 418 height 185
click at [610, 253] on button "I'm Not Sure" at bounding box center [784, 249] width 418 height 37
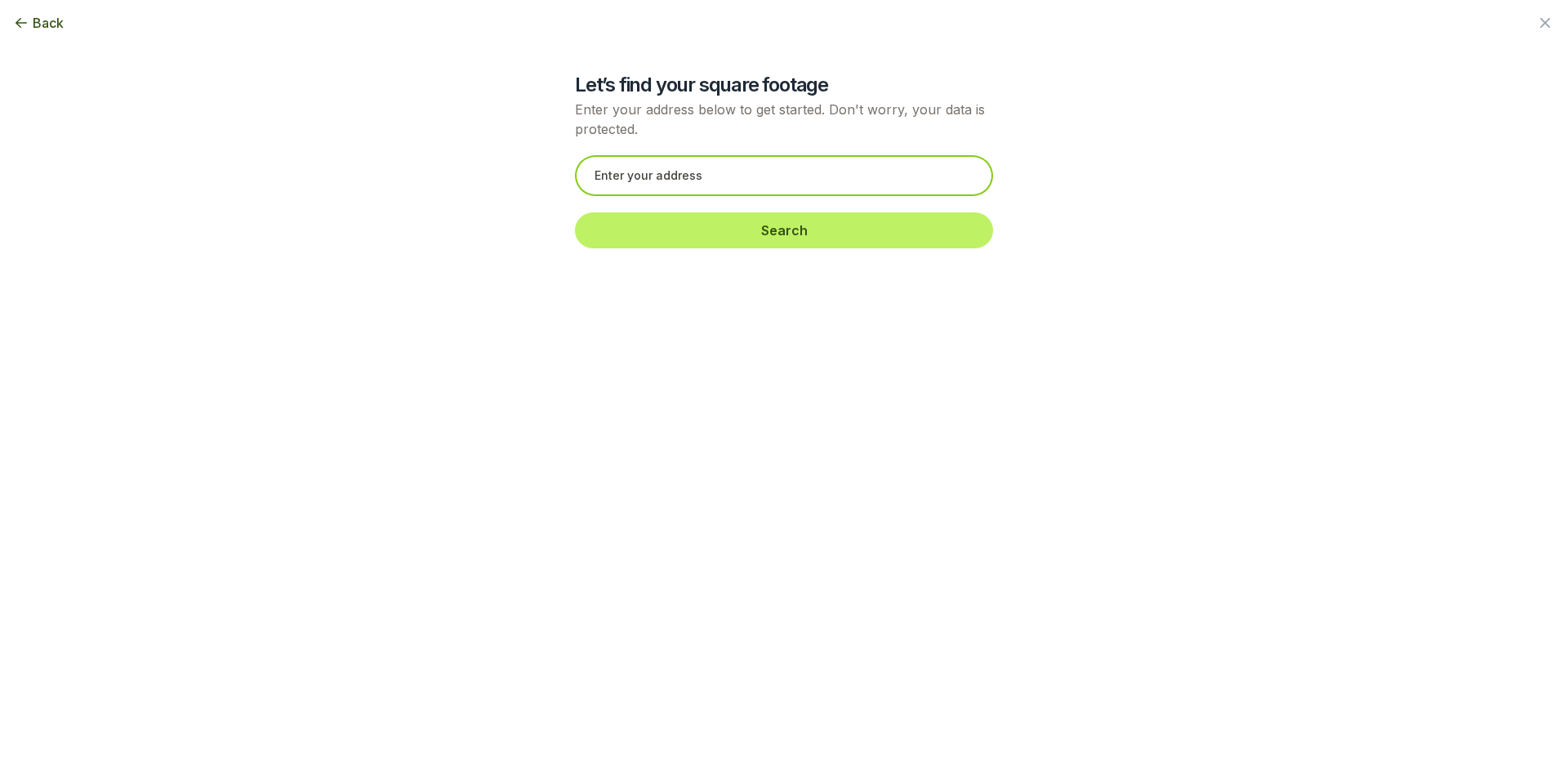
click at [620, 180] on input "text" at bounding box center [784, 176] width 418 height 41
paste input "[STREET_ADDRESS]"
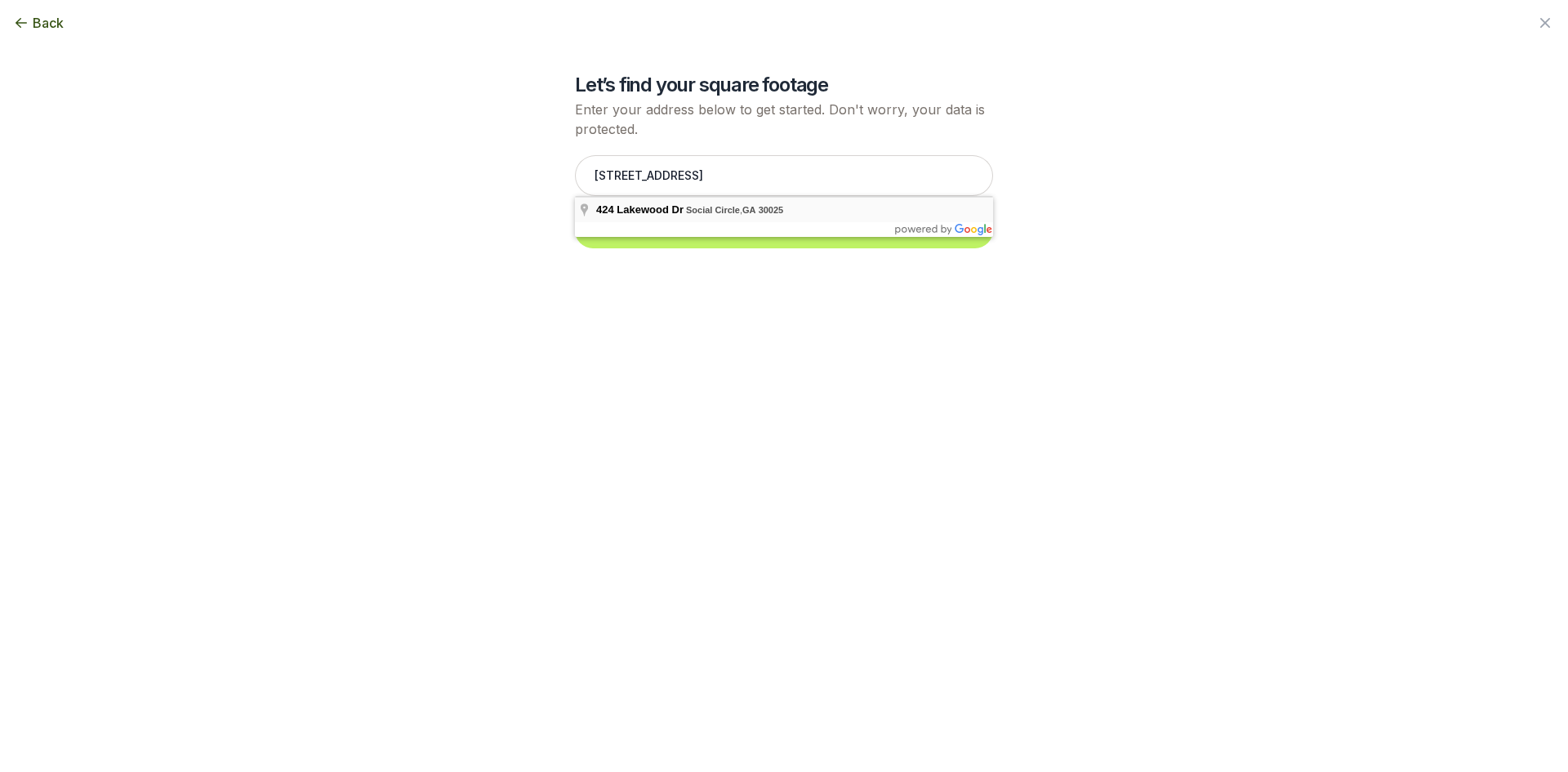
type input "[STREET_ADDRESS]"
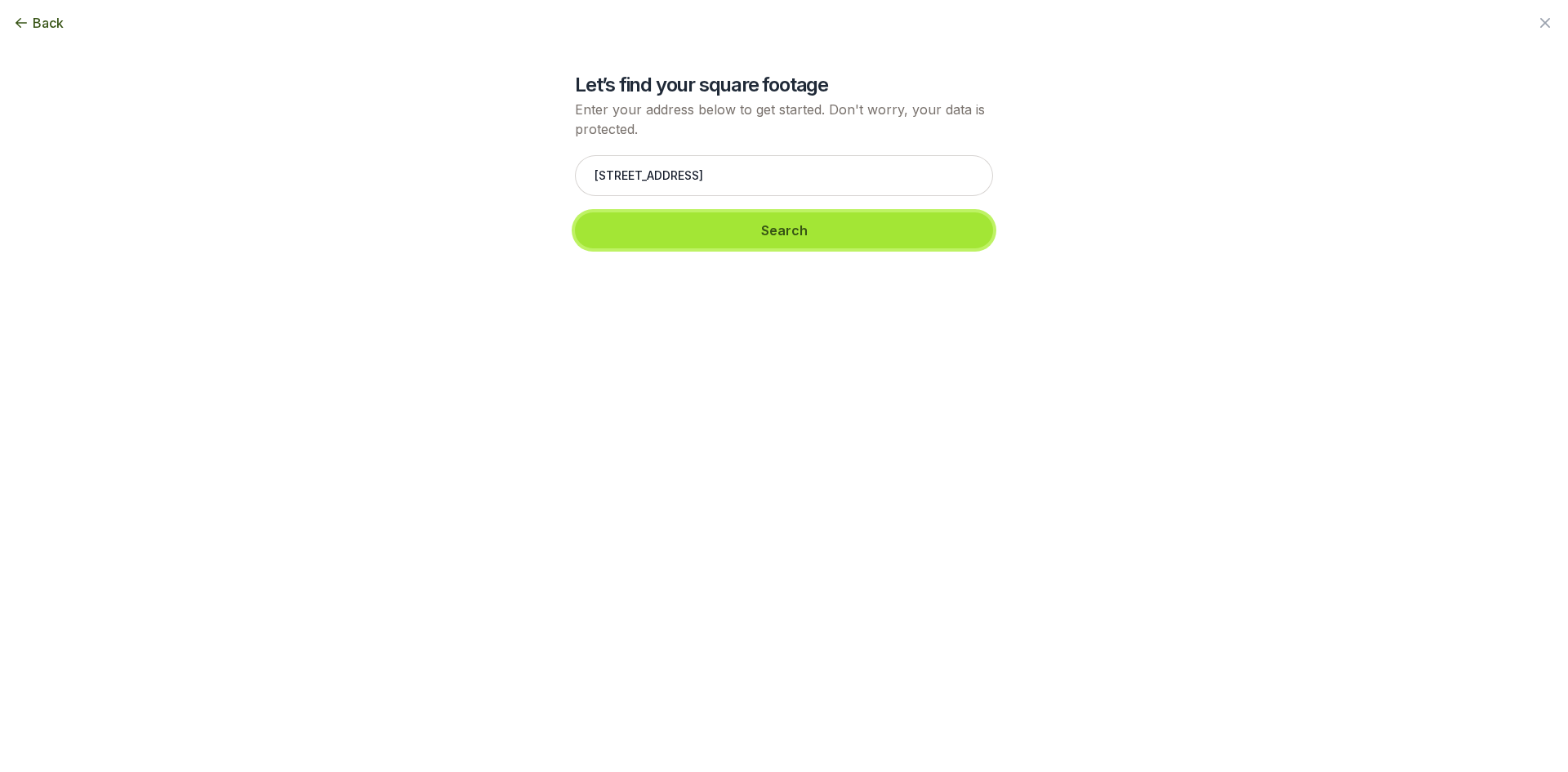
click at [646, 227] on button "Search" at bounding box center [784, 230] width 418 height 36
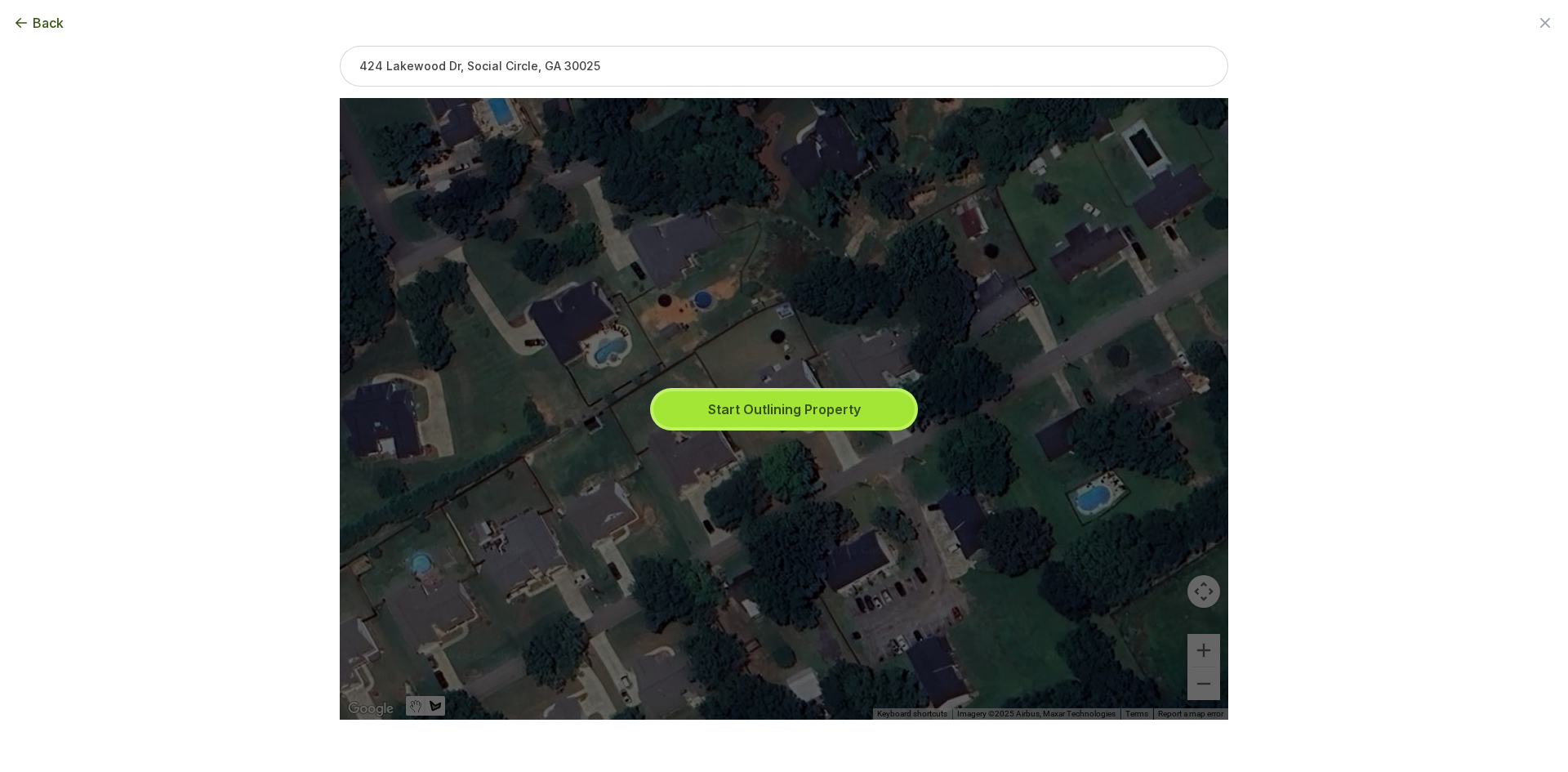
click at [687, 396] on button "Start Outlining Property" at bounding box center [784, 409] width 261 height 36
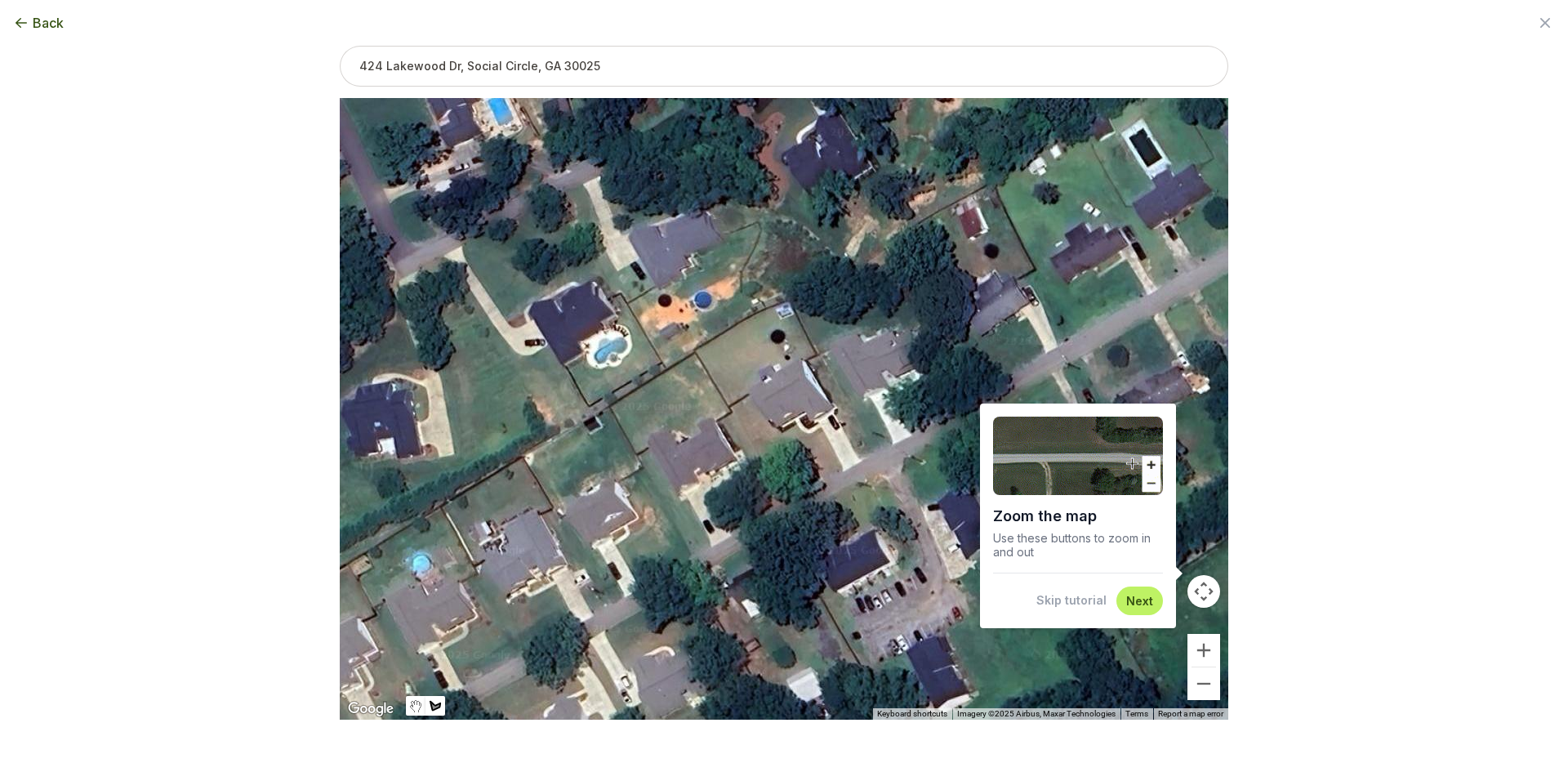
click at [1056, 600] on button "Skip tutorial" at bounding box center [1072, 601] width 70 height 17
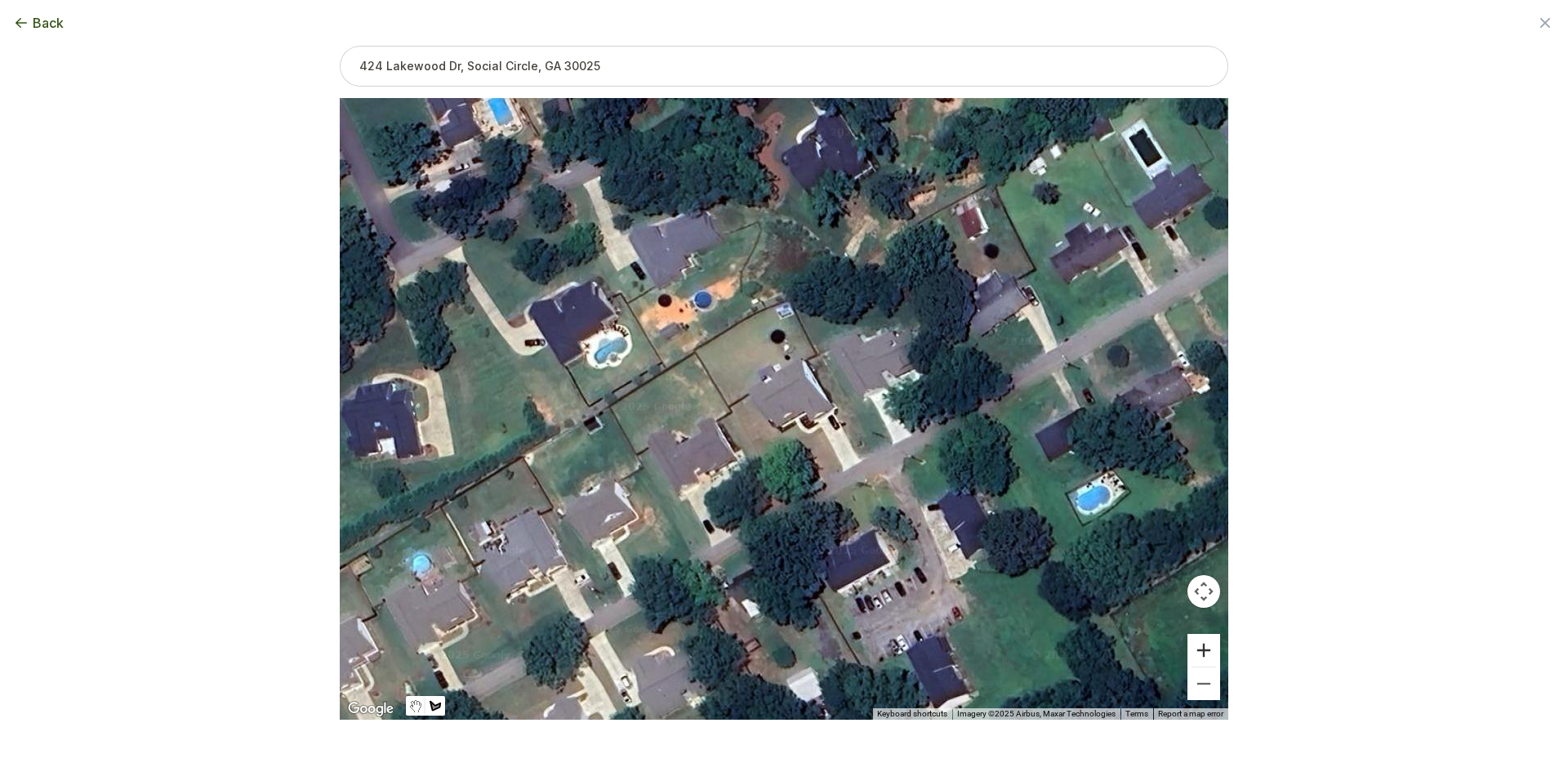
click at [1206, 653] on button "Zoom in" at bounding box center [1204, 650] width 32 height 32
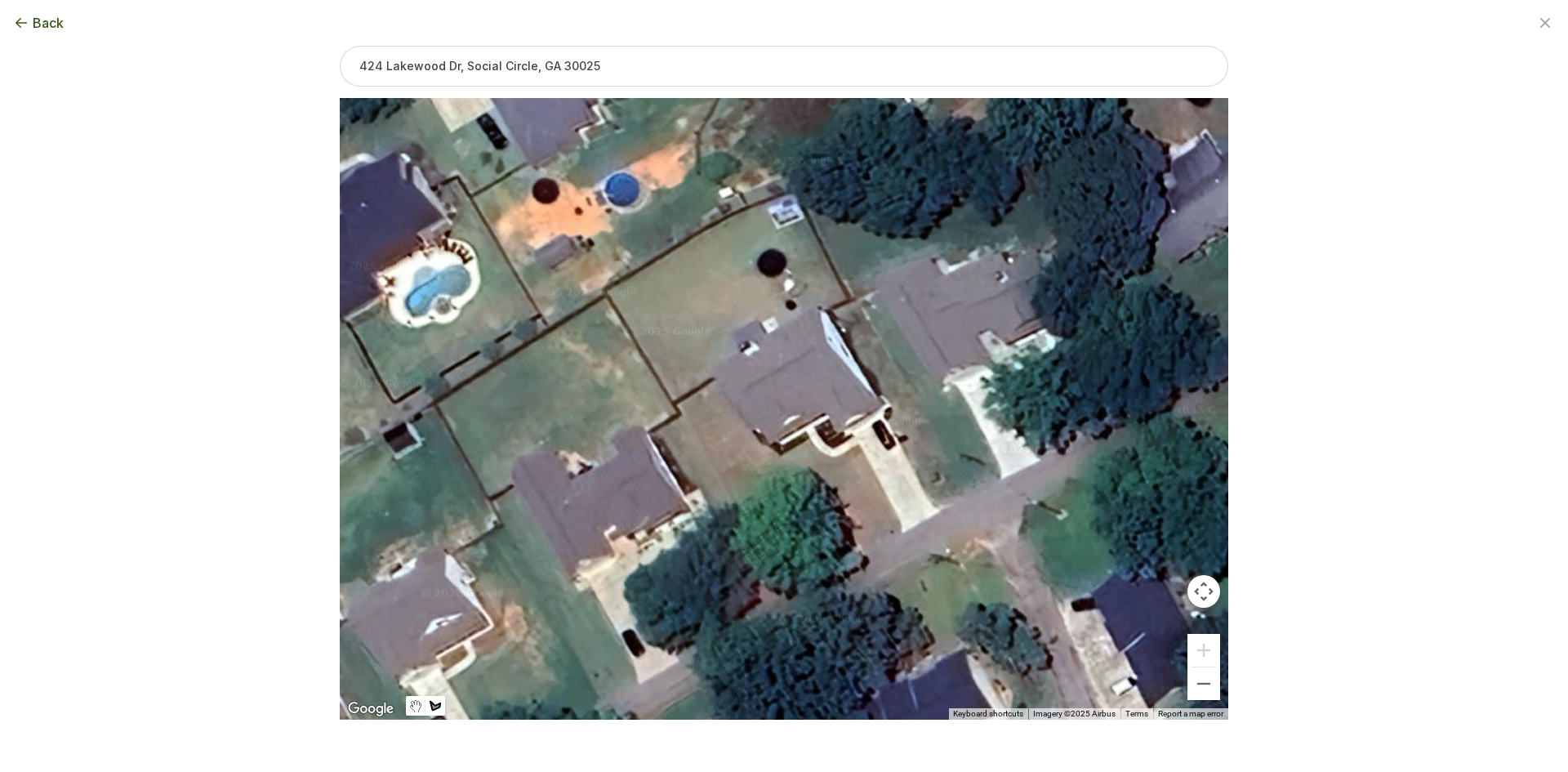
click at [851, 300] on div at bounding box center [784, 409] width 889 height 622
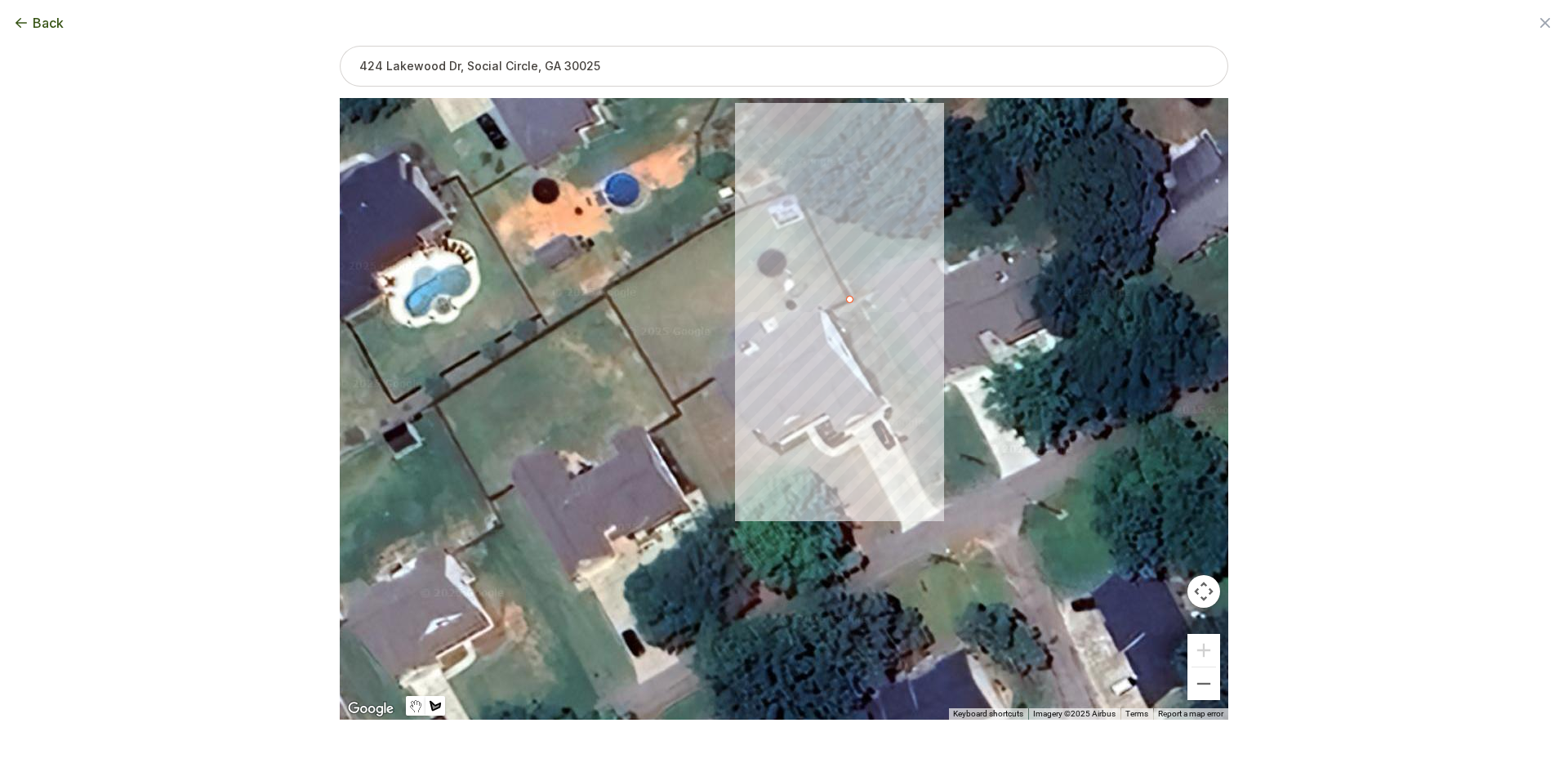
click at [792, 195] on div at bounding box center [784, 409] width 889 height 622
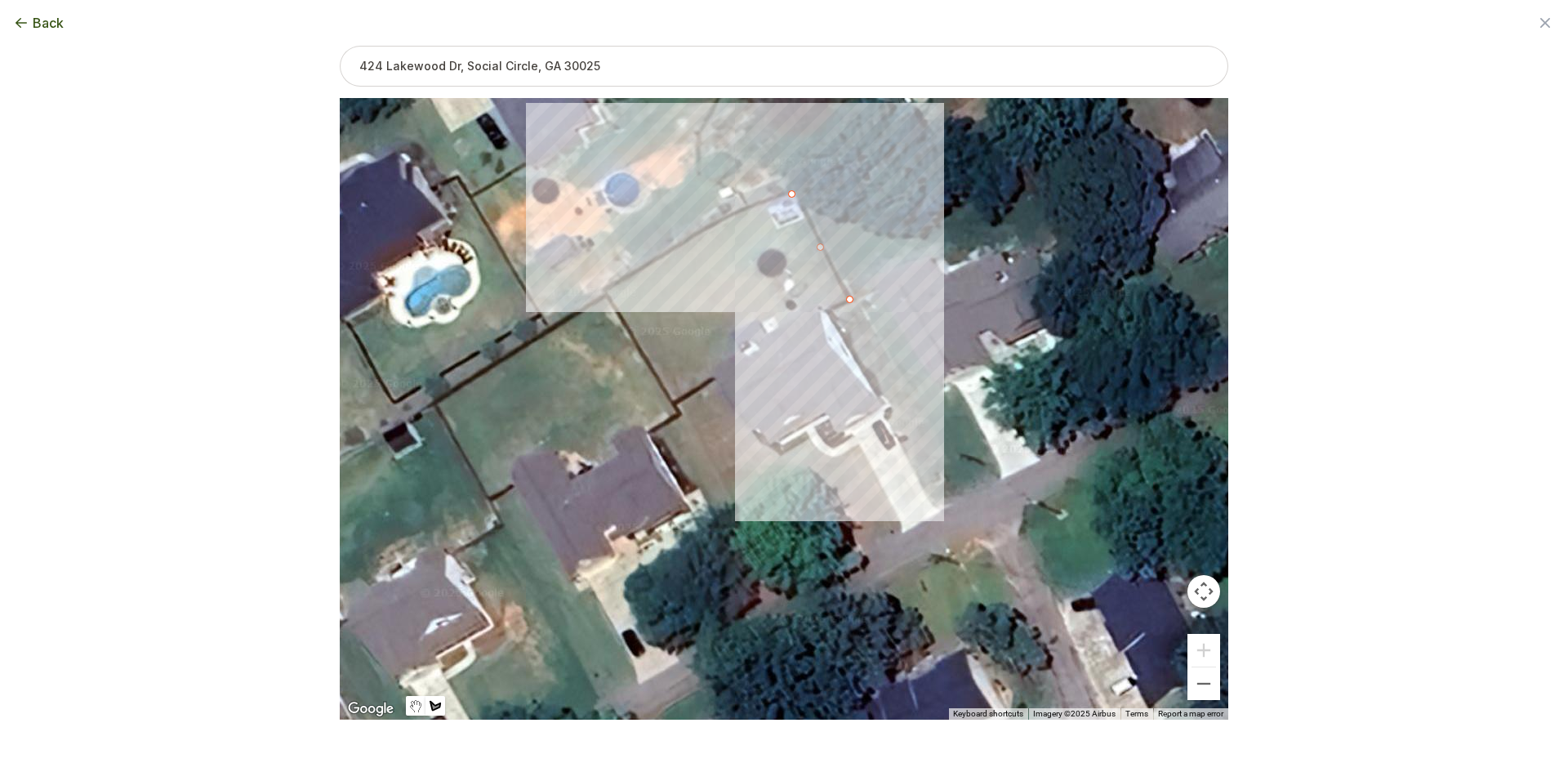
click at [608, 292] on div at bounding box center [784, 409] width 889 height 622
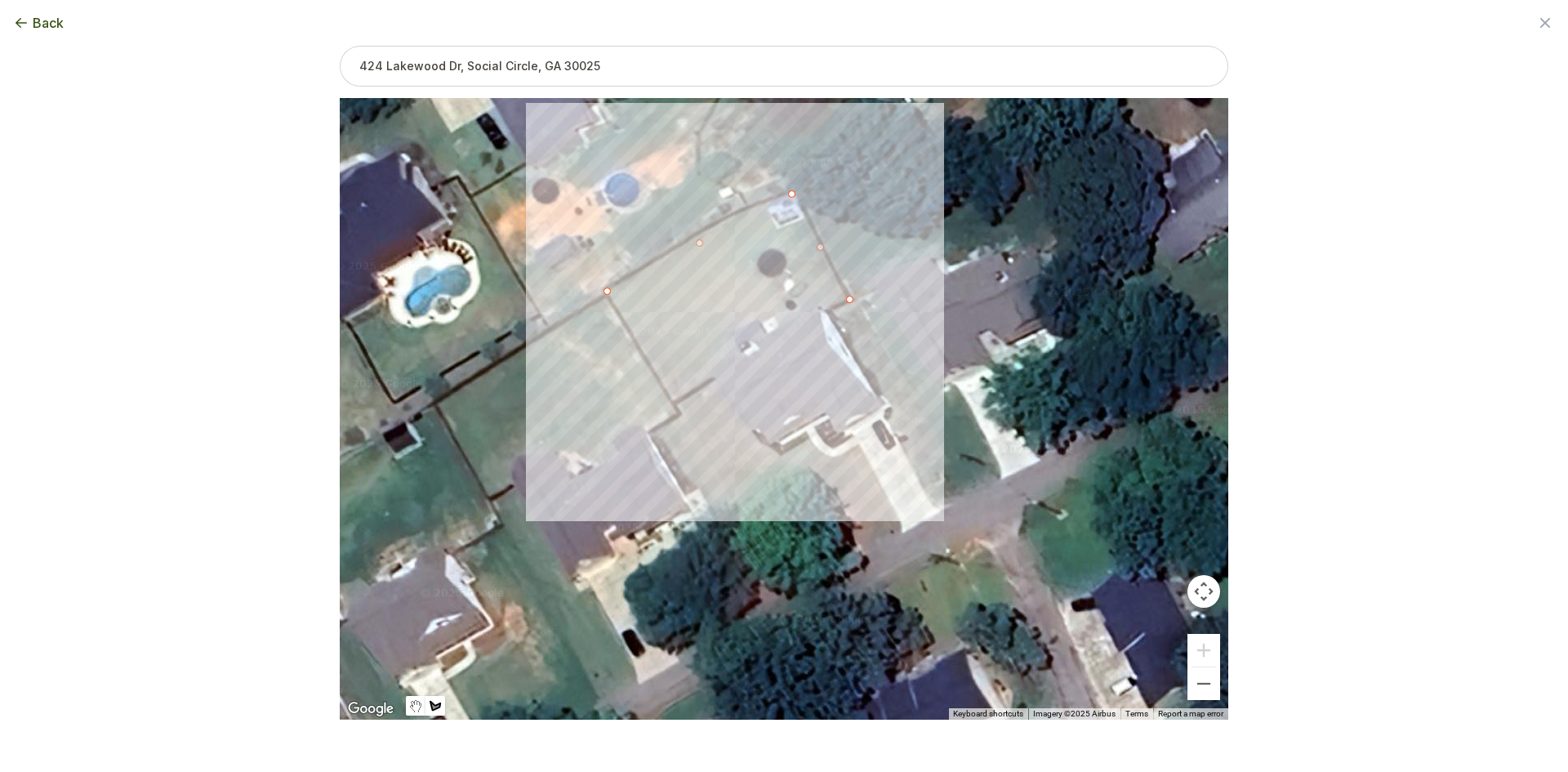
click at [673, 398] on div at bounding box center [784, 409] width 889 height 622
click at [718, 364] on div at bounding box center [784, 409] width 889 height 622
click at [739, 352] on div at bounding box center [784, 409] width 889 height 622
click at [728, 333] on div at bounding box center [784, 409] width 889 height 622
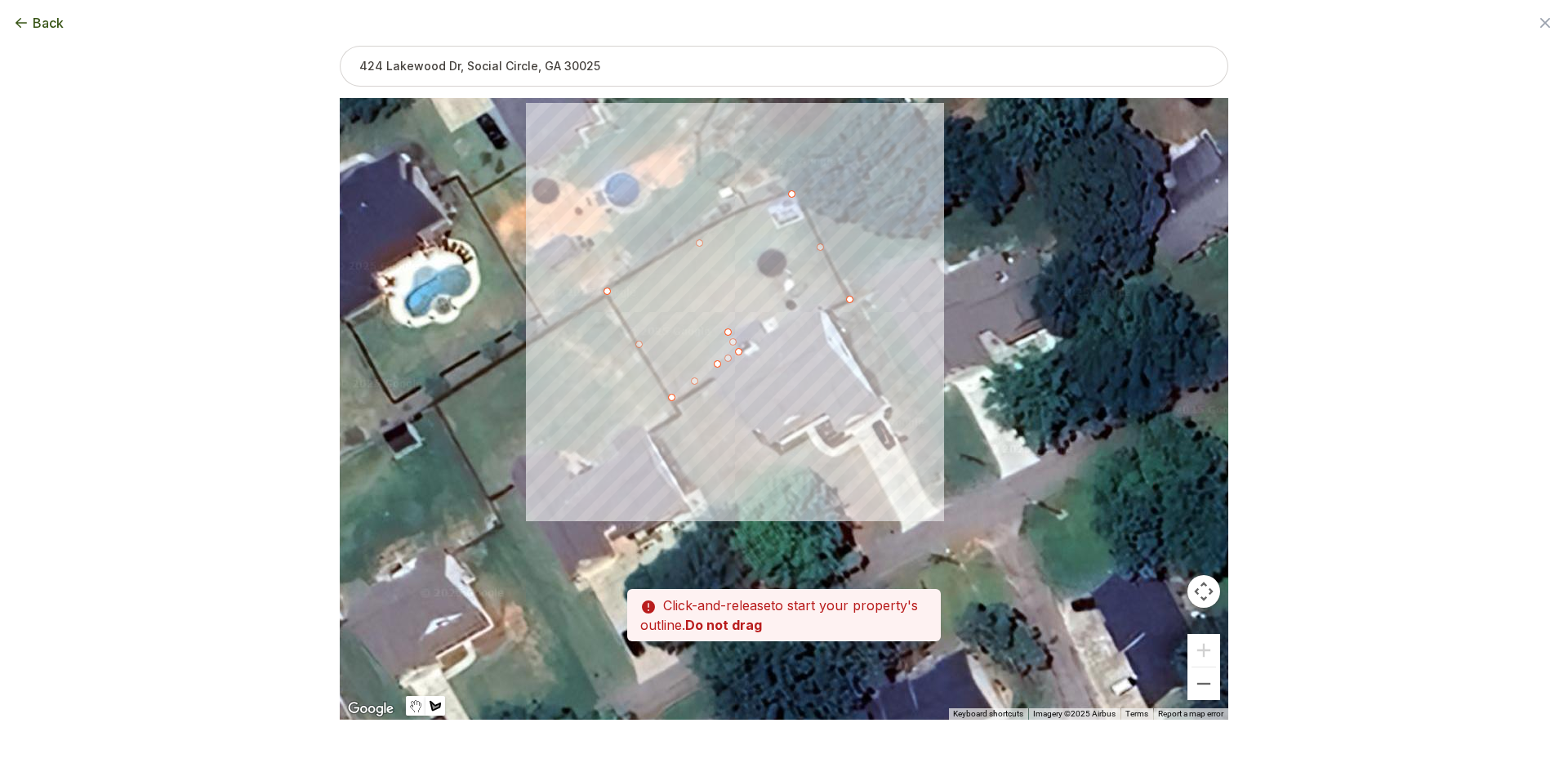
click at [772, 314] on div at bounding box center [784, 409] width 889 height 622
click at [783, 325] on div at bounding box center [784, 409] width 889 height 622
click at [850, 303] on div at bounding box center [784, 409] width 889 height 622
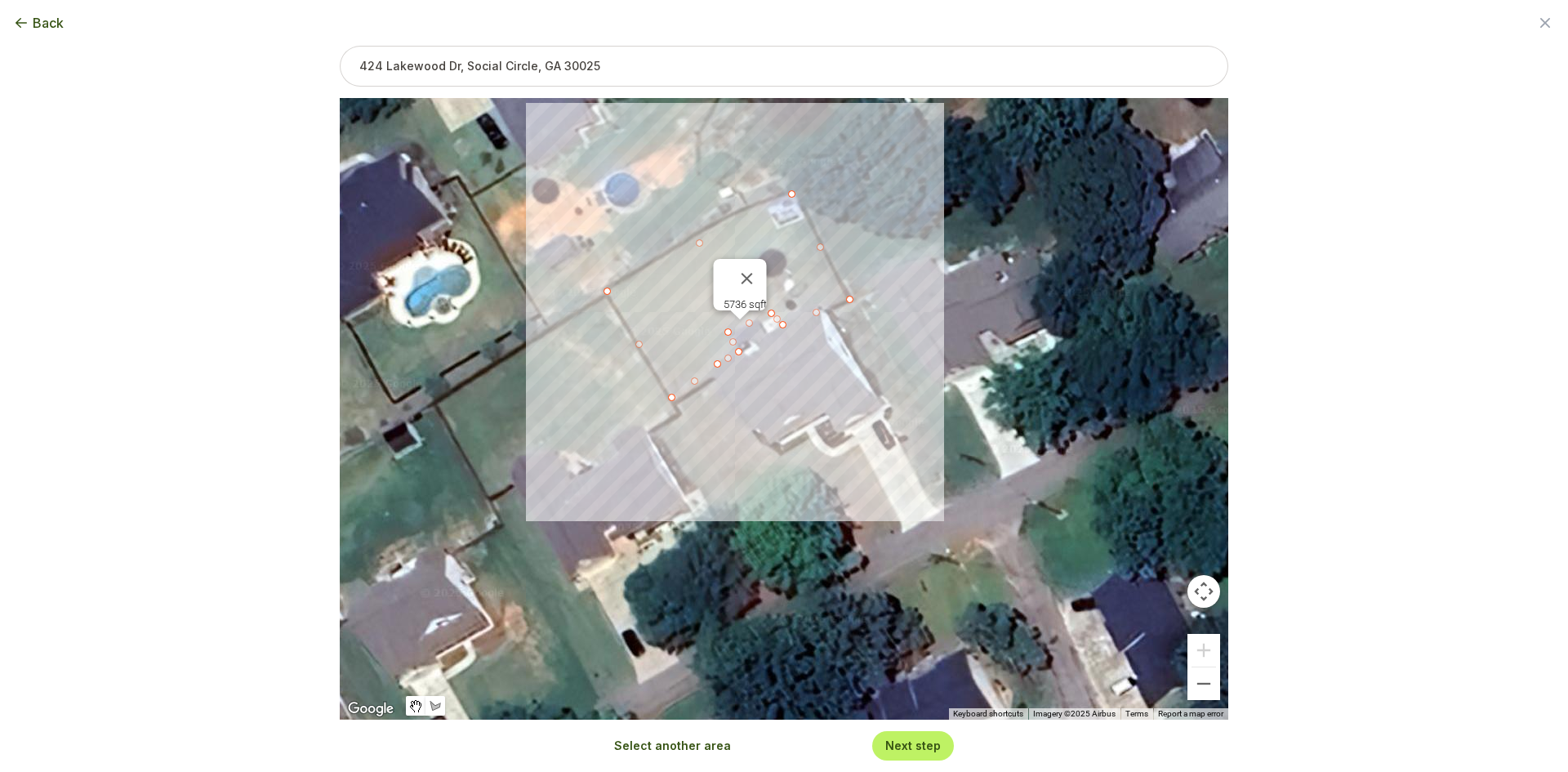
click at [716, 745] on button "Select another area" at bounding box center [673, 746] width 116 height 17
drag, startPoint x: 717, startPoint y: 381, endPoint x: 710, endPoint y: 385, distance: 8.1
click at [717, 381] on div at bounding box center [784, 409] width 889 height 622
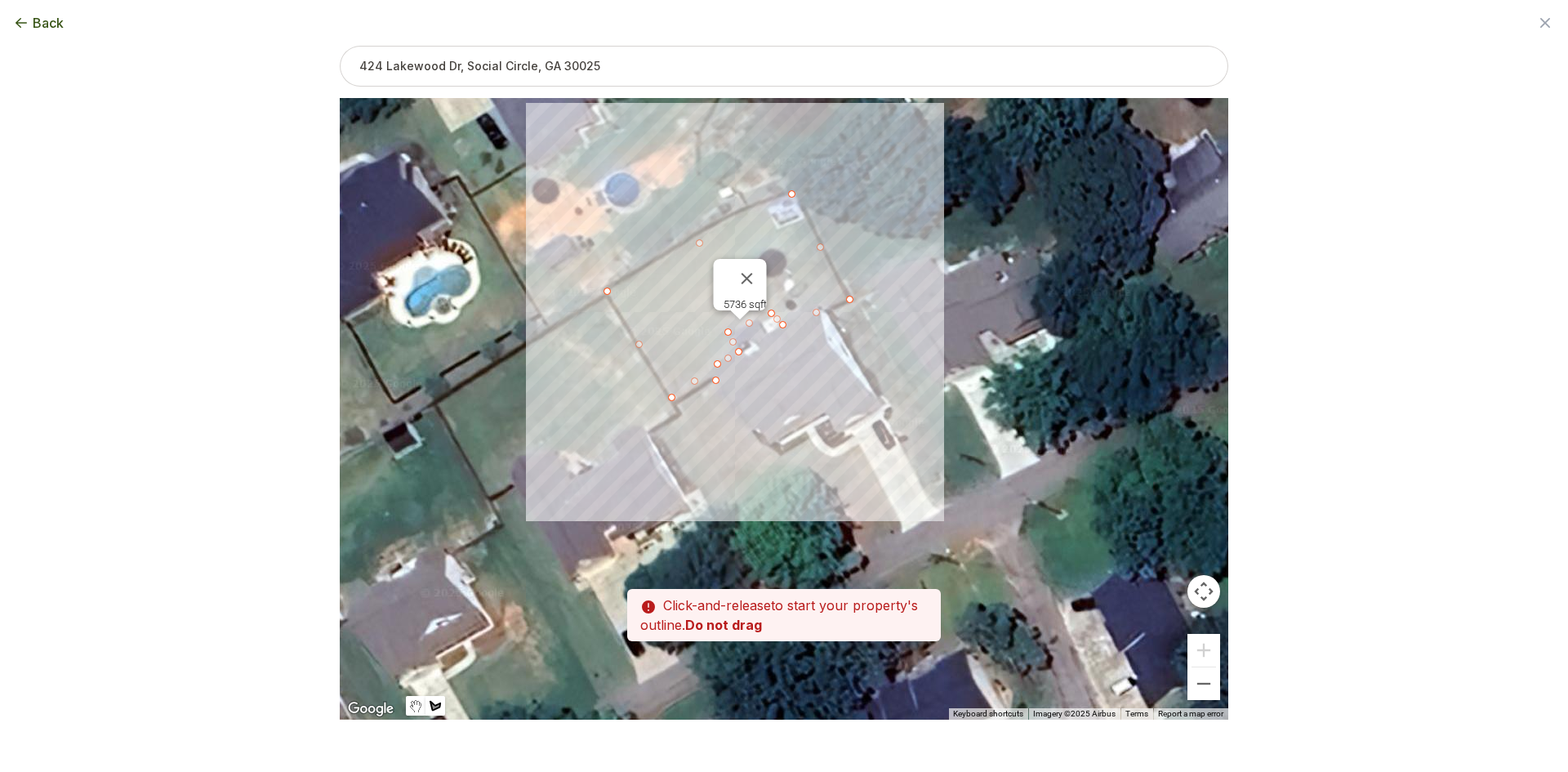
click at [677, 403] on div at bounding box center [784, 409] width 889 height 622
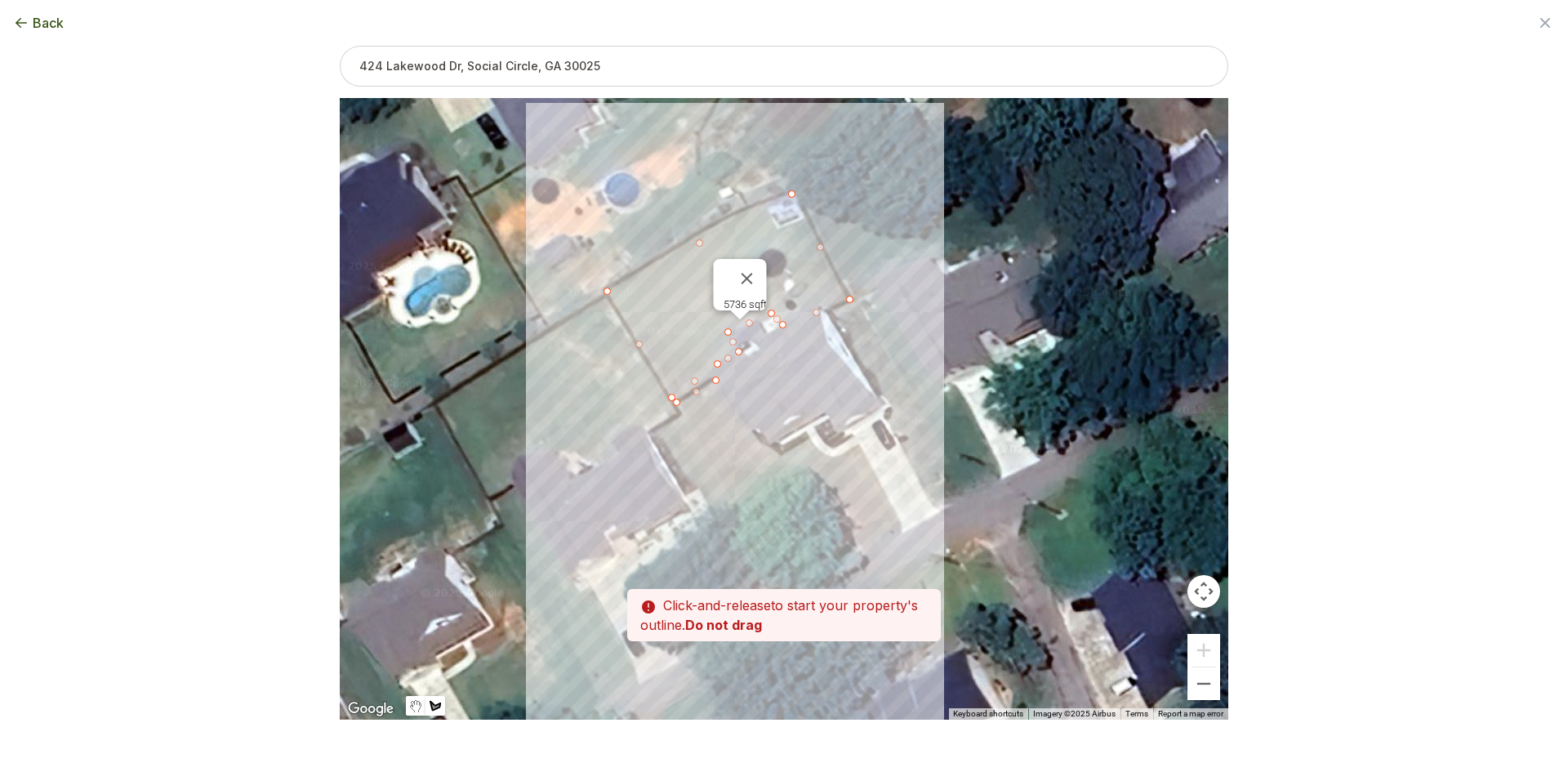
click at [744, 512] on div at bounding box center [784, 409] width 889 height 622
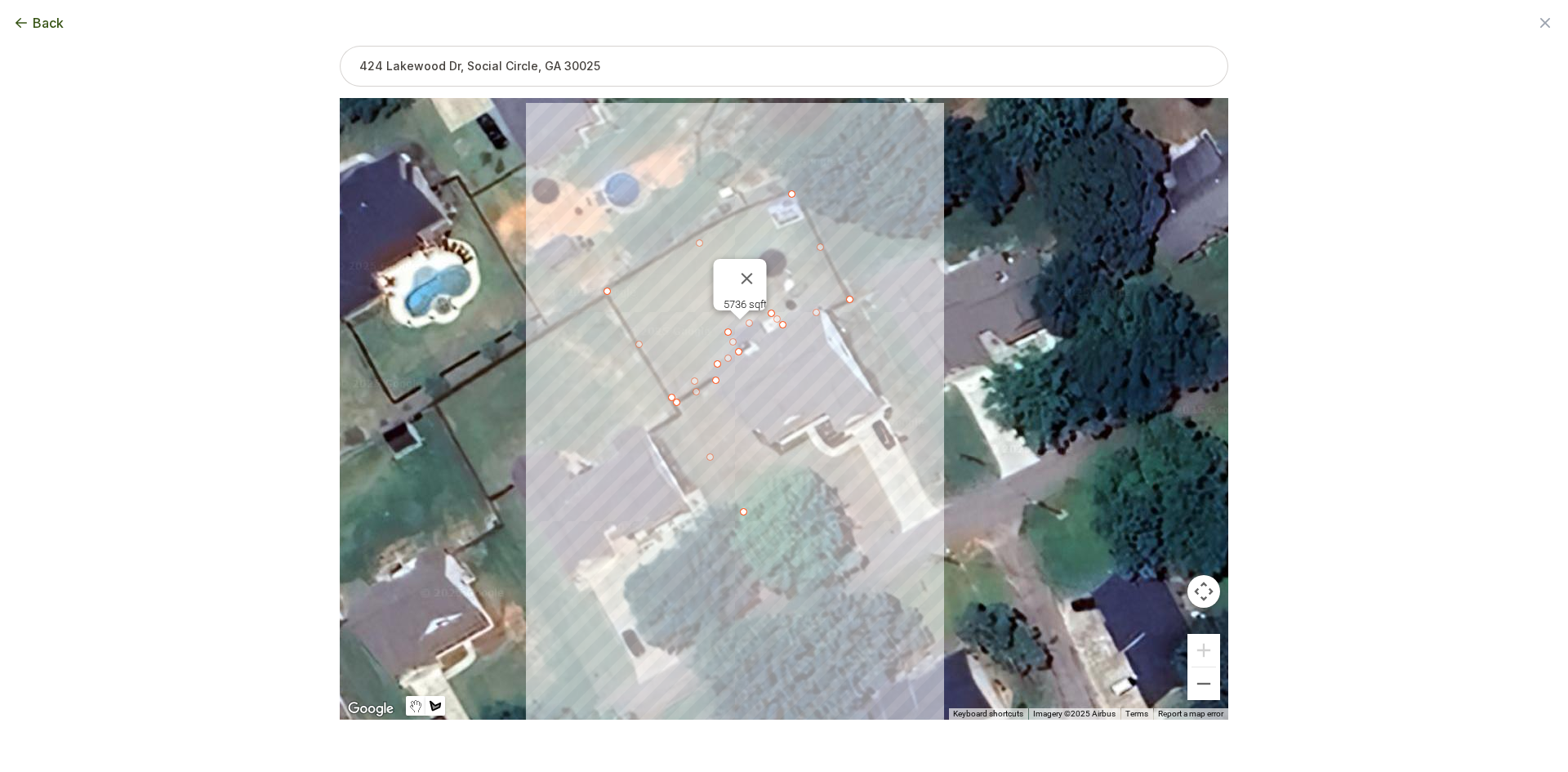
click at [851, 553] on div at bounding box center [784, 409] width 889 height 622
click at [901, 535] on div at bounding box center [784, 409] width 889 height 622
click at [892, 509] on div at bounding box center [784, 409] width 889 height 622
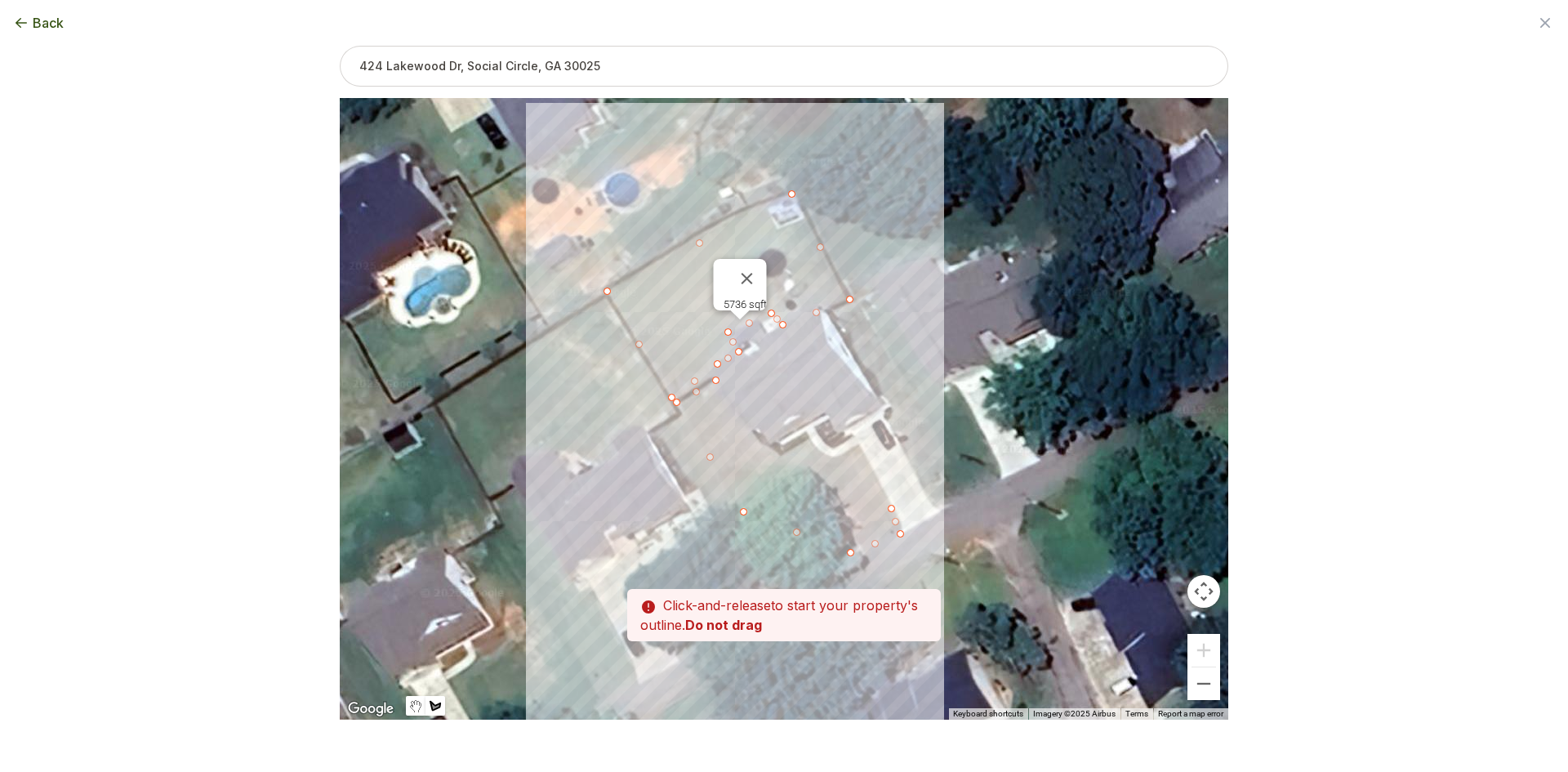
click at [862, 443] on div at bounding box center [784, 409] width 889 height 622
click at [837, 458] on div at bounding box center [784, 409] width 889 height 622
click at [808, 442] on div at bounding box center [784, 409] width 889 height 622
click at [779, 453] on div at bounding box center [784, 409] width 889 height 622
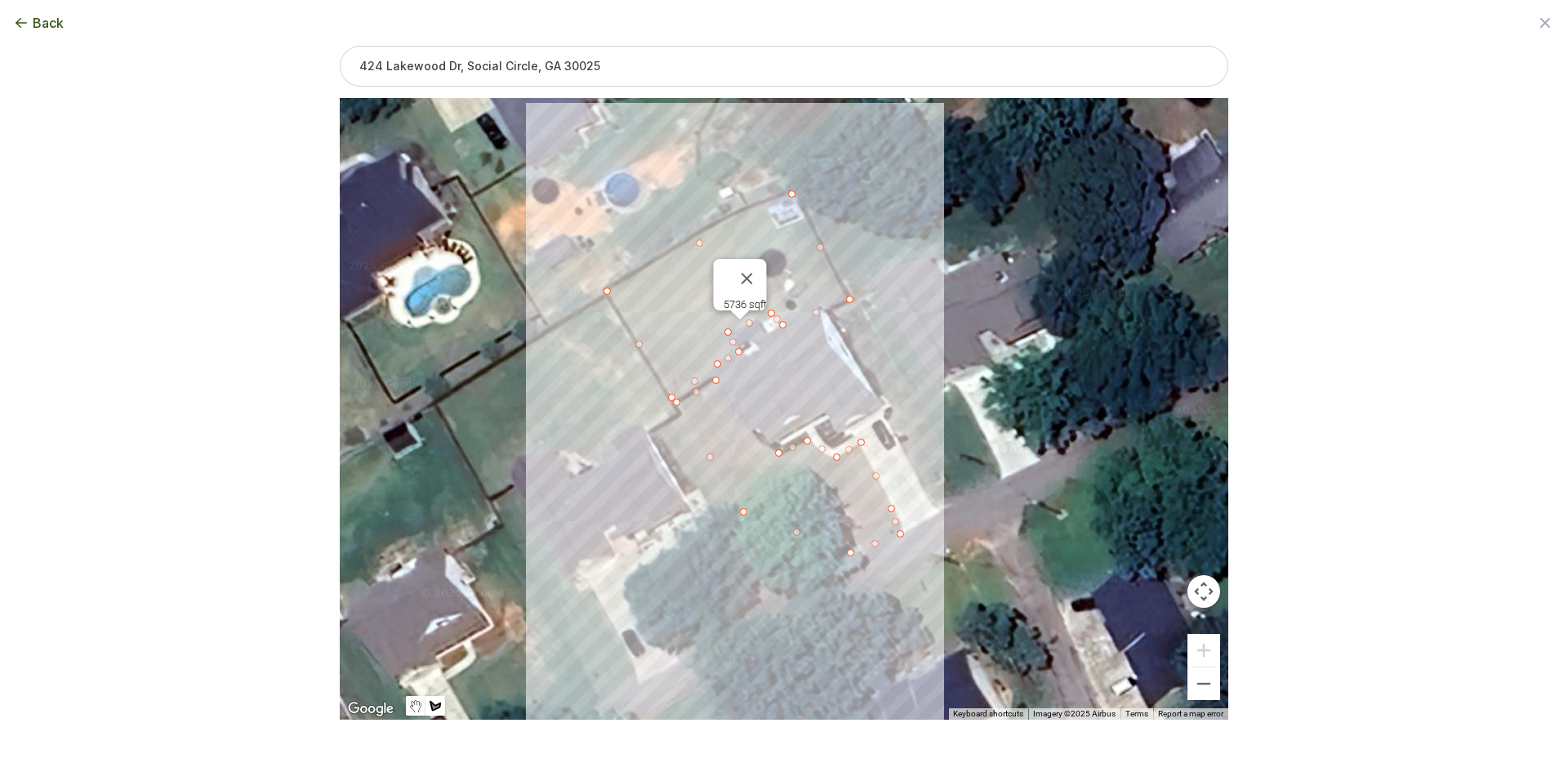
click at [745, 436] on div at bounding box center [784, 409] width 889 height 622
click at [714, 382] on div at bounding box center [784, 409] width 889 height 622
click at [713, 750] on button "Select another area" at bounding box center [673, 746] width 116 height 17
click at [941, 507] on div at bounding box center [784, 409] width 889 height 622
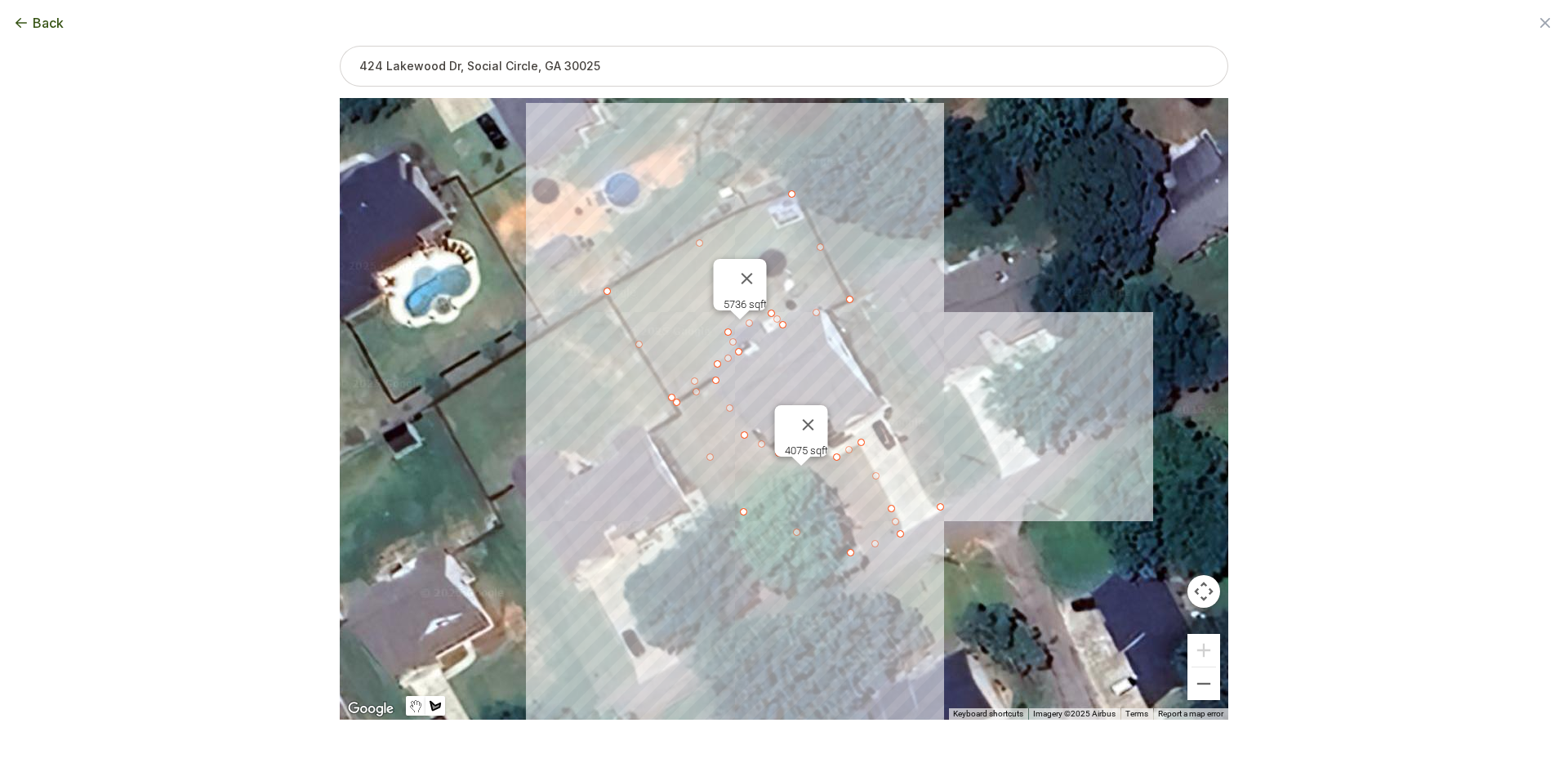
click at [965, 494] on div at bounding box center [784, 409] width 889 height 622
click at [857, 302] on div at bounding box center [784, 409] width 889 height 622
click at [833, 313] on div at bounding box center [784, 409] width 889 height 622
click at [939, 512] on div at bounding box center [784, 409] width 889 height 622
type input "11304"
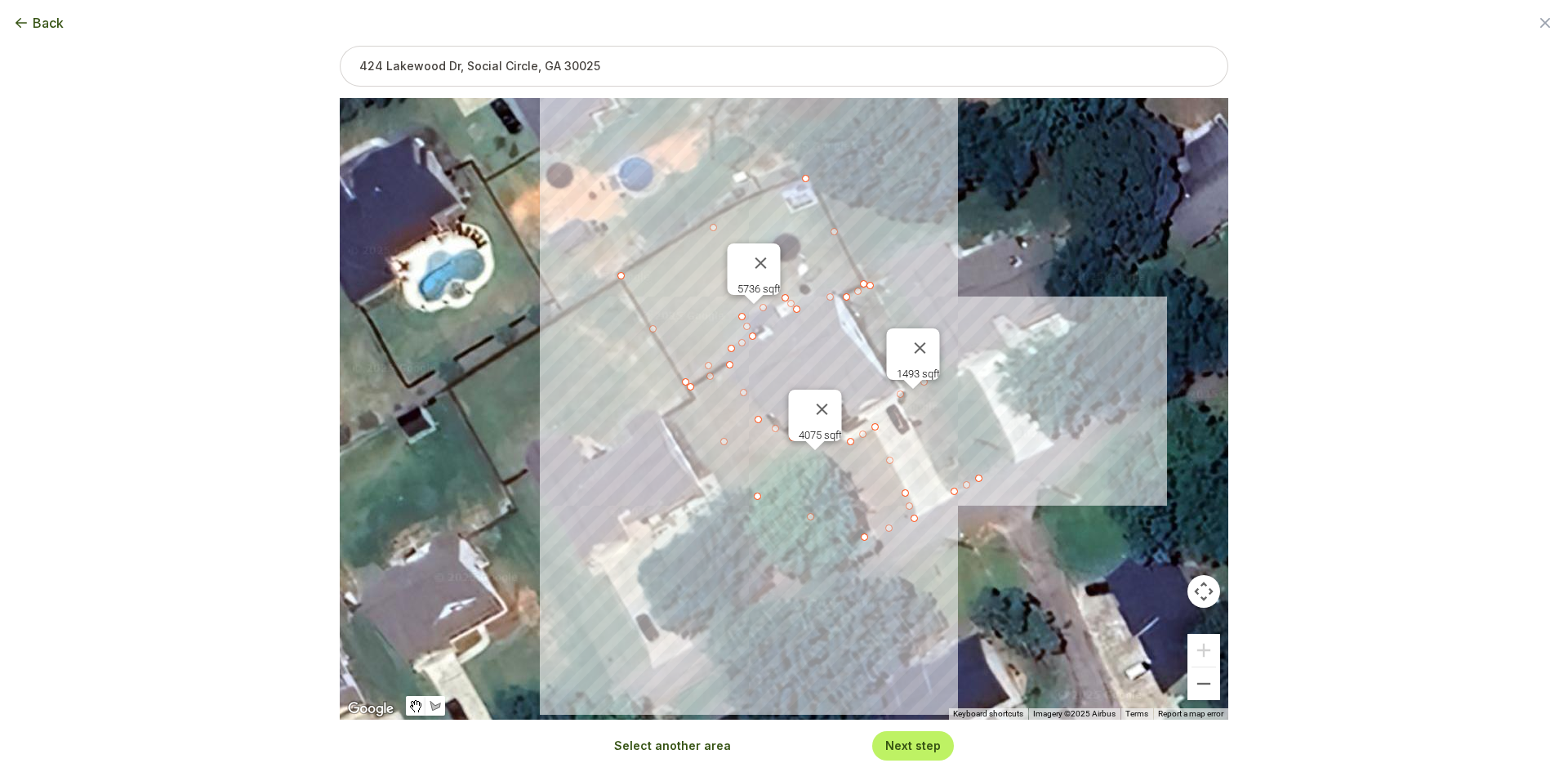
drag, startPoint x: 926, startPoint y: 543, endPoint x: 944, endPoint y: 525, distance: 25.5
click at [944, 525] on div "5736 sqft 4075 sqft 1493 sqft" at bounding box center [784, 409] width 889 height 622
